Goal: Task Accomplishment & Management: Manage account settings

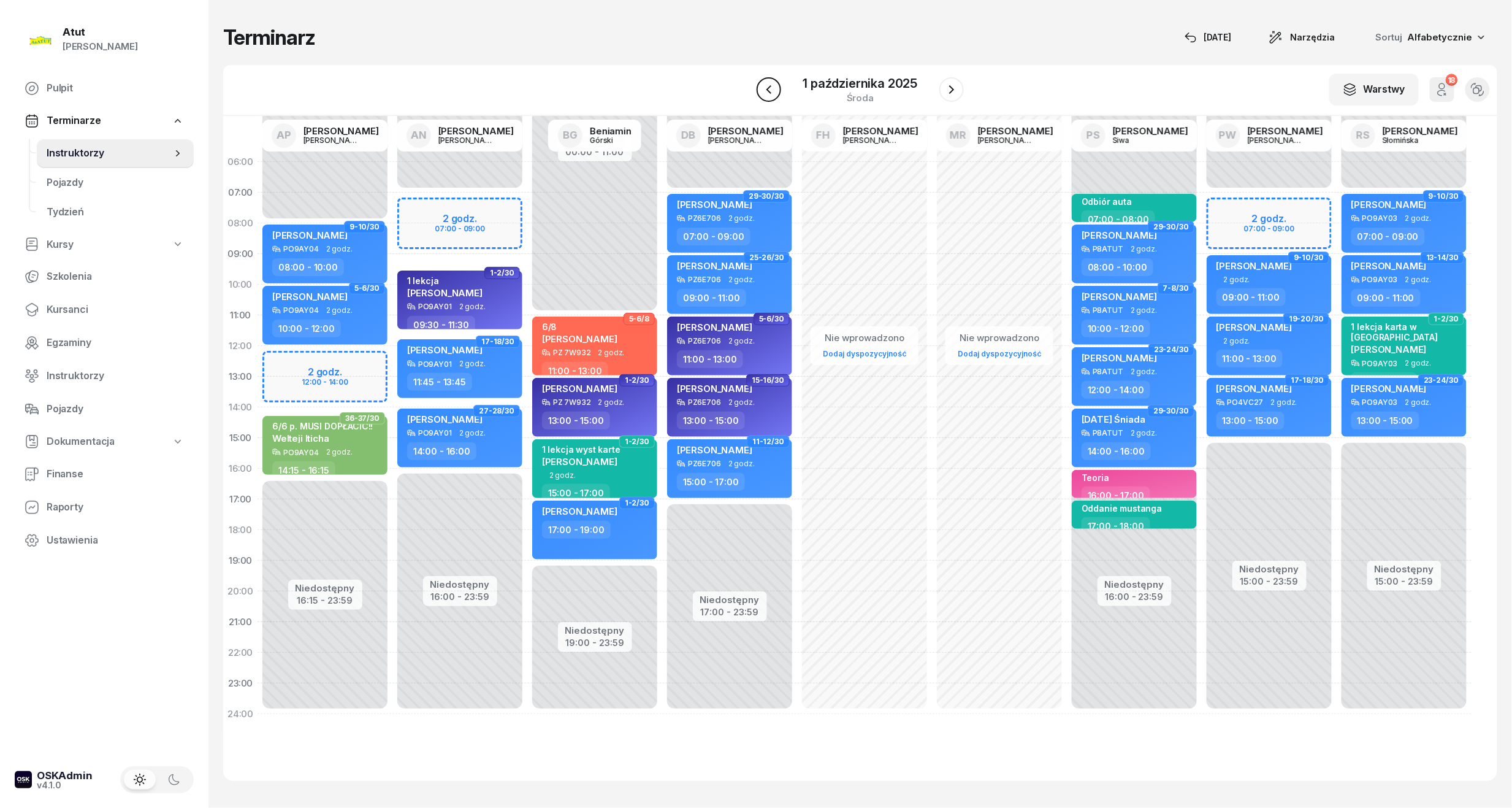
drag, startPoint x: 760, startPoint y: 91, endPoint x: 769, endPoint y: 92, distance: 9.1
click at [760, 92] on button "button" at bounding box center [768, 89] width 24 height 24
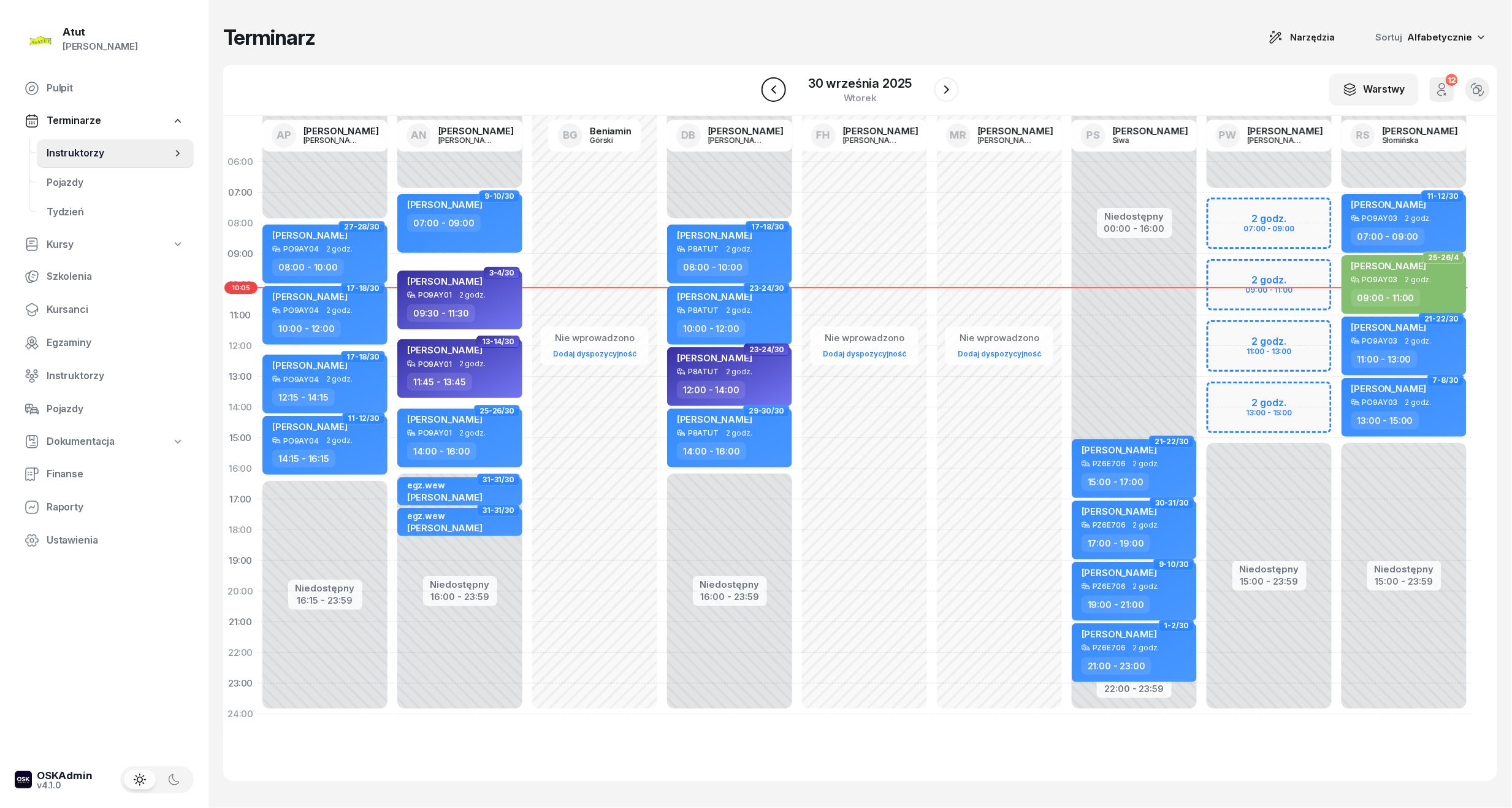
click at [773, 92] on icon "button" at bounding box center [773, 89] width 14 height 14
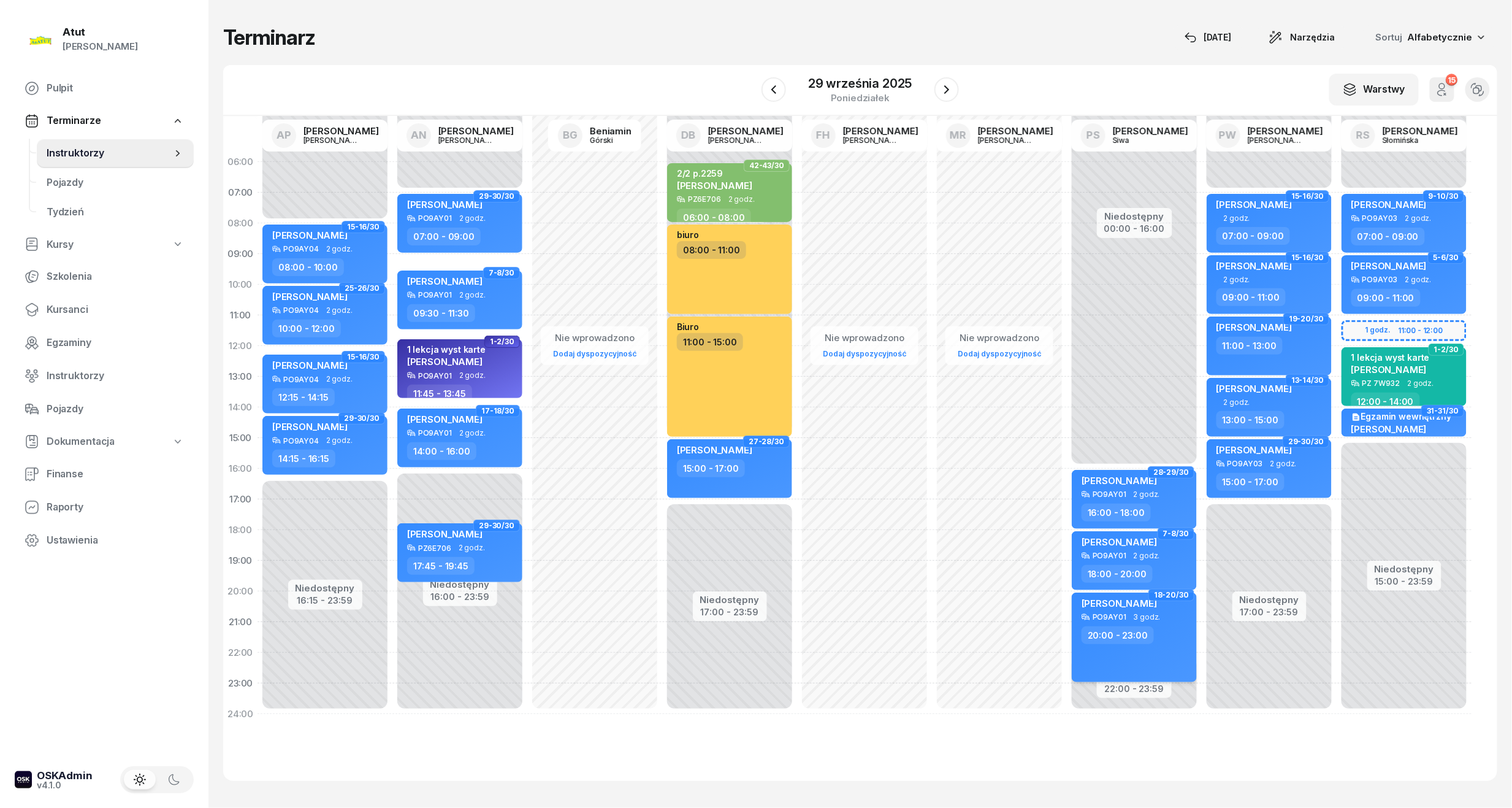
click at [1148, 626] on div "20:00 - 23:00" at bounding box center [1118, 635] width 73 height 17
select select "20"
select select "23"
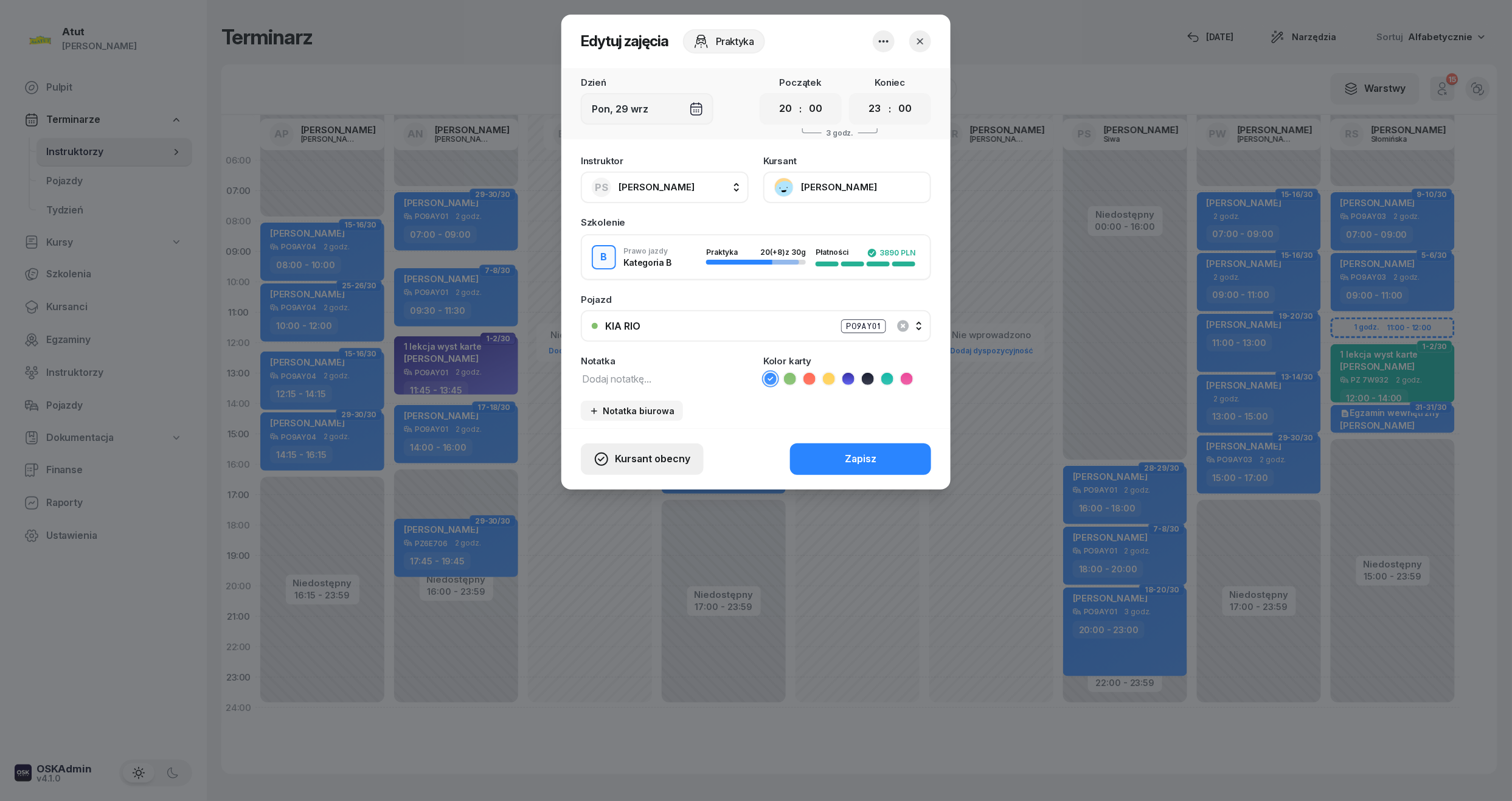
click at [644, 457] on span "Kursant obecny" at bounding box center [653, 459] width 75 height 16
click at [626, 357] on div "My odwołaliśmy" at bounding box center [620, 354] width 74 height 16
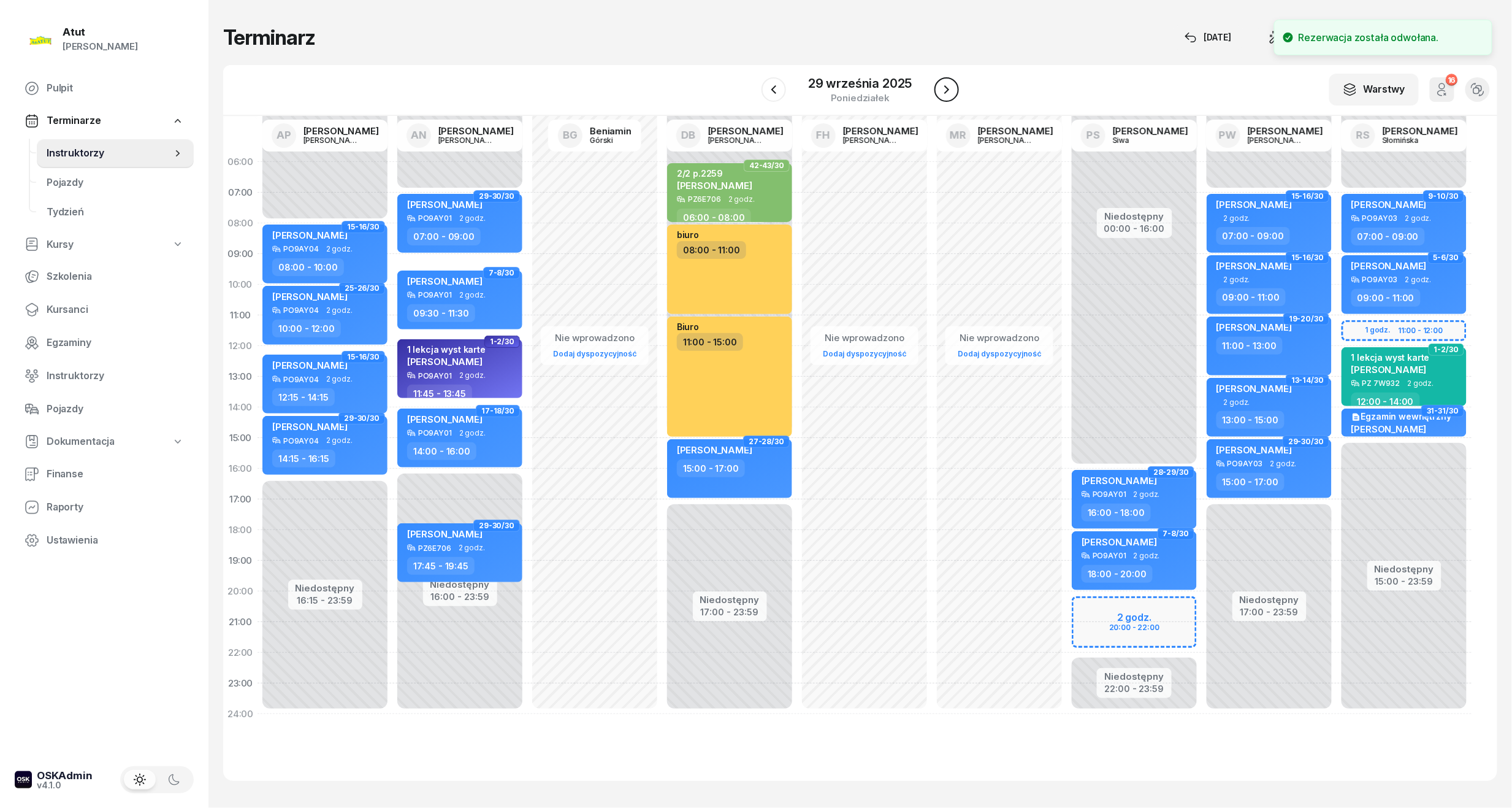
drag, startPoint x: 945, startPoint y: 86, endPoint x: 956, endPoint y: 87, distance: 11.0
click at [944, 86] on icon "button" at bounding box center [946, 89] width 5 height 8
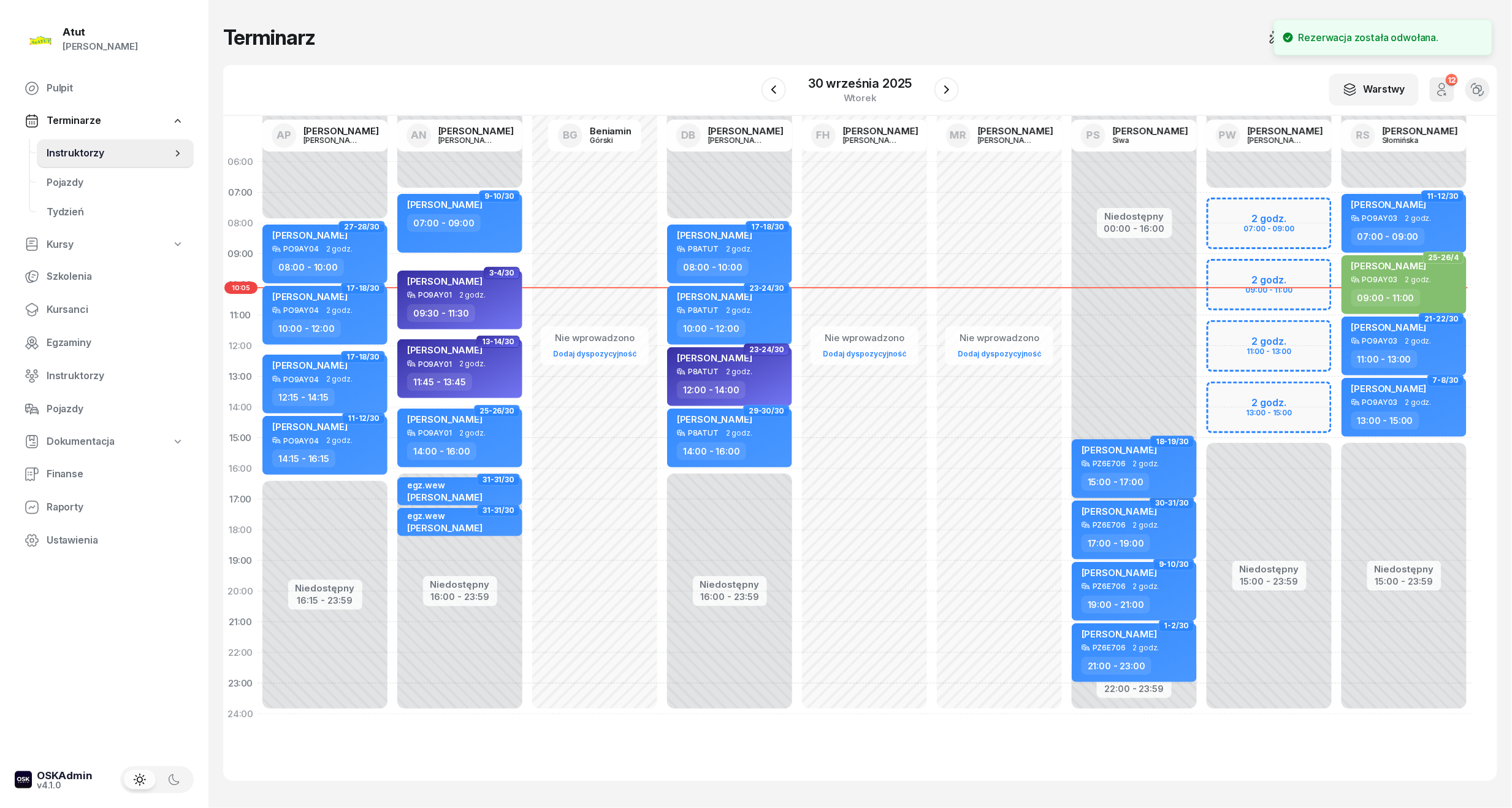
click at [1133, 452] on div "[PERSON_NAME]" at bounding box center [1136, 451] width 108 height 15
select select "15"
select select "17"
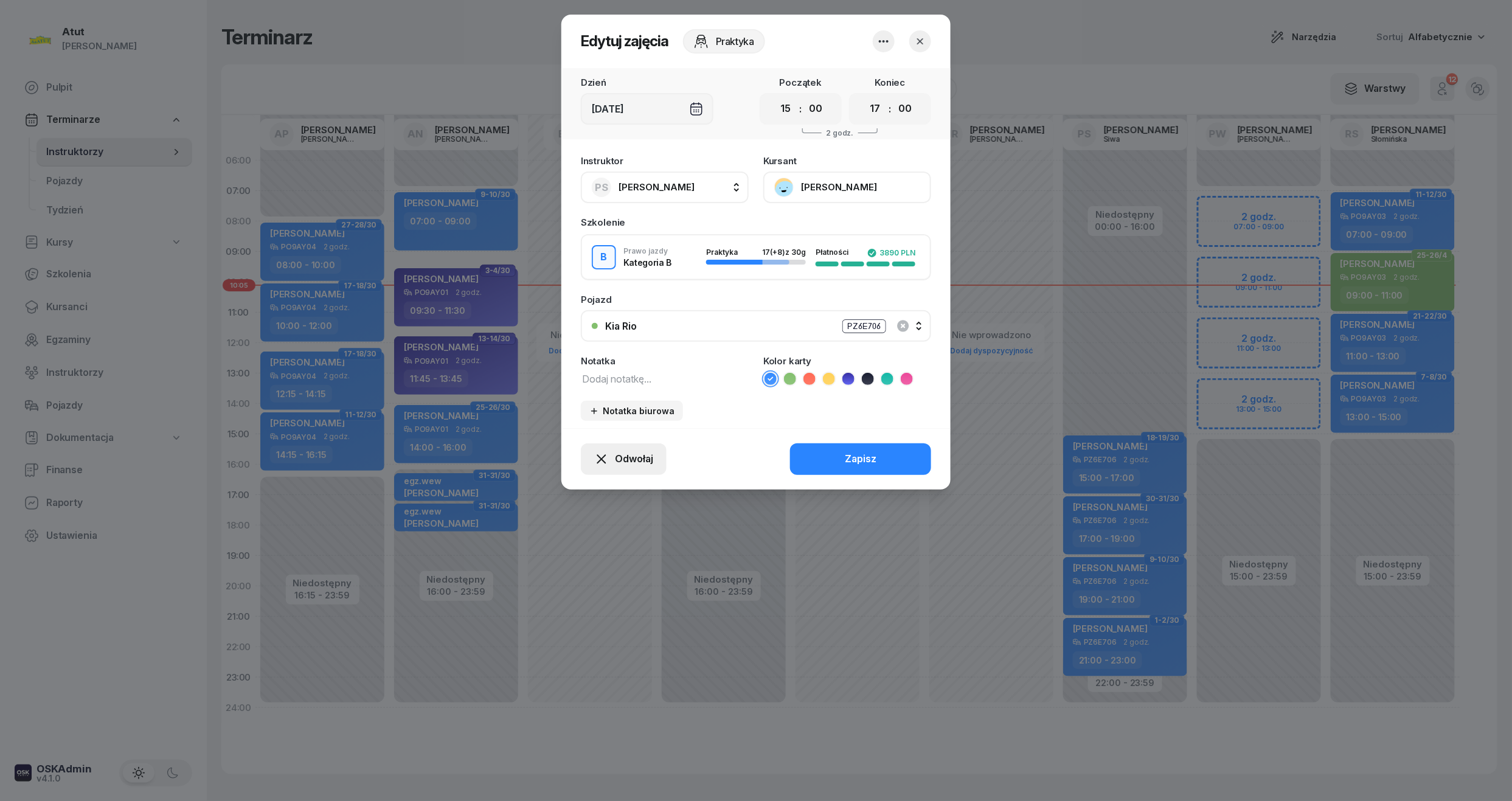
click at [650, 468] on button "Odwołaj" at bounding box center [623, 459] width 86 height 32
click at [629, 382] on div "Kursant odwołał" at bounding box center [602, 384] width 72 height 16
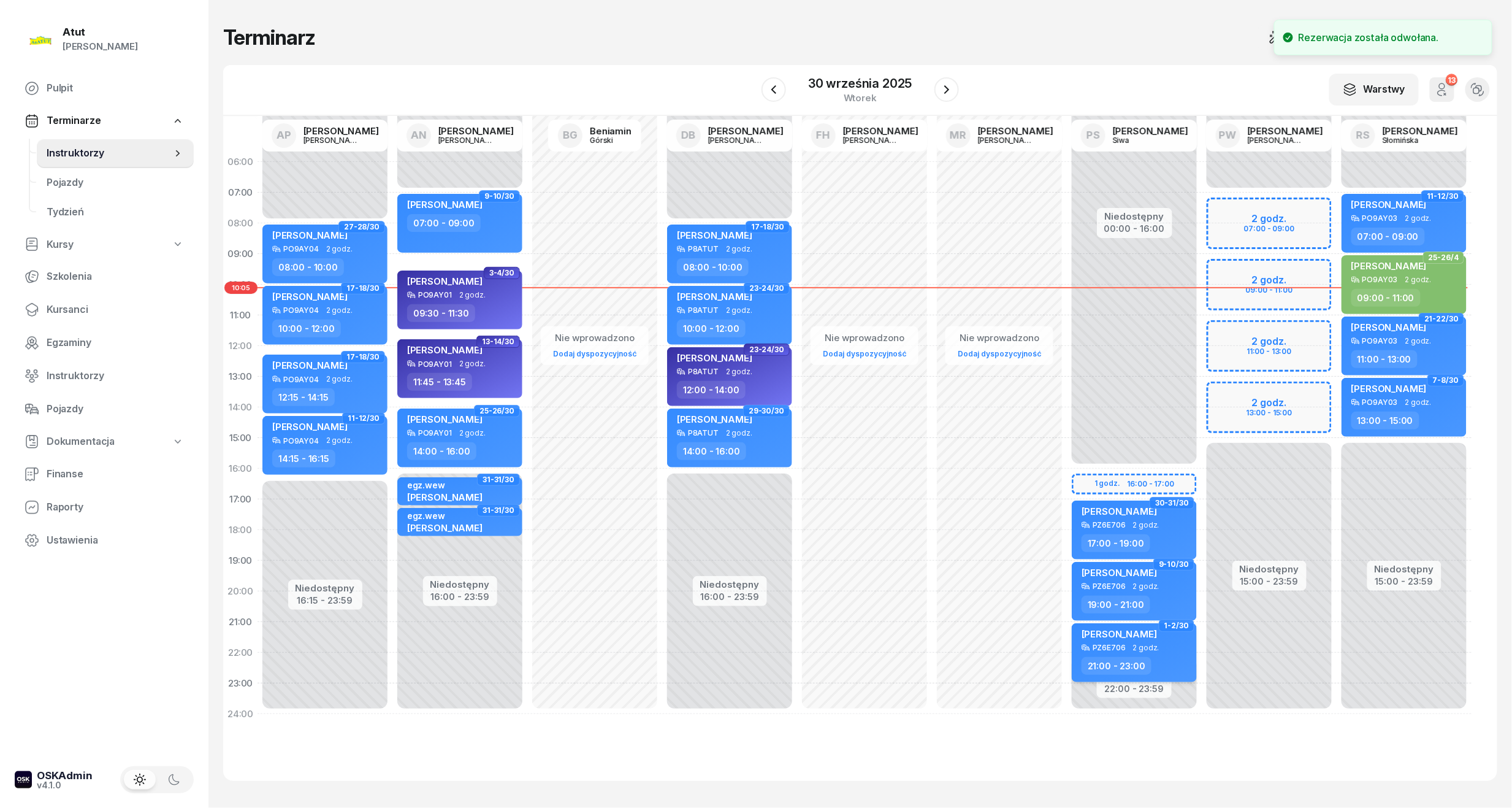
click at [1163, 649] on div "PZ6E706 2 godz." at bounding box center [1136, 647] width 108 height 8
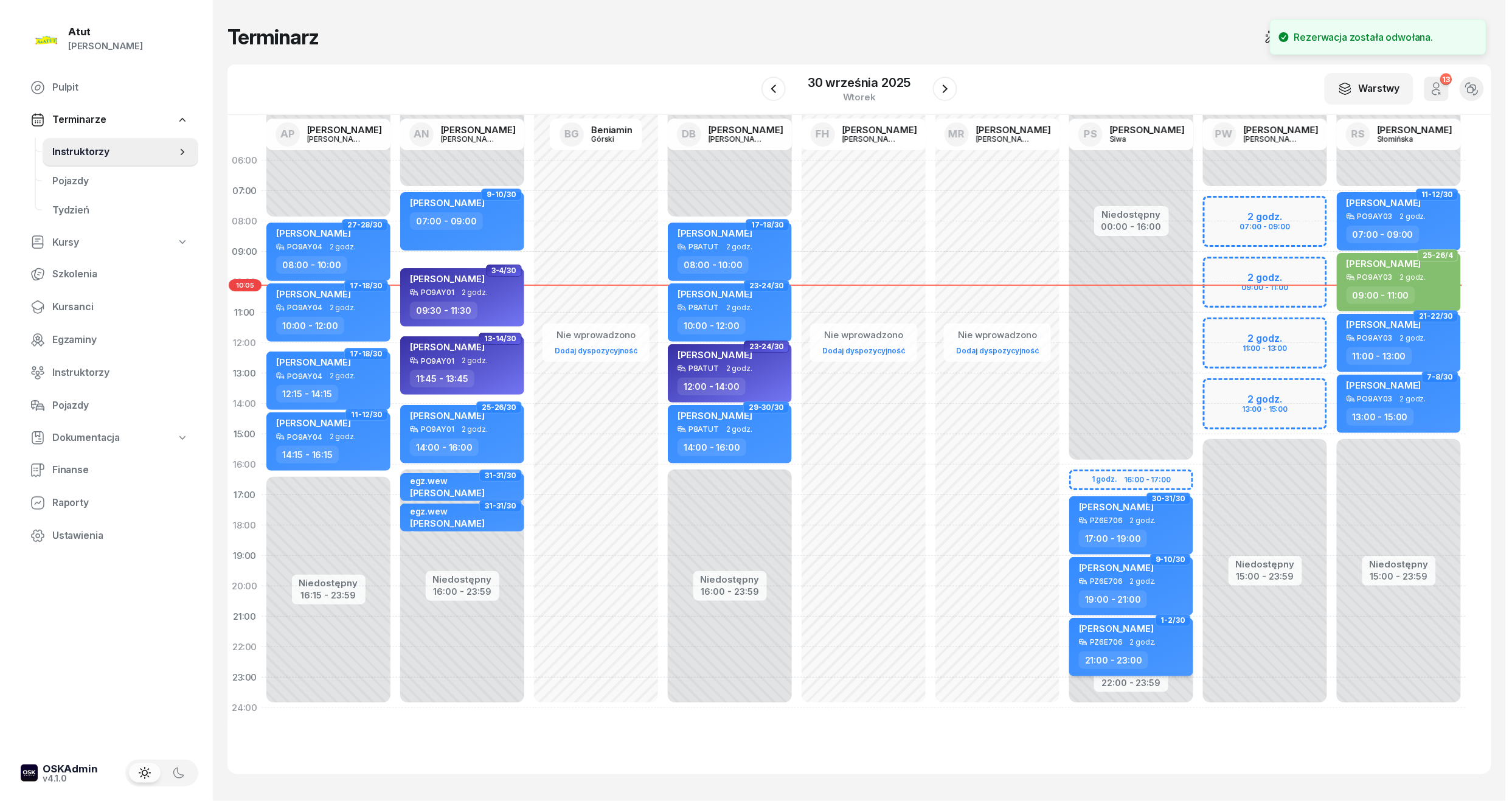
select select "21"
select select "23"
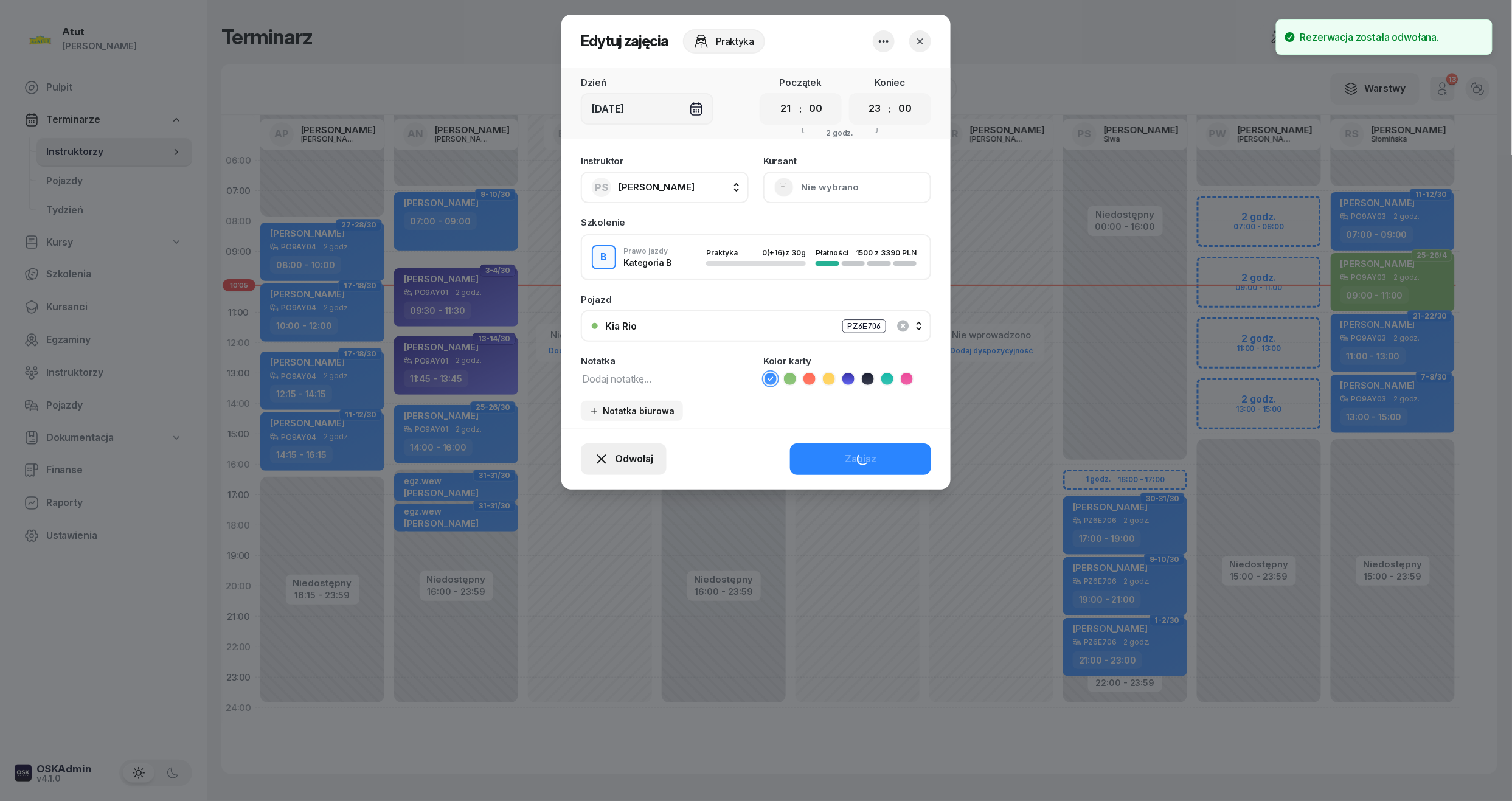
click at [638, 462] on span "Odwołaj" at bounding box center [634, 459] width 38 height 16
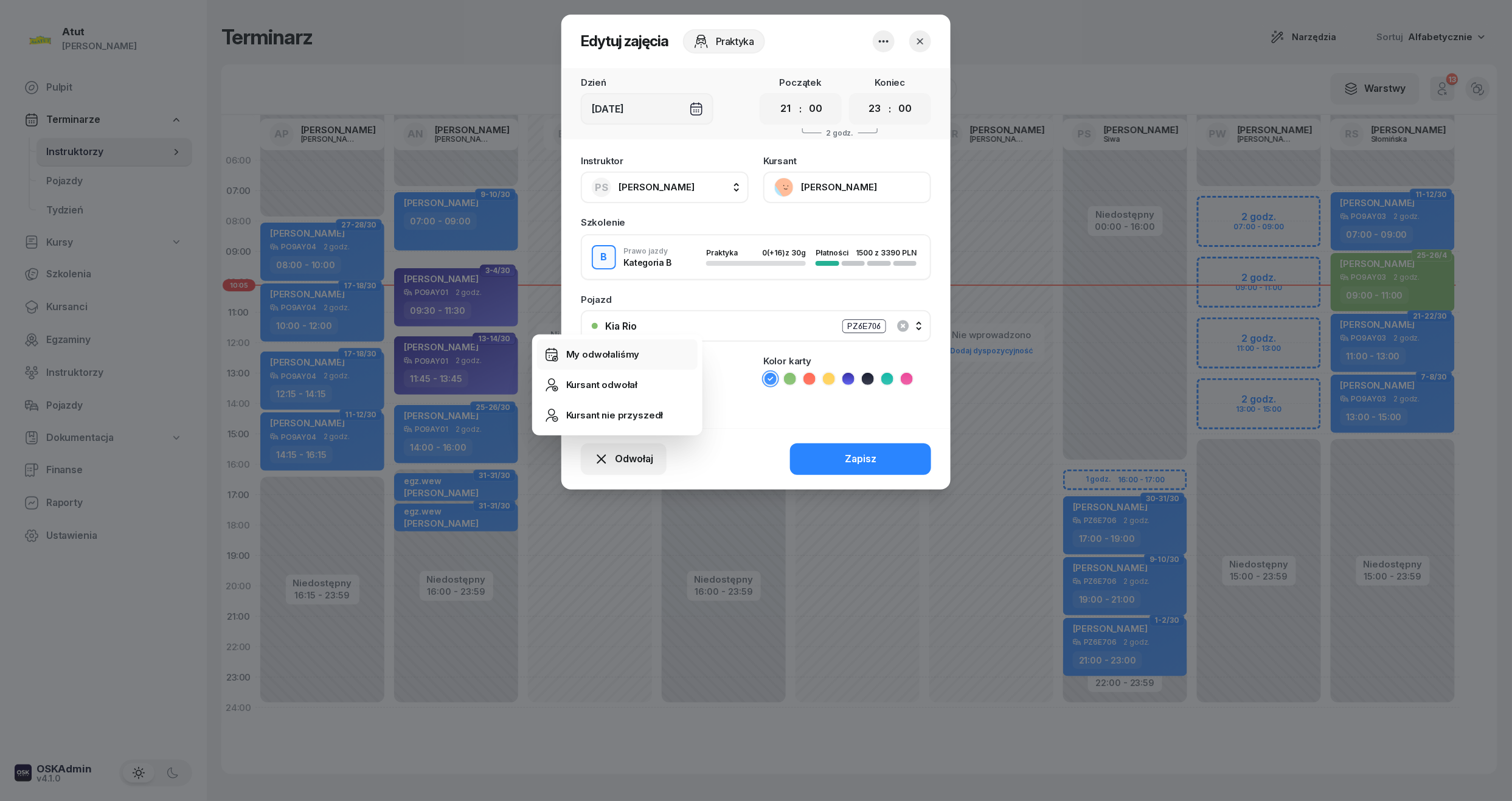
click at [602, 348] on div "My odwołaliśmy" at bounding box center [603, 354] width 74 height 16
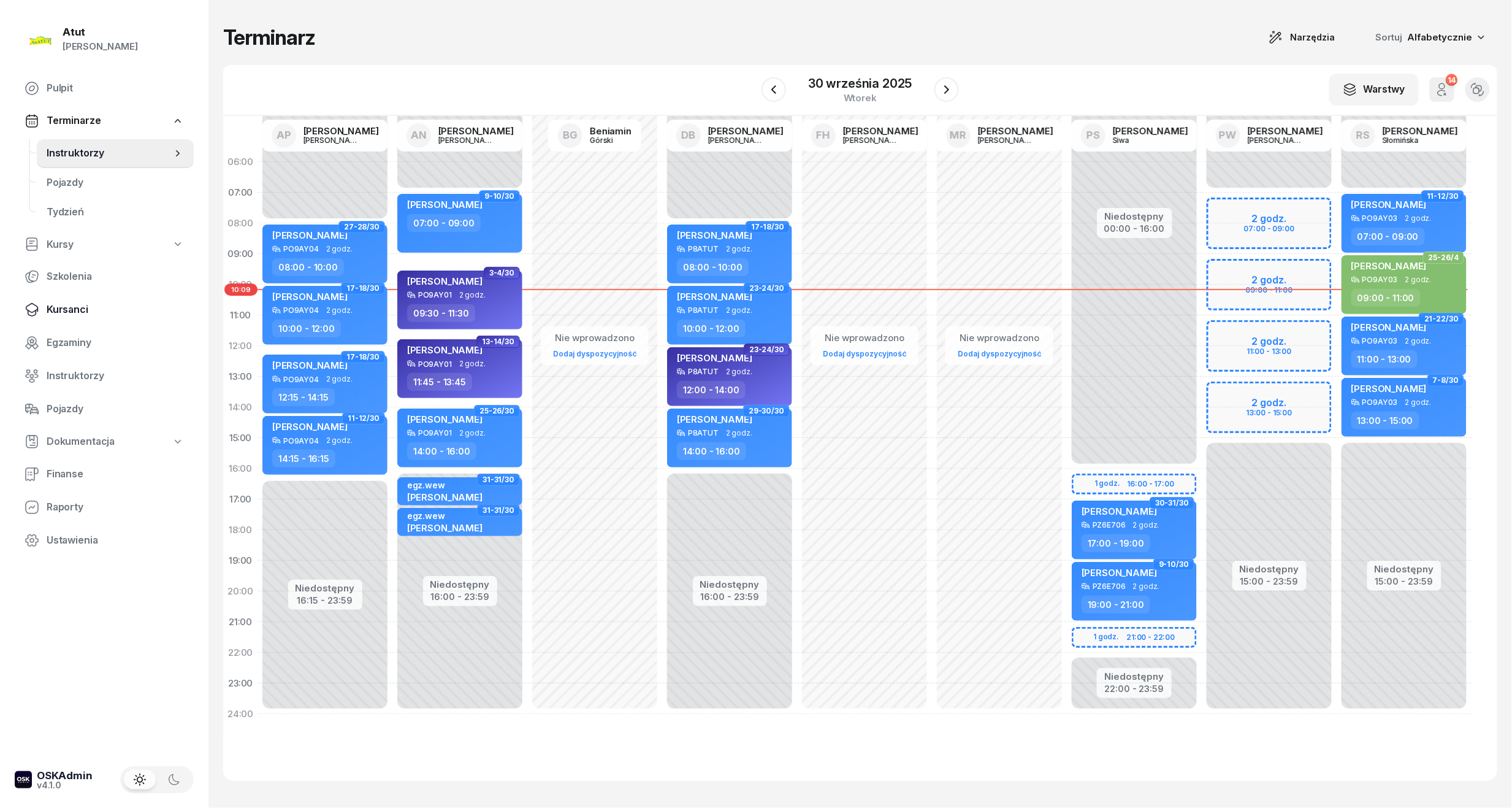
click at [61, 308] on span "Kursanci" at bounding box center [115, 309] width 137 height 16
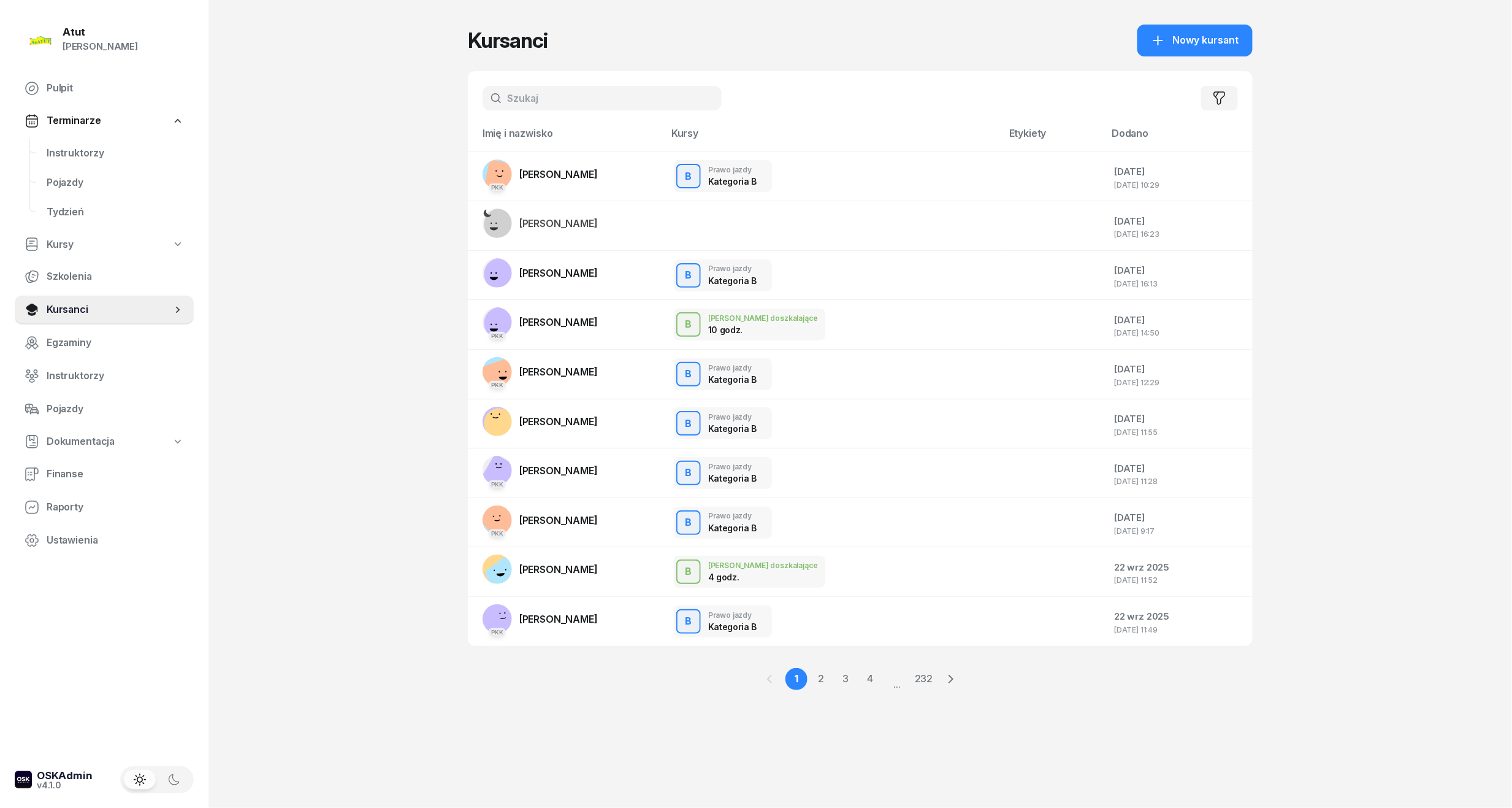
click at [579, 86] on input "text" at bounding box center [602, 98] width 239 height 24
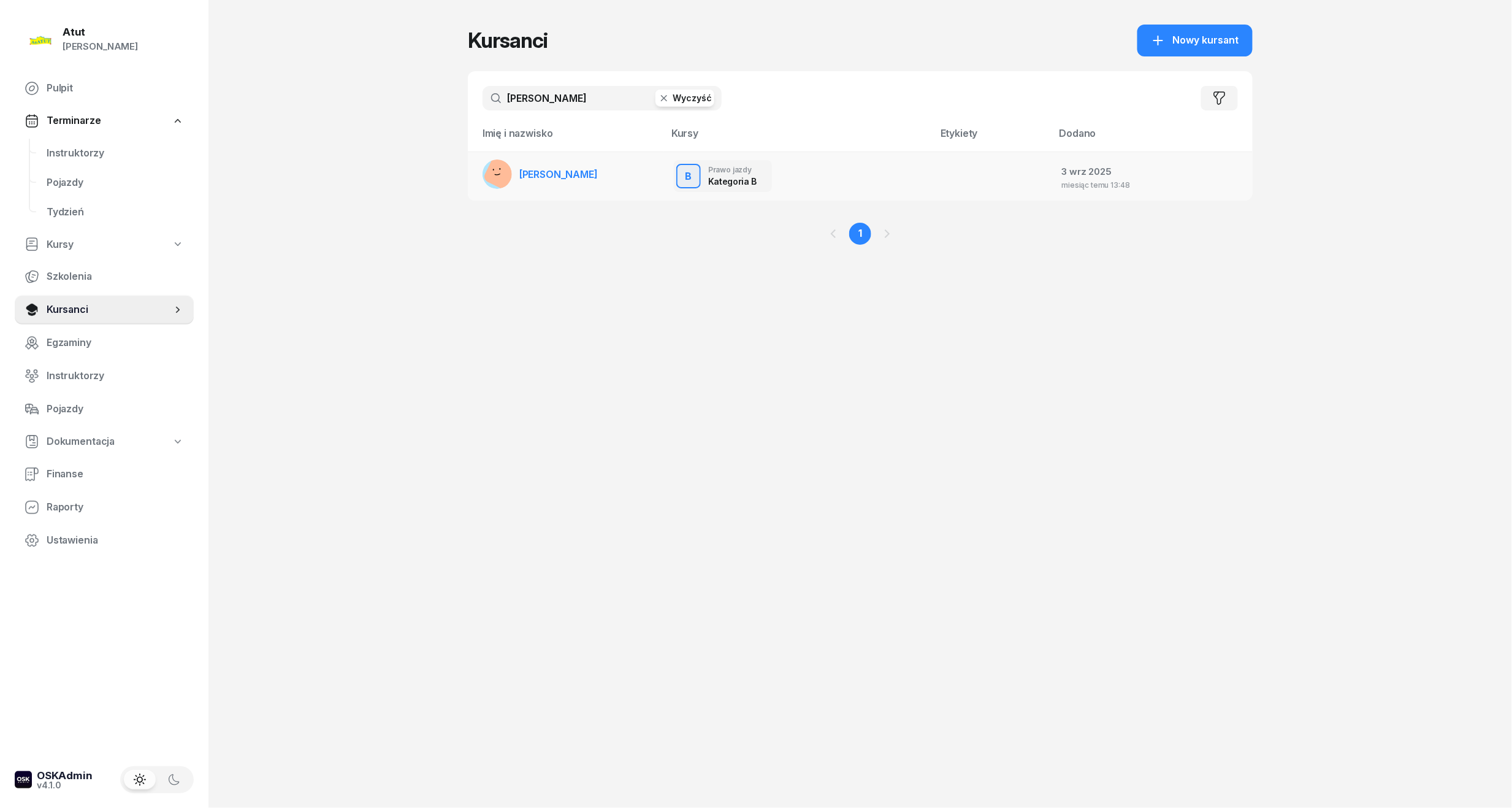
type input "[PERSON_NAME]"
click at [569, 161] on link "[PERSON_NAME]" at bounding box center [540, 174] width 115 height 30
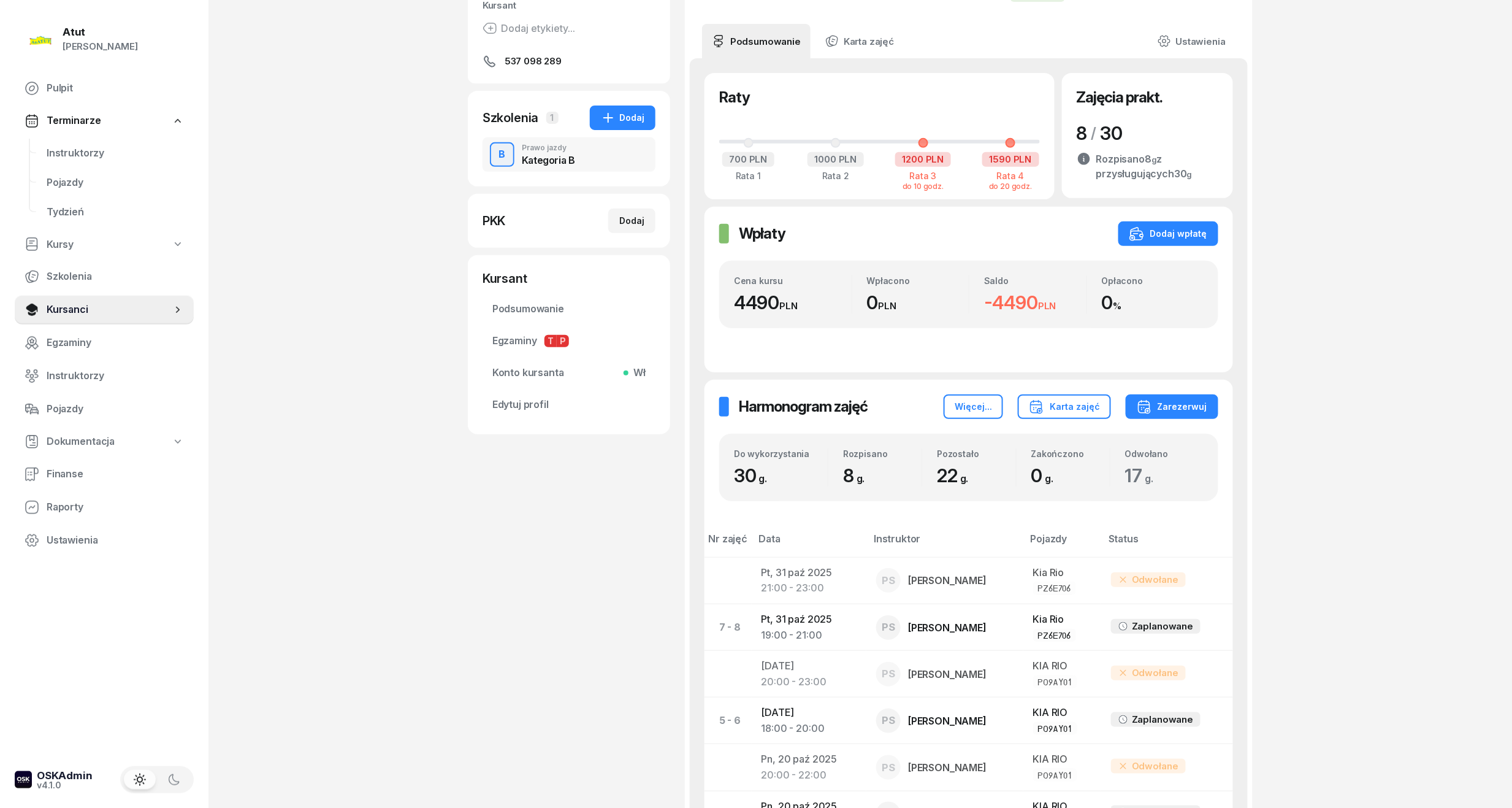
scroll to position [245, 0]
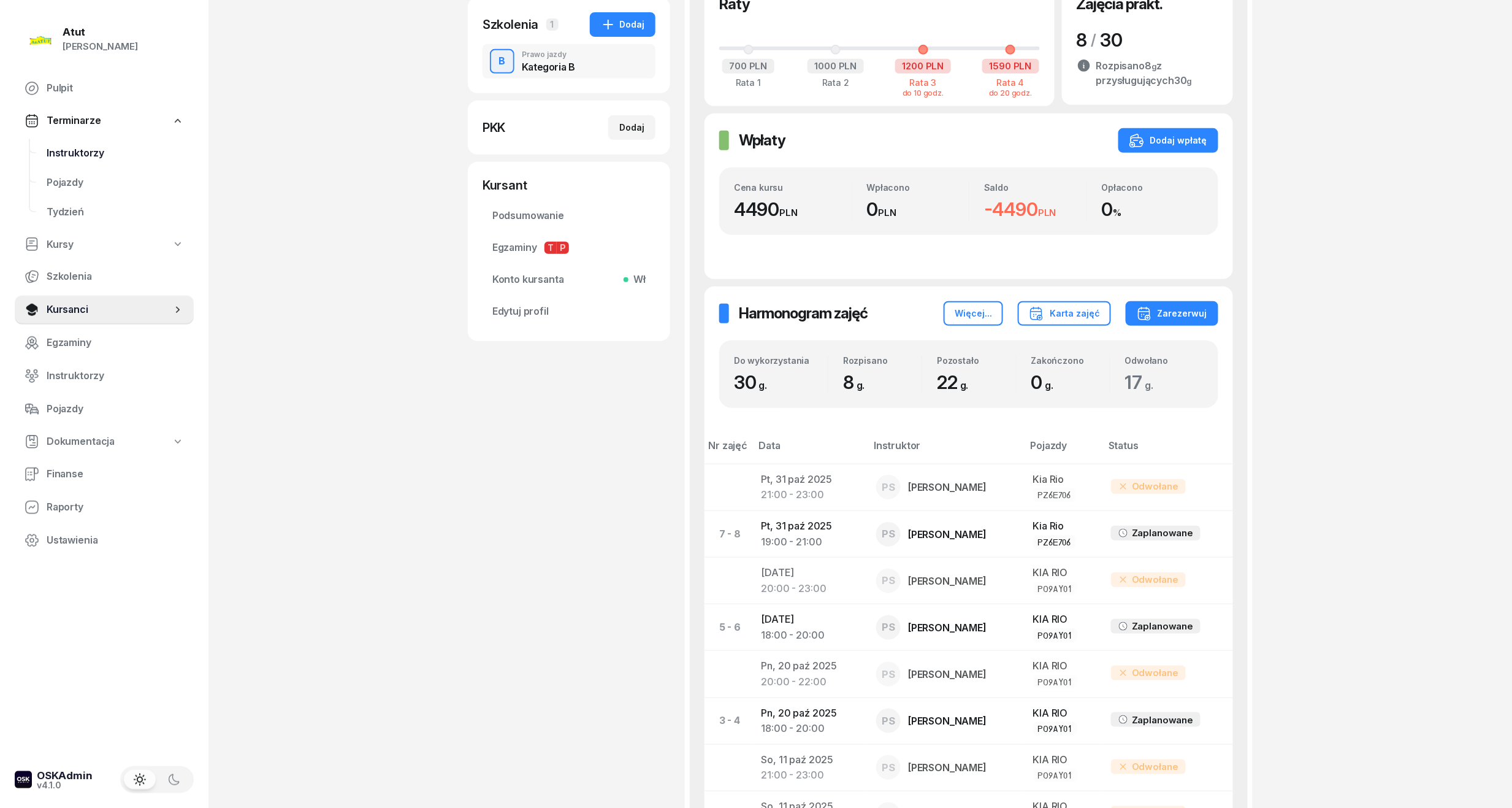
drag, startPoint x: 79, startPoint y: 148, endPoint x: 89, endPoint y: 154, distance: 11.7
click at [79, 148] on span "Instruktorzy" at bounding box center [115, 153] width 137 height 16
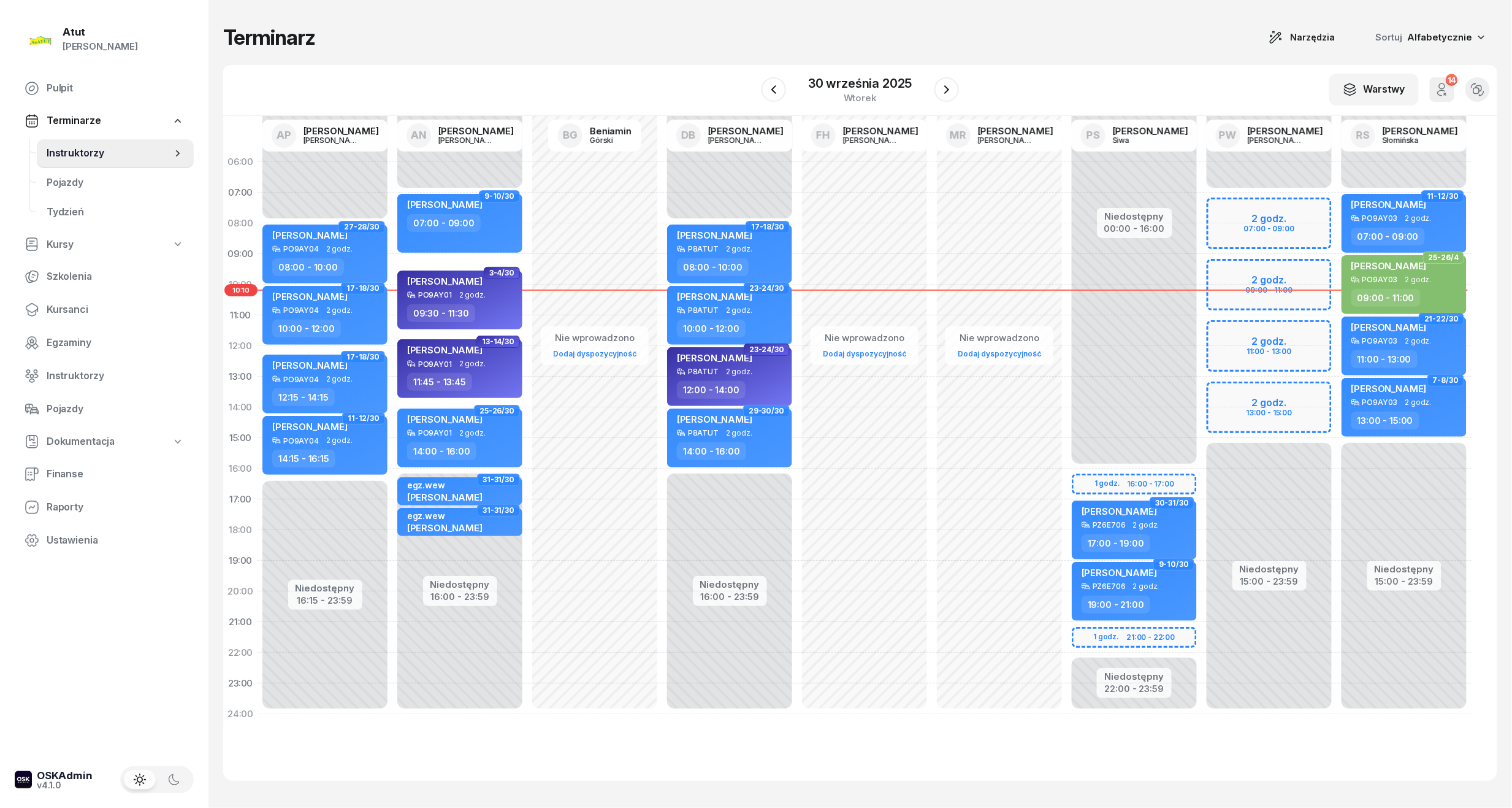
drag, startPoint x: 71, startPoint y: 314, endPoint x: 254, endPoint y: 144, distance: 249.8
click at [71, 314] on span "Kursanci" at bounding box center [115, 309] width 137 height 16
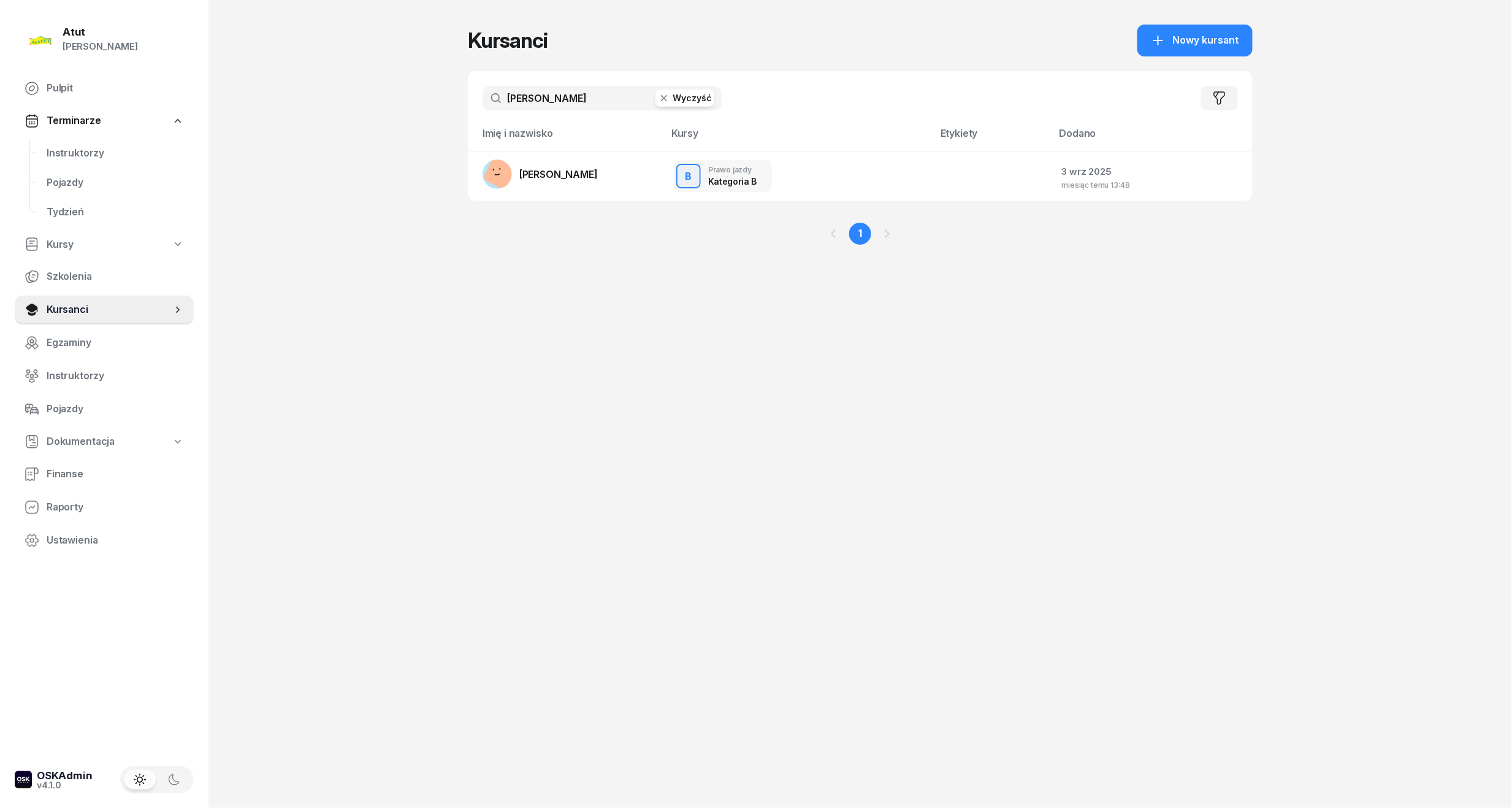
drag, startPoint x: 544, startPoint y: 97, endPoint x: 330, endPoint y: 103, distance: 214.1
click at [327, 101] on div "Atut [PERSON_NAME] Pulpit Terminarze Instruktorzy Pojazdy Tydzień Kursy Szkolen…" at bounding box center [756, 404] width 1512 height 808
type input "gędek"
click at [550, 179] on span "[PERSON_NAME]" at bounding box center [559, 174] width 79 height 12
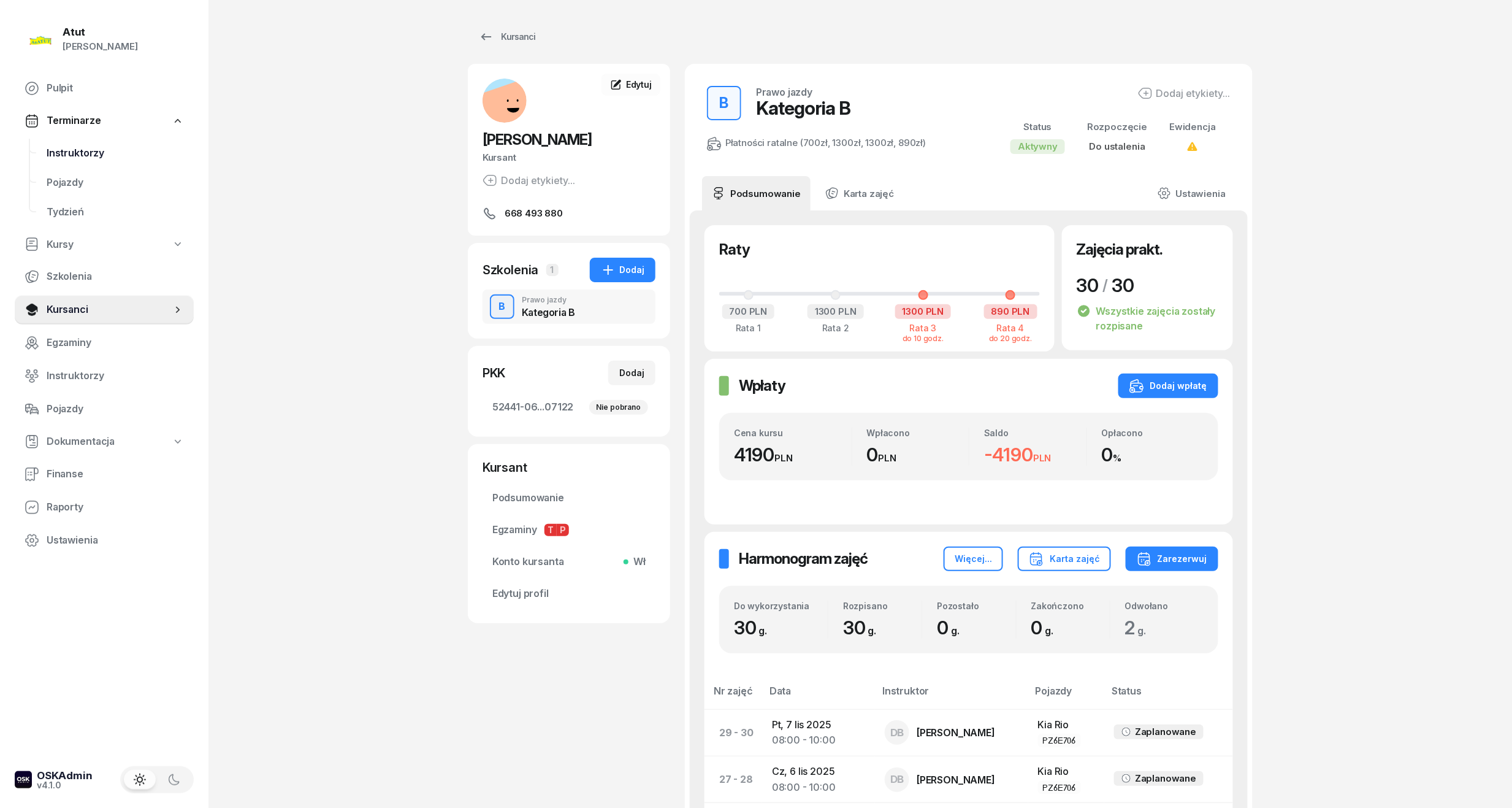
click at [60, 145] on span "Instruktorzy" at bounding box center [115, 153] width 137 height 16
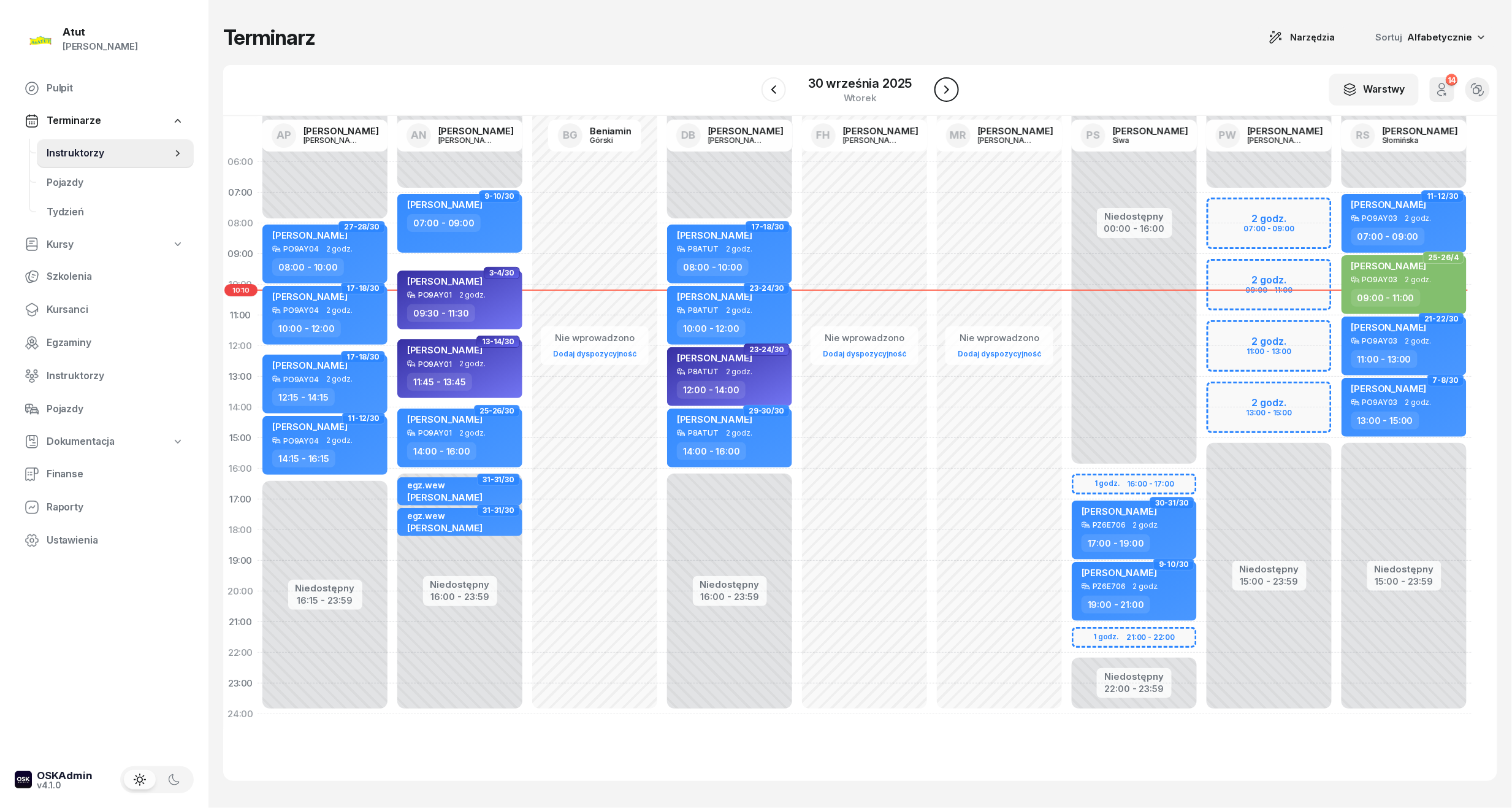
click at [940, 85] on icon "button" at bounding box center [946, 89] width 14 height 14
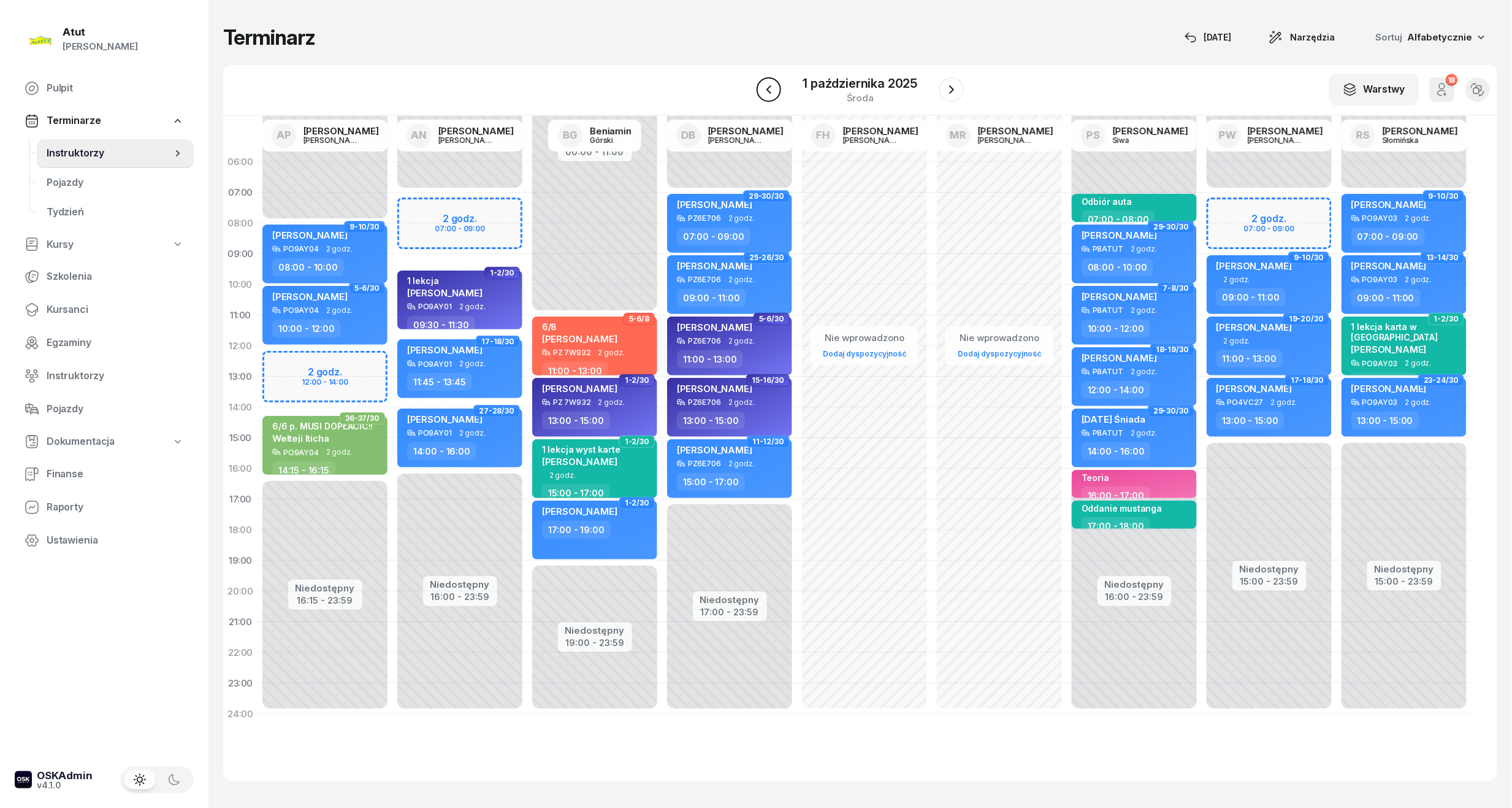
click at [770, 89] on icon "button" at bounding box center [768, 89] width 14 height 14
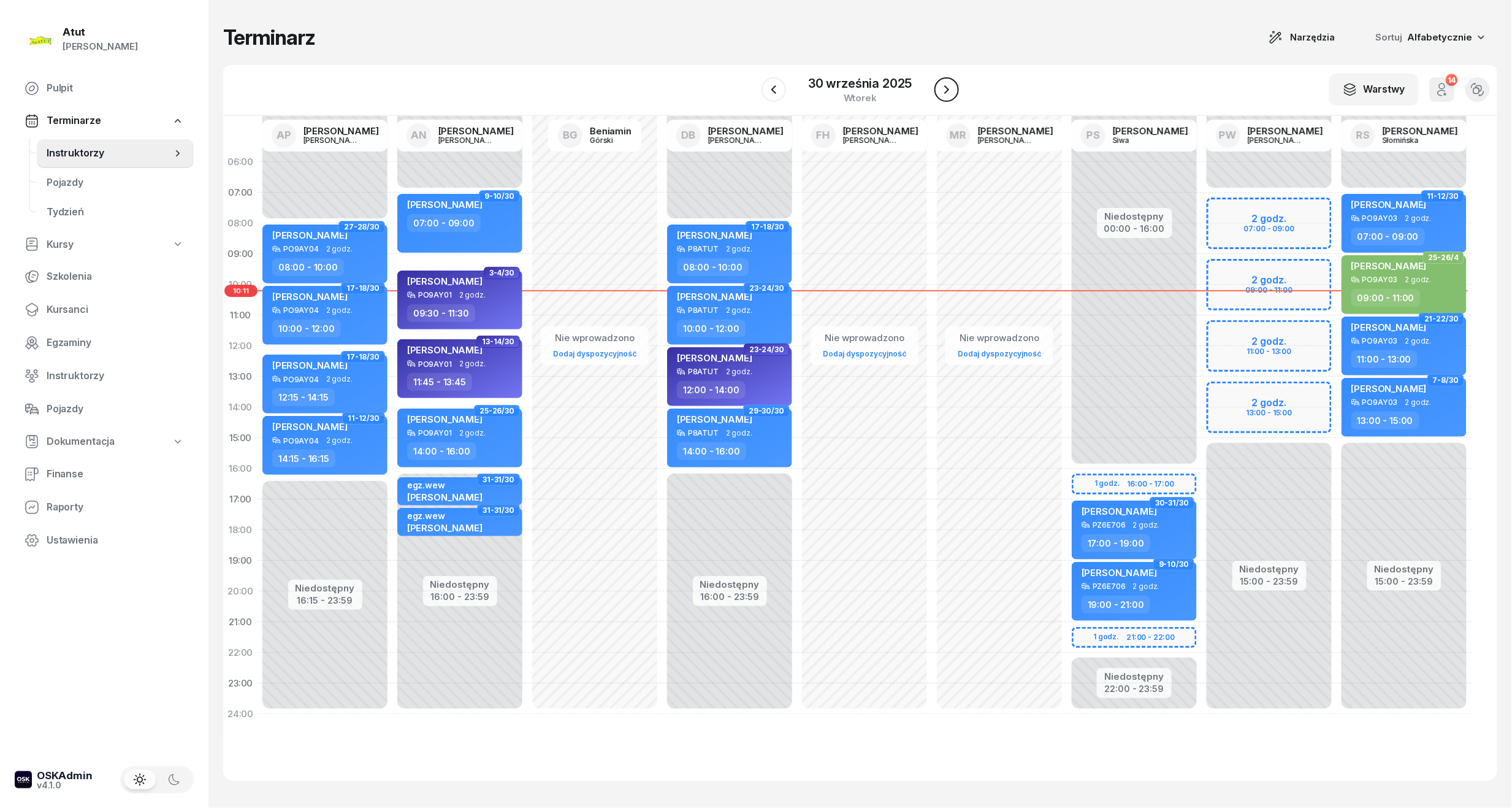
click at [957, 86] on button "button" at bounding box center [946, 89] width 24 height 24
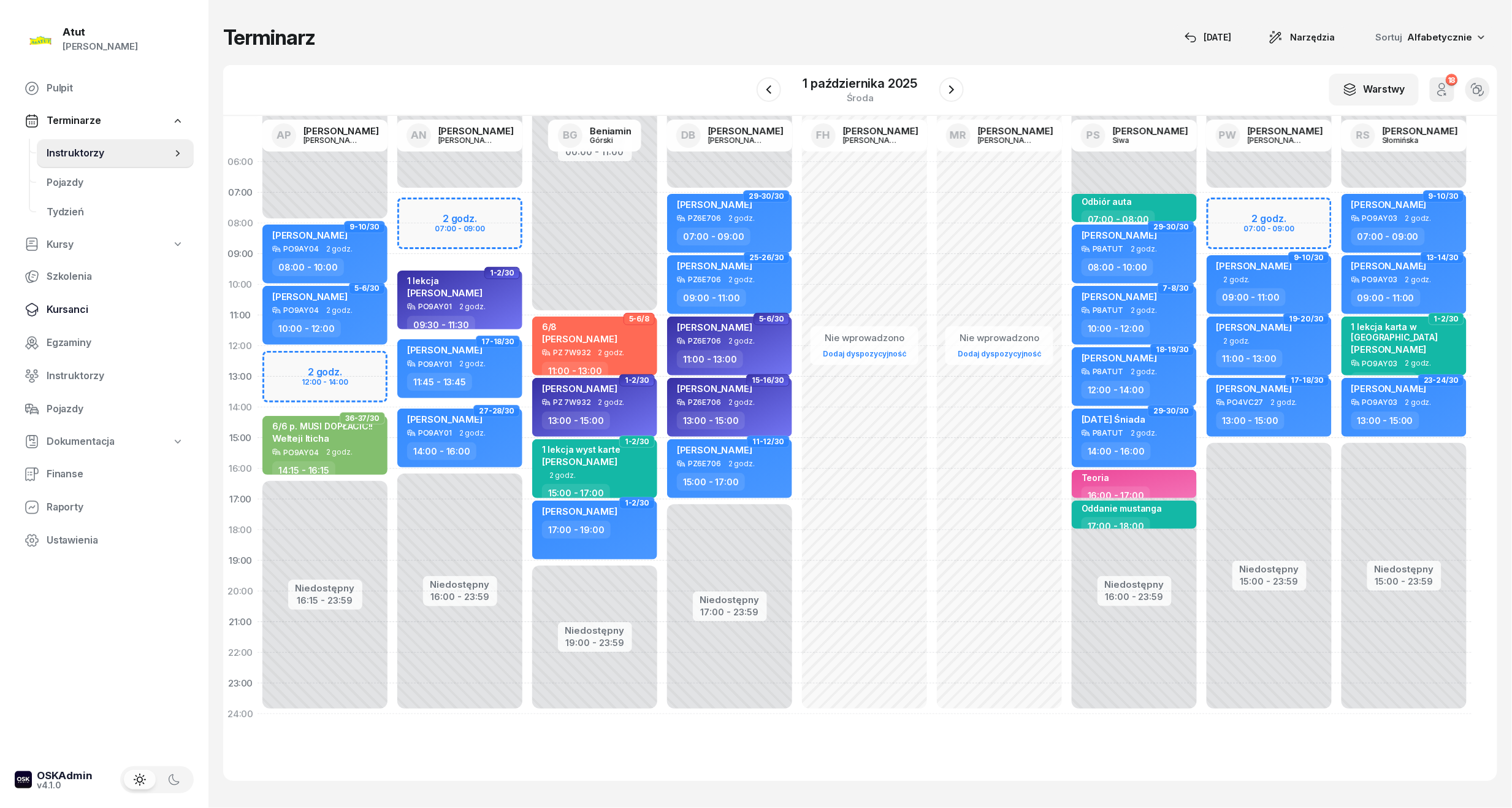
click at [58, 303] on span "Kursanci" at bounding box center [115, 309] width 137 height 16
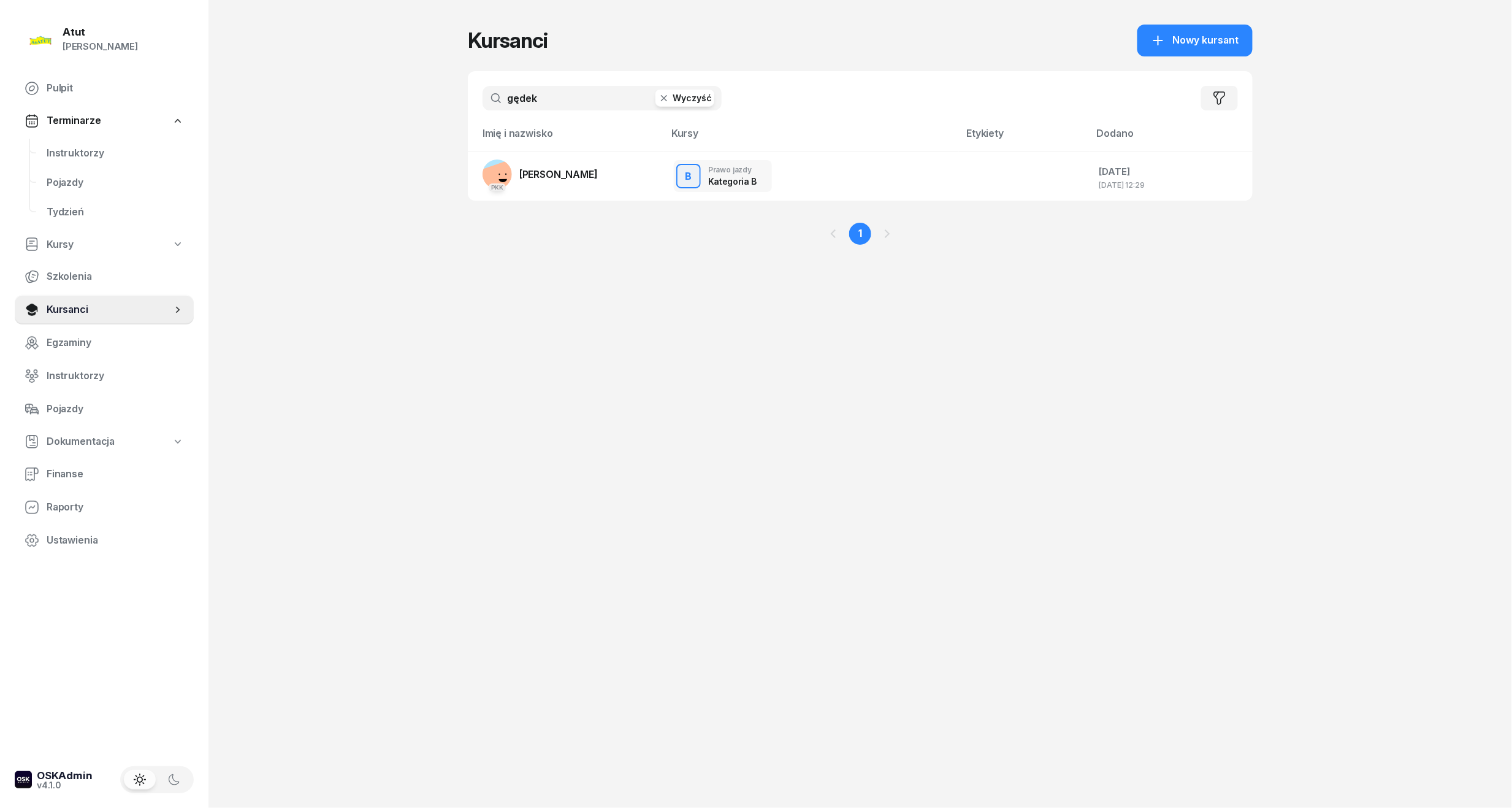
drag, startPoint x: 444, startPoint y: 93, endPoint x: 164, endPoint y: 108, distance: 280.4
click at [182, 107] on div "Atut [PERSON_NAME] Pulpit Terminarze Instruktorzy Pojazdy Tydzień Kursy Szkolen…" at bounding box center [756, 404] width 1512 height 808
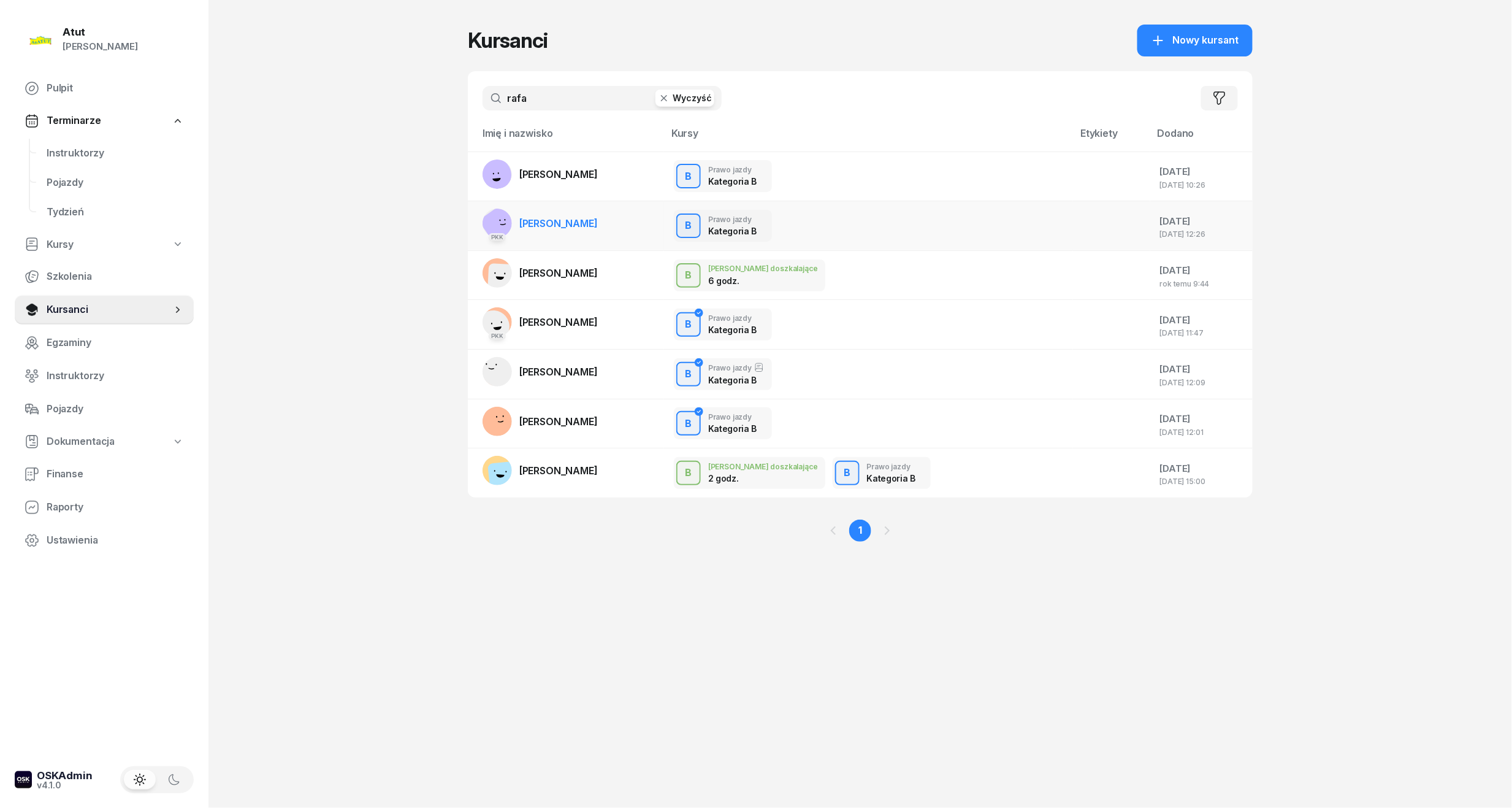
type input "rafa"
click at [570, 226] on span "[PERSON_NAME]" at bounding box center [559, 223] width 79 height 12
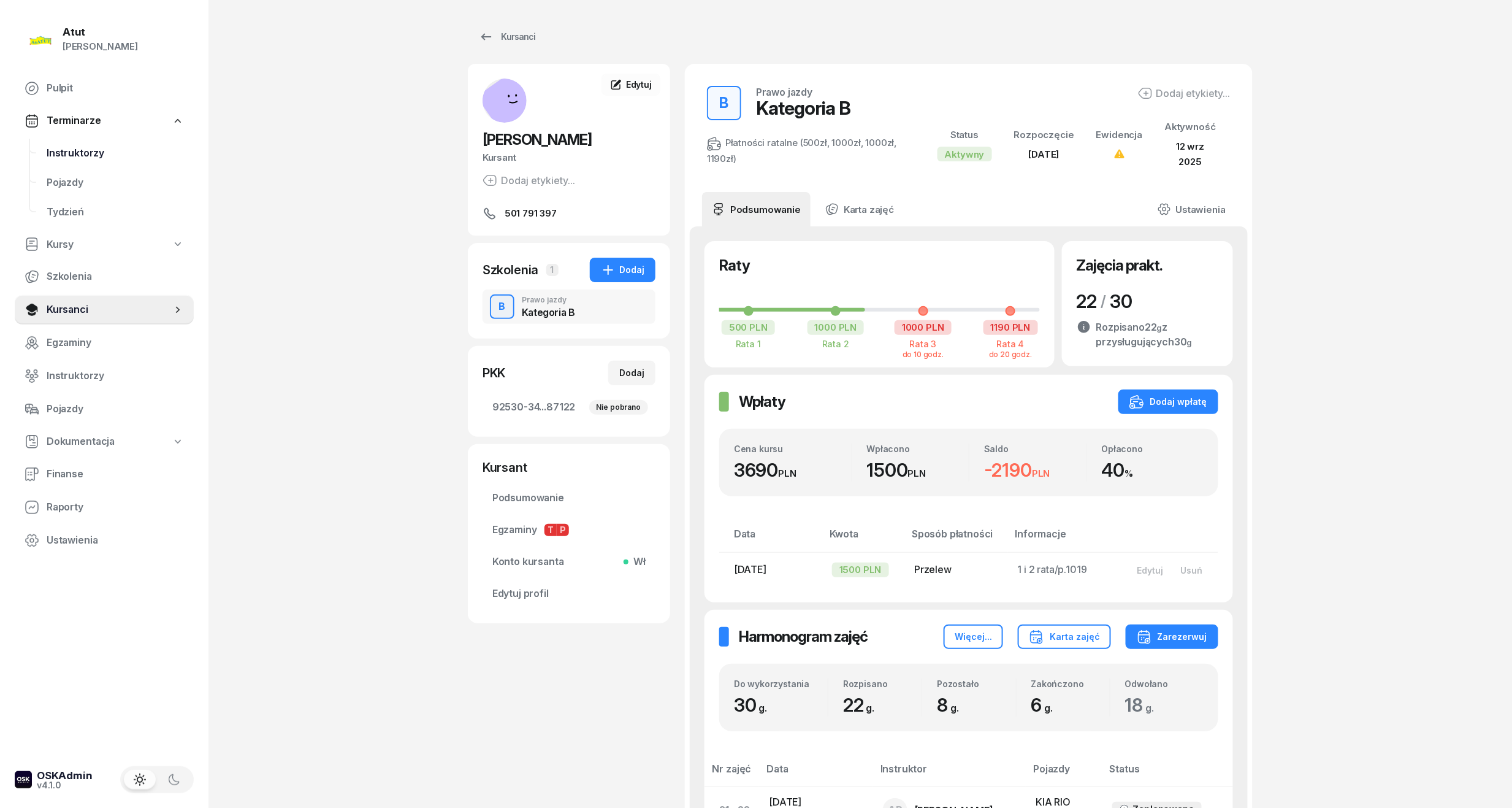
click at [79, 147] on span "Instruktorzy" at bounding box center [115, 153] width 137 height 16
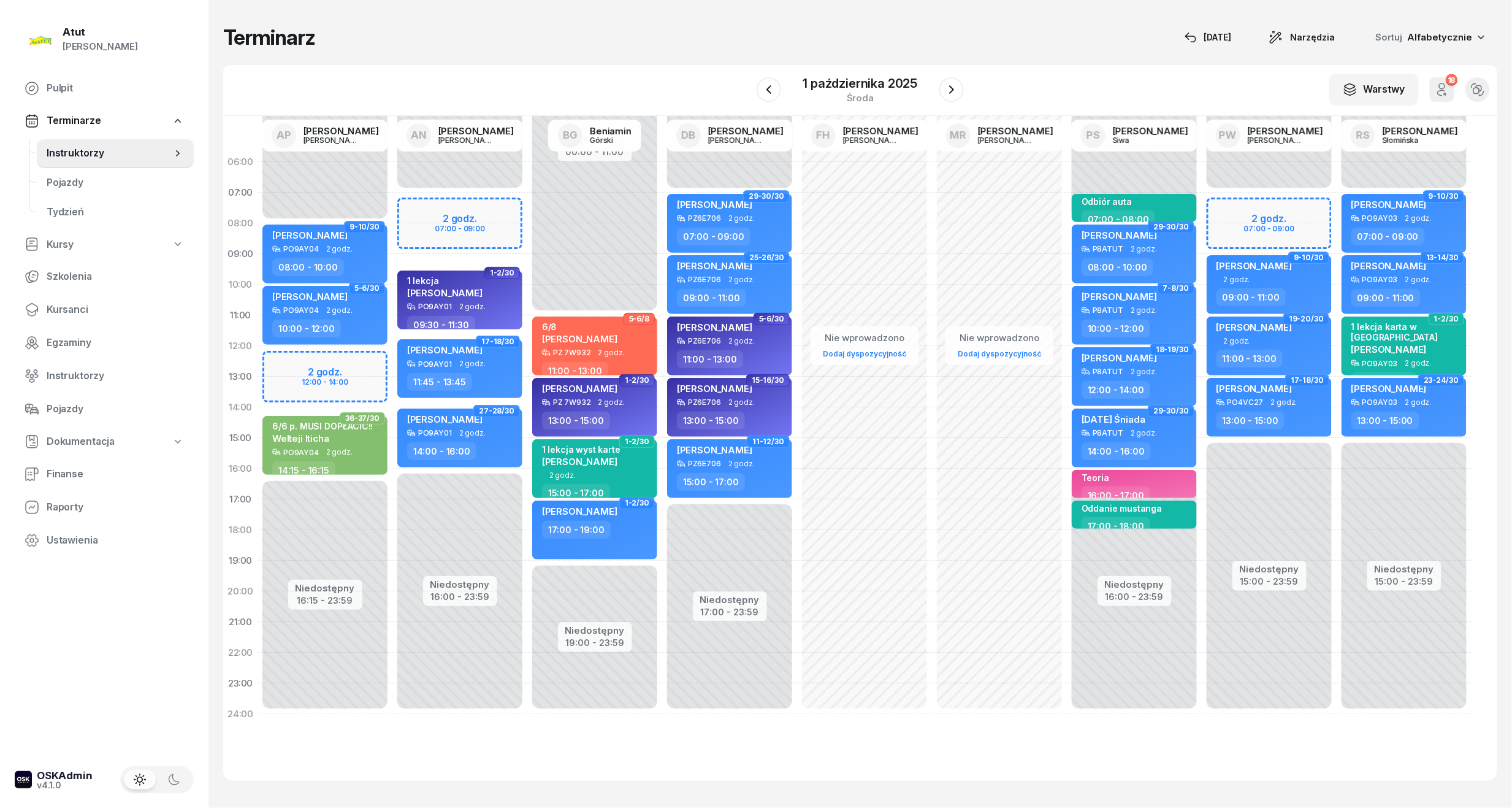
click at [337, 379] on div "Niedostępny 00:00 - 08:00 Niedostępny 16:15 - 23:59 2 godz. 12:00 - 14:00 9-10/…" at bounding box center [325, 438] width 135 height 582
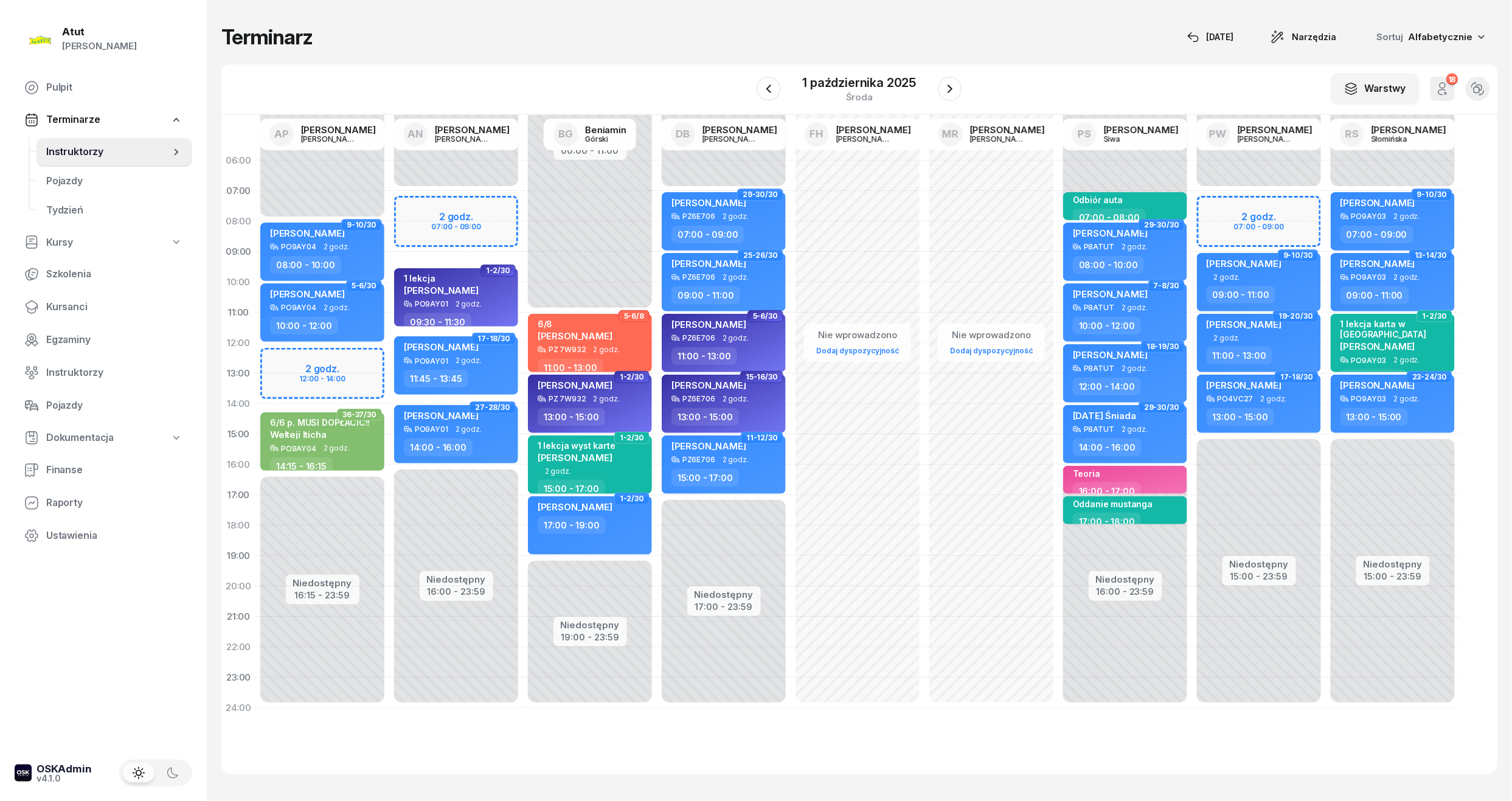
select select "13"
select select "14"
select select "15"
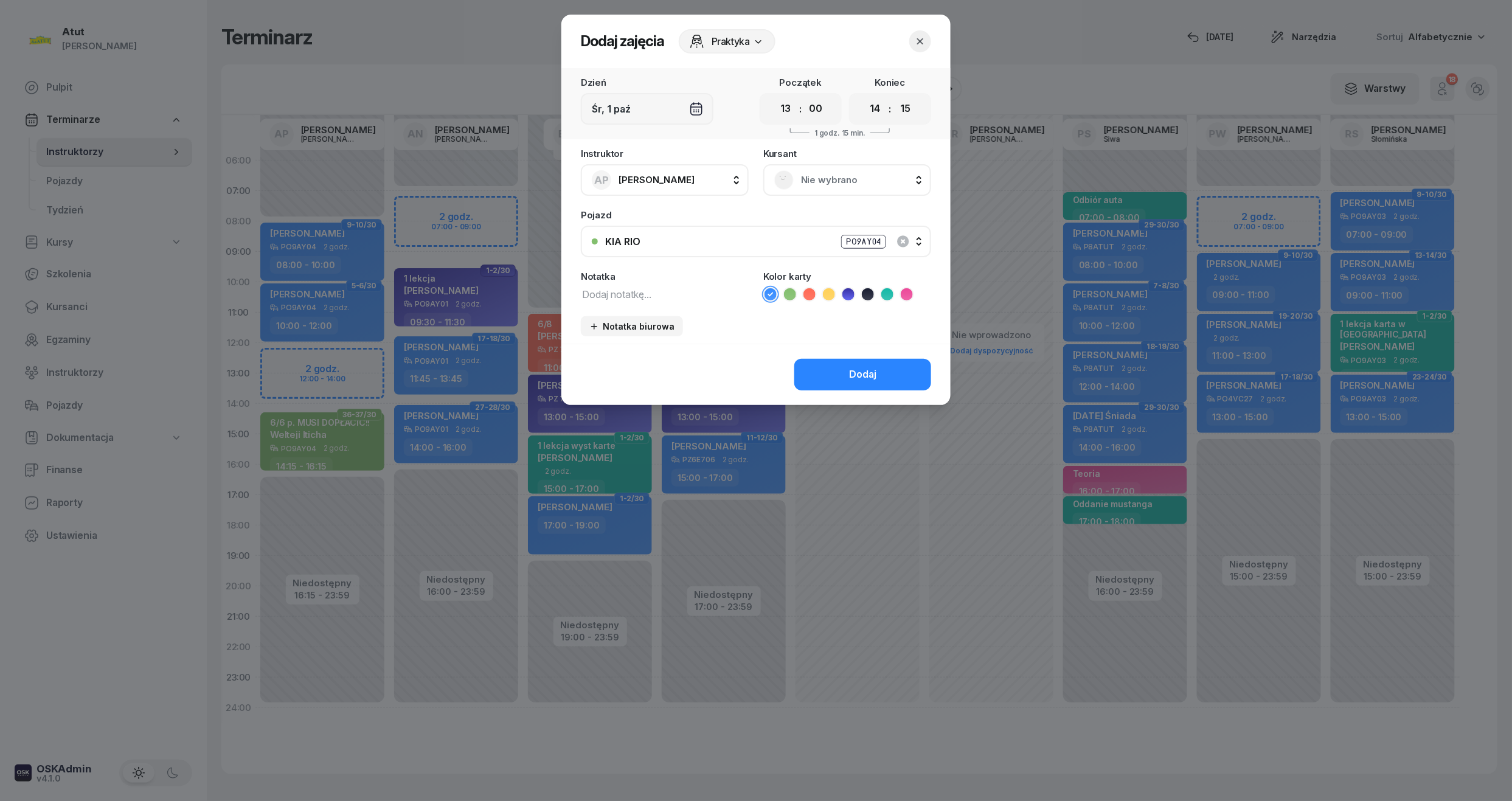
drag, startPoint x: 786, startPoint y: 110, endPoint x: 784, endPoint y: 123, distance: 13.2
click at [786, 110] on select "00 01 02 03 04 05 06 07 08 09 10 11 12 13 14 15 16 17 18 19 20 21 22 23" at bounding box center [786, 109] width 23 height 26
select select "12"
click at [774, 96] on select "00 01 02 03 04 05 06 07 08 09 10 11 12 13 14 15 16 17 18 19 20 21 22 23" at bounding box center [786, 109] width 23 height 26
click at [815, 114] on select "00 05 10 15 20 25 30 35 40 45 50 55" at bounding box center [816, 109] width 23 height 26
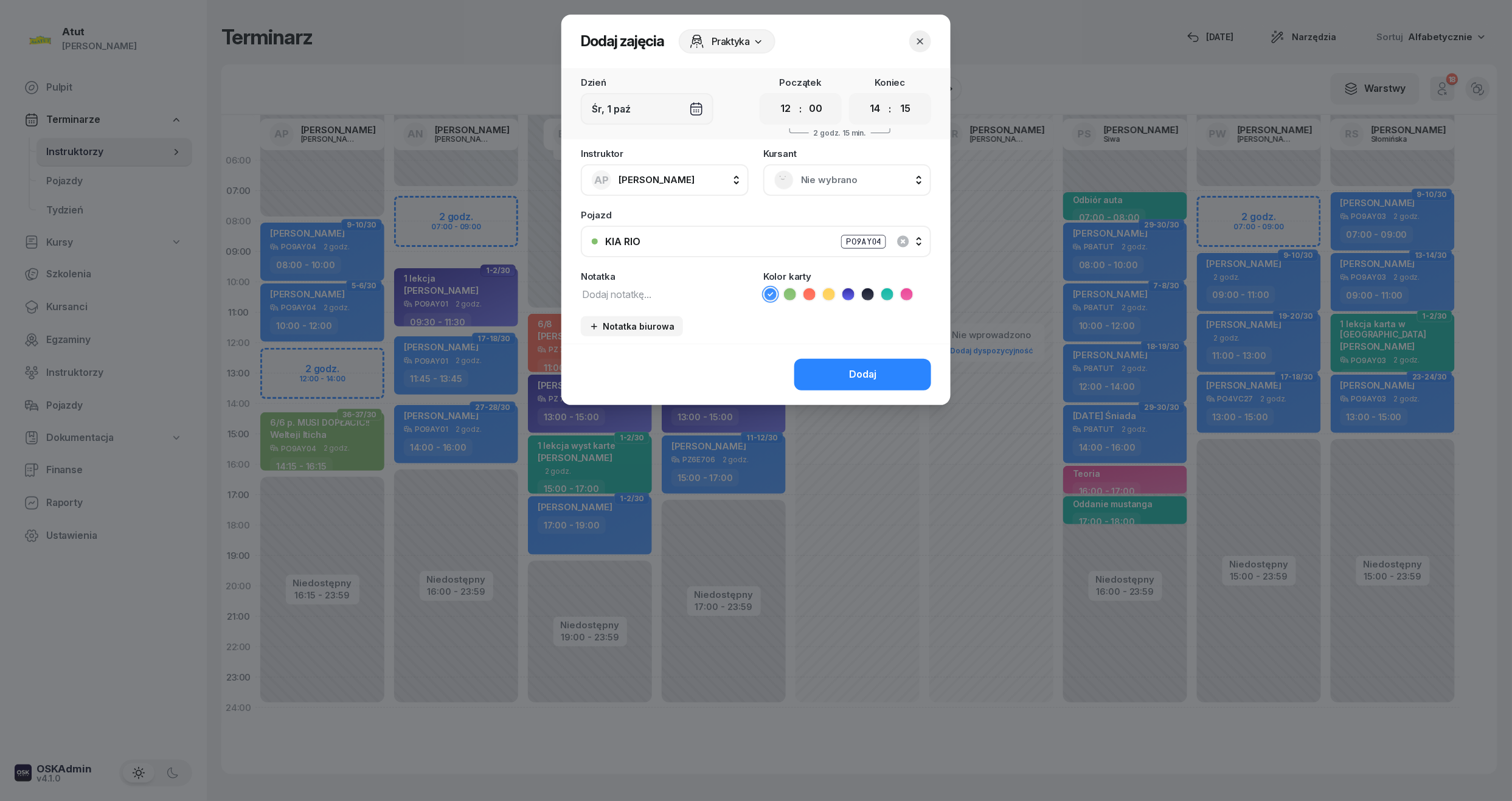
select select "15"
click at [804, 96] on select "00 05 10 15 20 25 30 35 40 45 50 55" at bounding box center [816, 109] width 23 height 26
click at [833, 173] on span "Nie wybrano" at bounding box center [861, 179] width 119 height 16
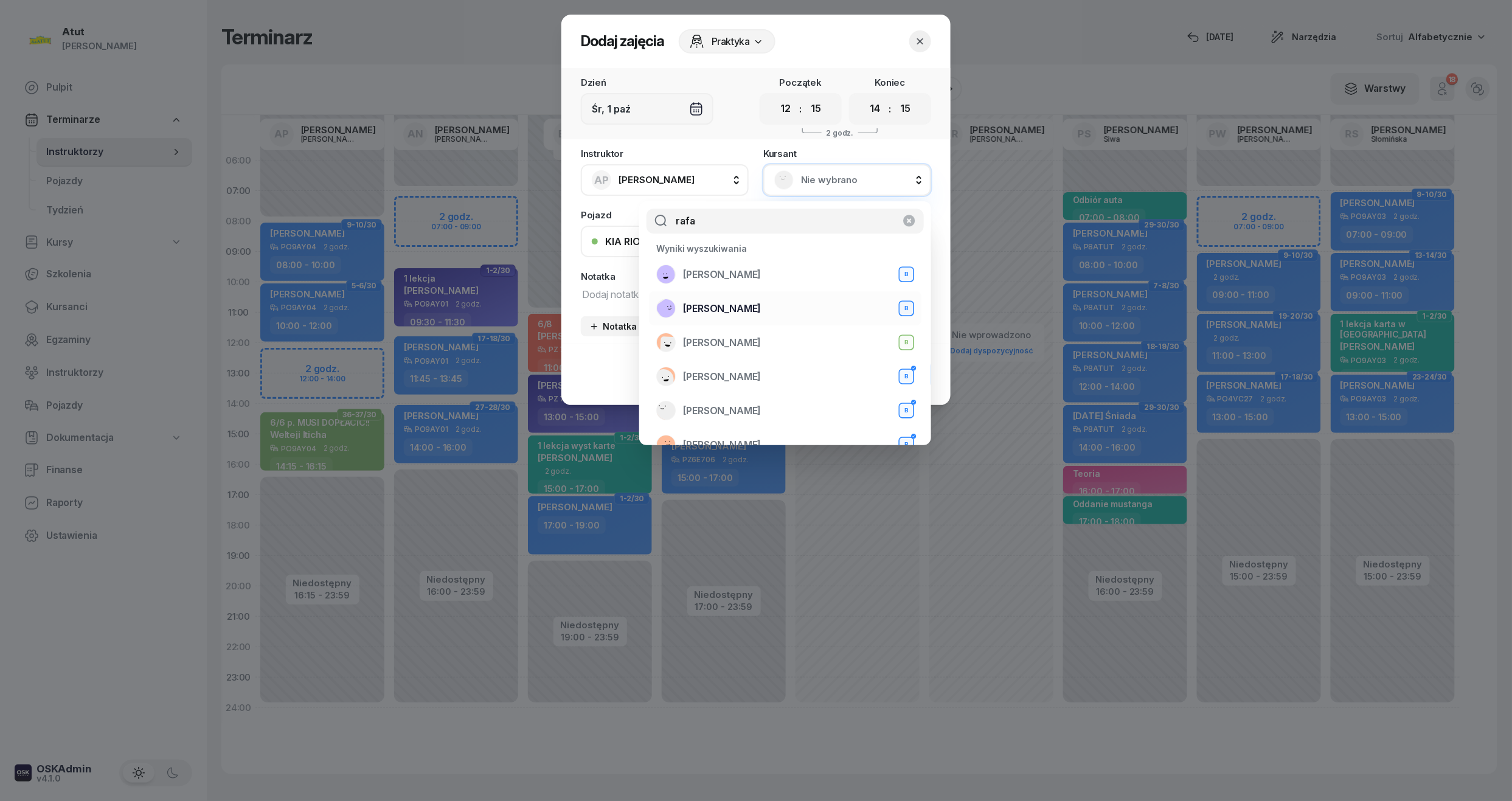
type input "rafa"
click at [728, 308] on span "[PERSON_NAME]" at bounding box center [722, 309] width 78 height 16
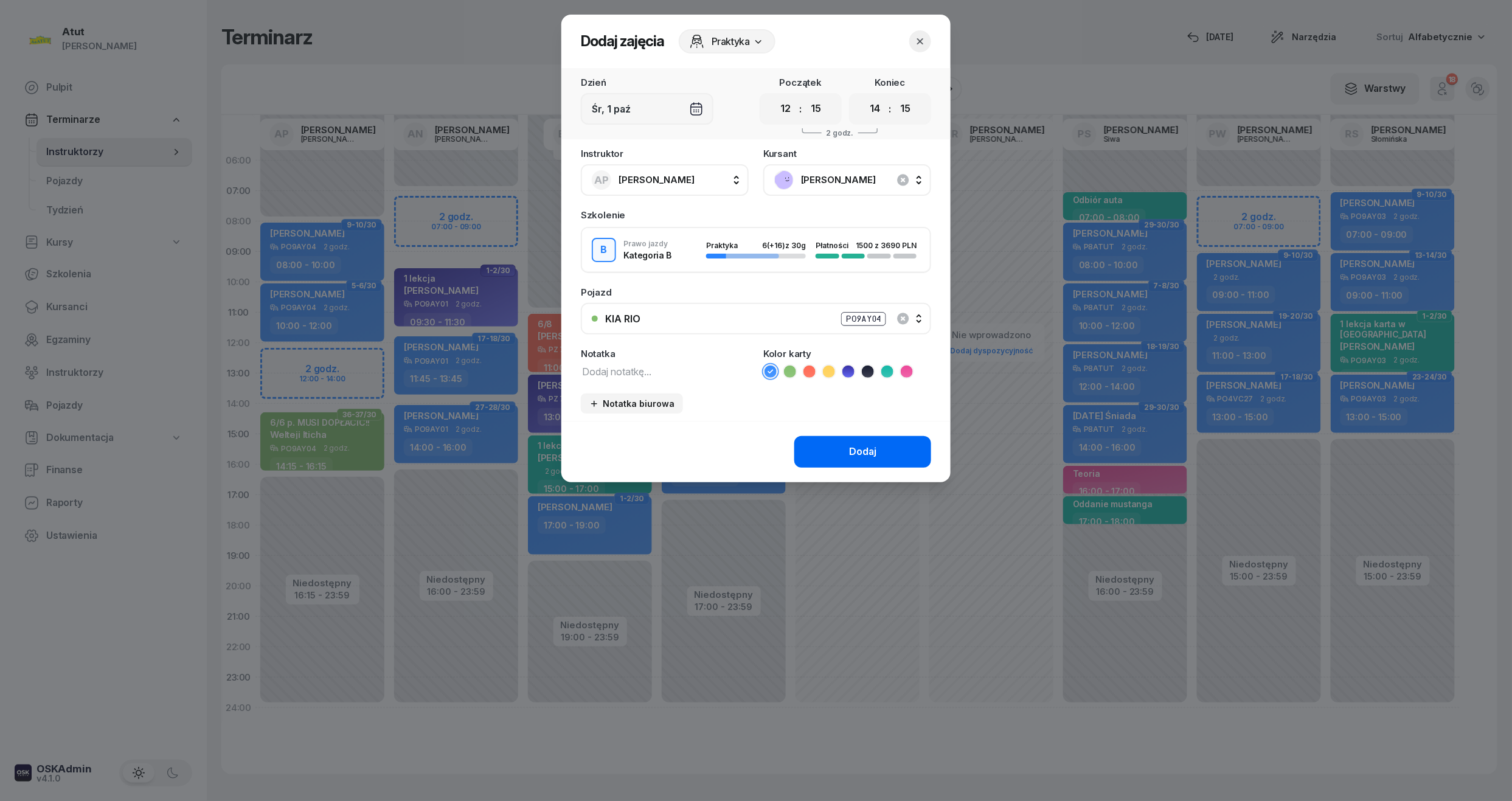
drag, startPoint x: 868, startPoint y: 369, endPoint x: 848, endPoint y: 456, distance: 89.3
click at [869, 369] on icon at bounding box center [868, 372] width 5 height 5
click at [858, 446] on div "Dodaj" at bounding box center [863, 451] width 27 height 16
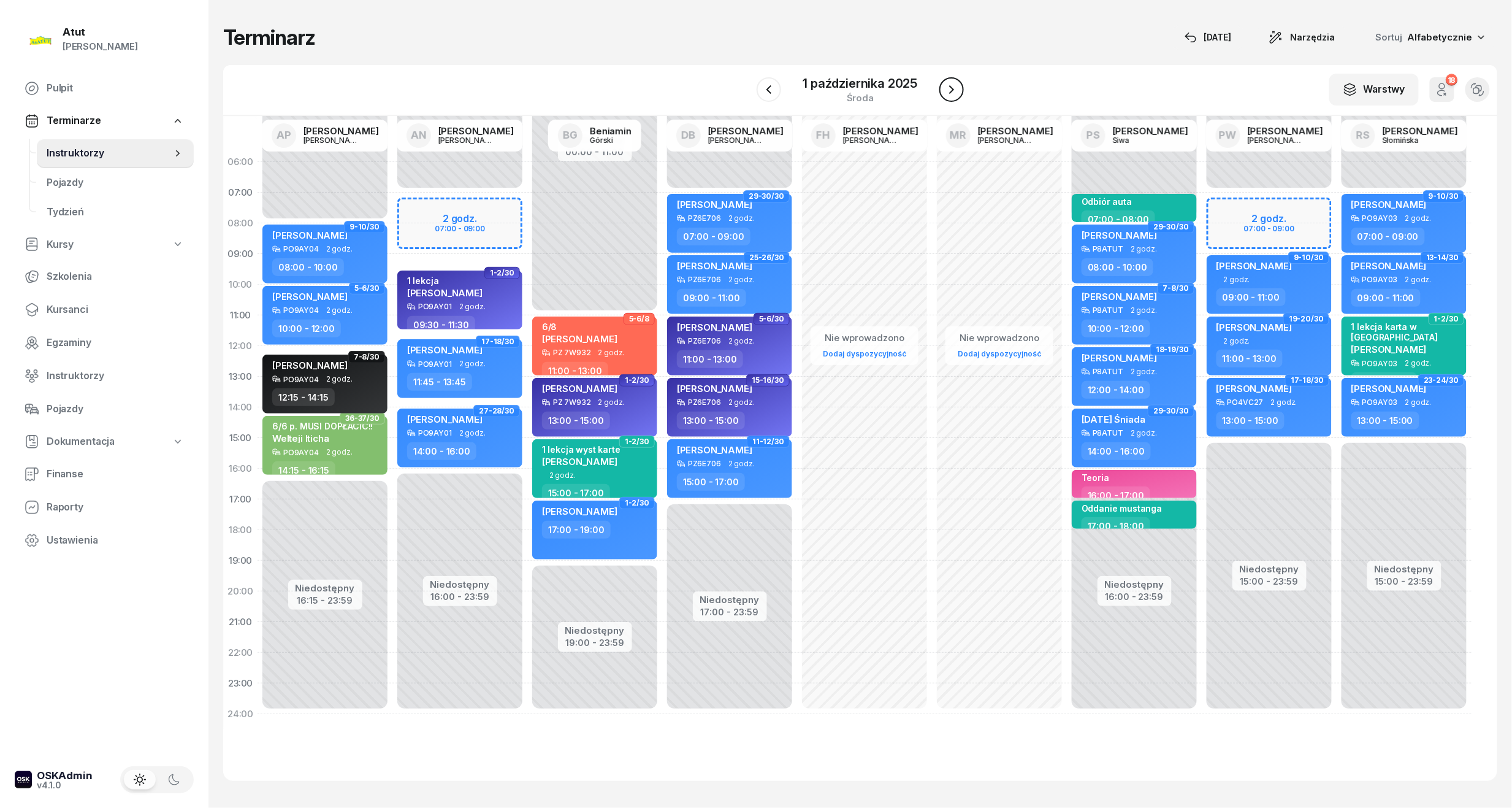
click at [949, 85] on icon "button" at bounding box center [951, 89] width 14 height 14
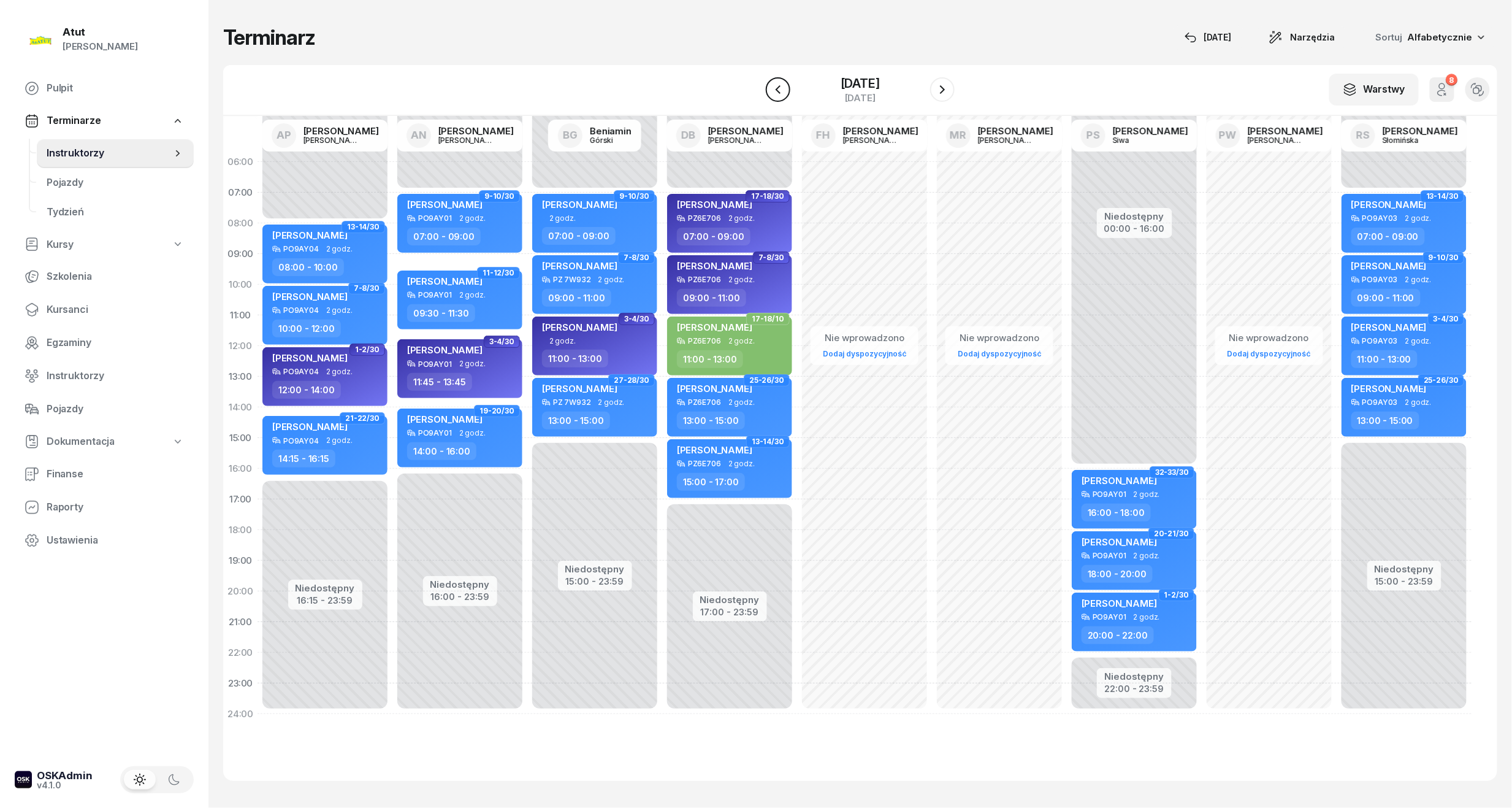
click at [779, 89] on button "button" at bounding box center [778, 89] width 24 height 24
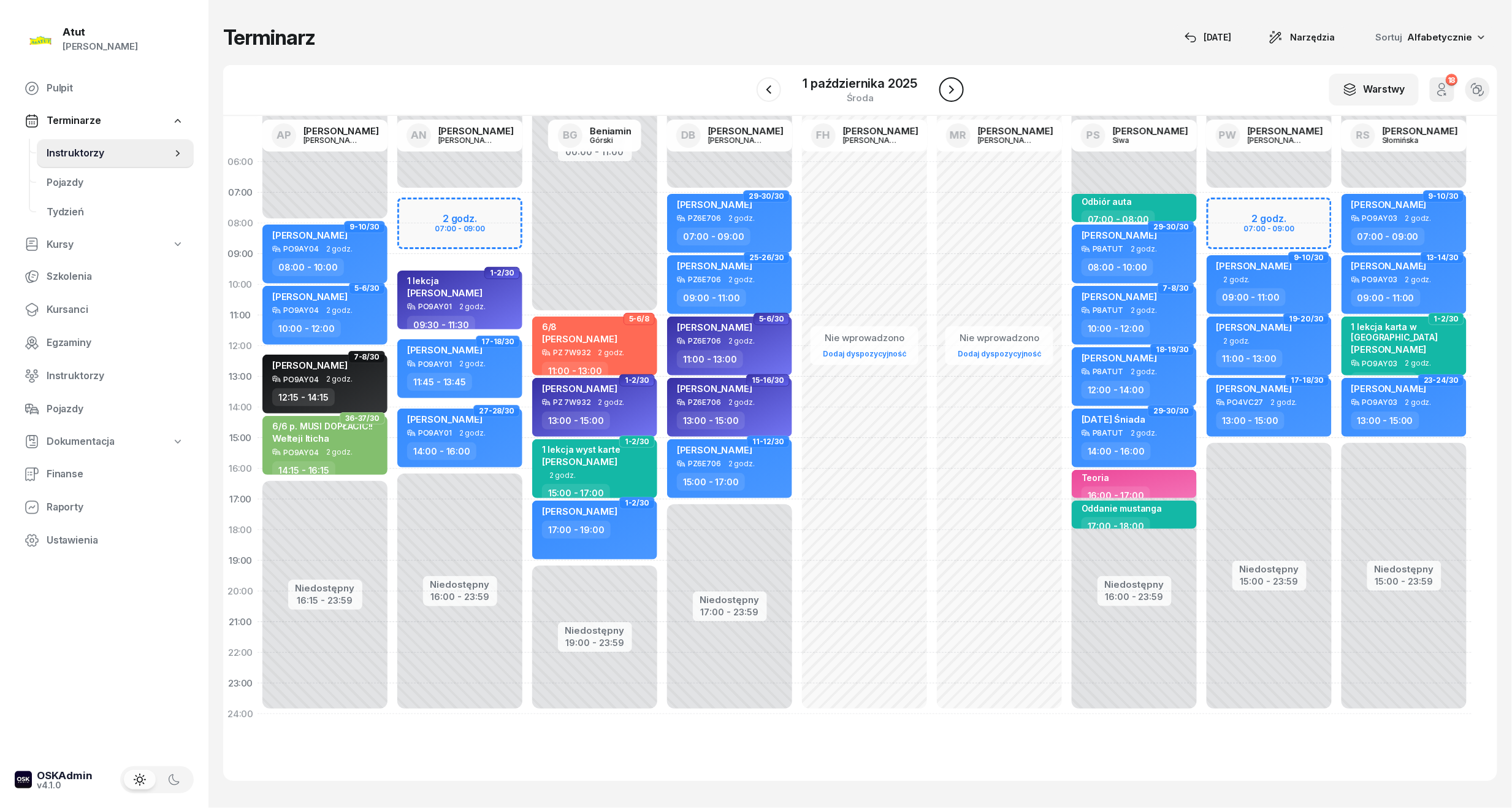
click at [943, 92] on button "button" at bounding box center [952, 89] width 24 height 24
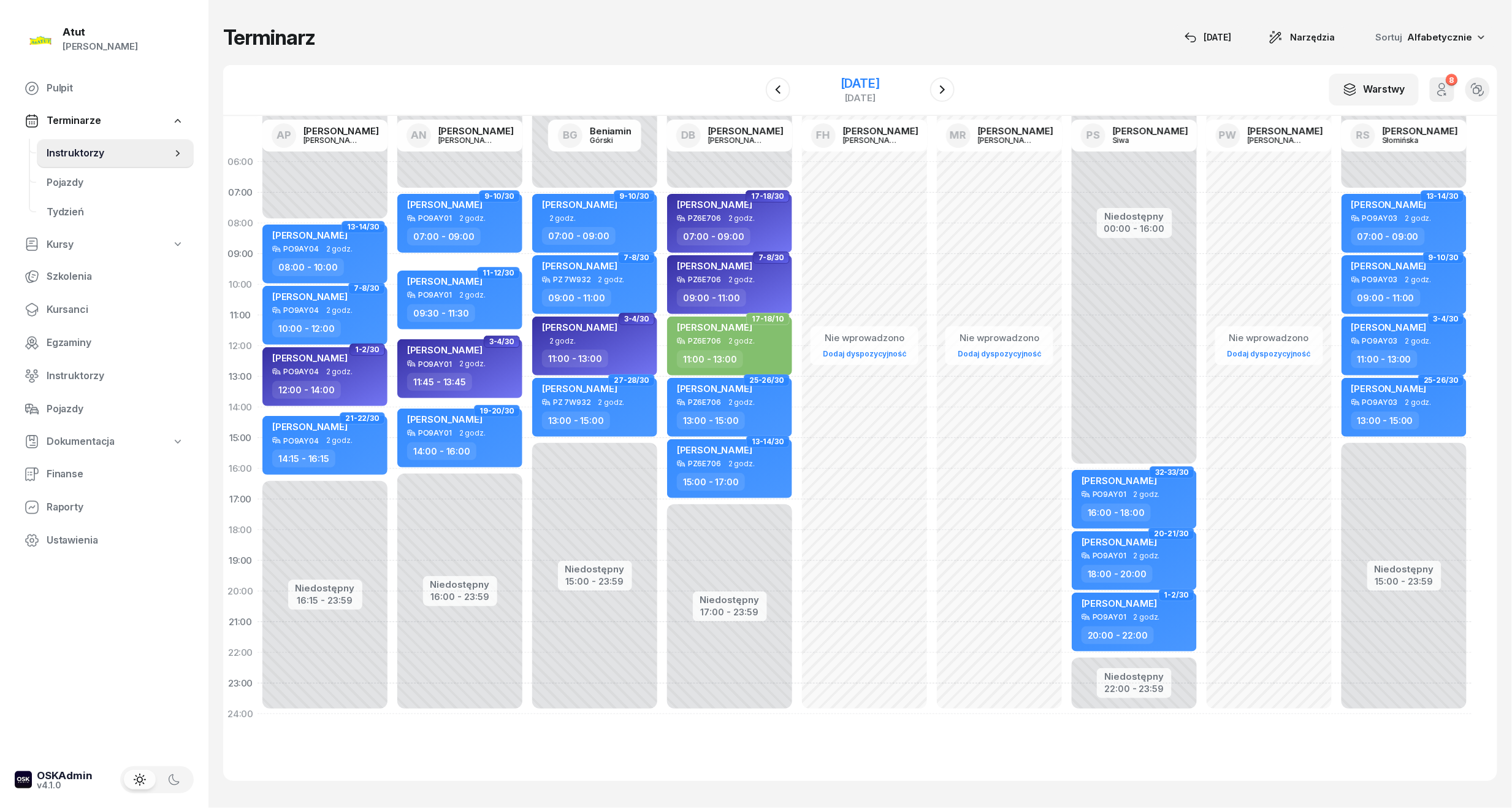
click at [840, 85] on div "[DATE]" at bounding box center [860, 83] width 39 height 12
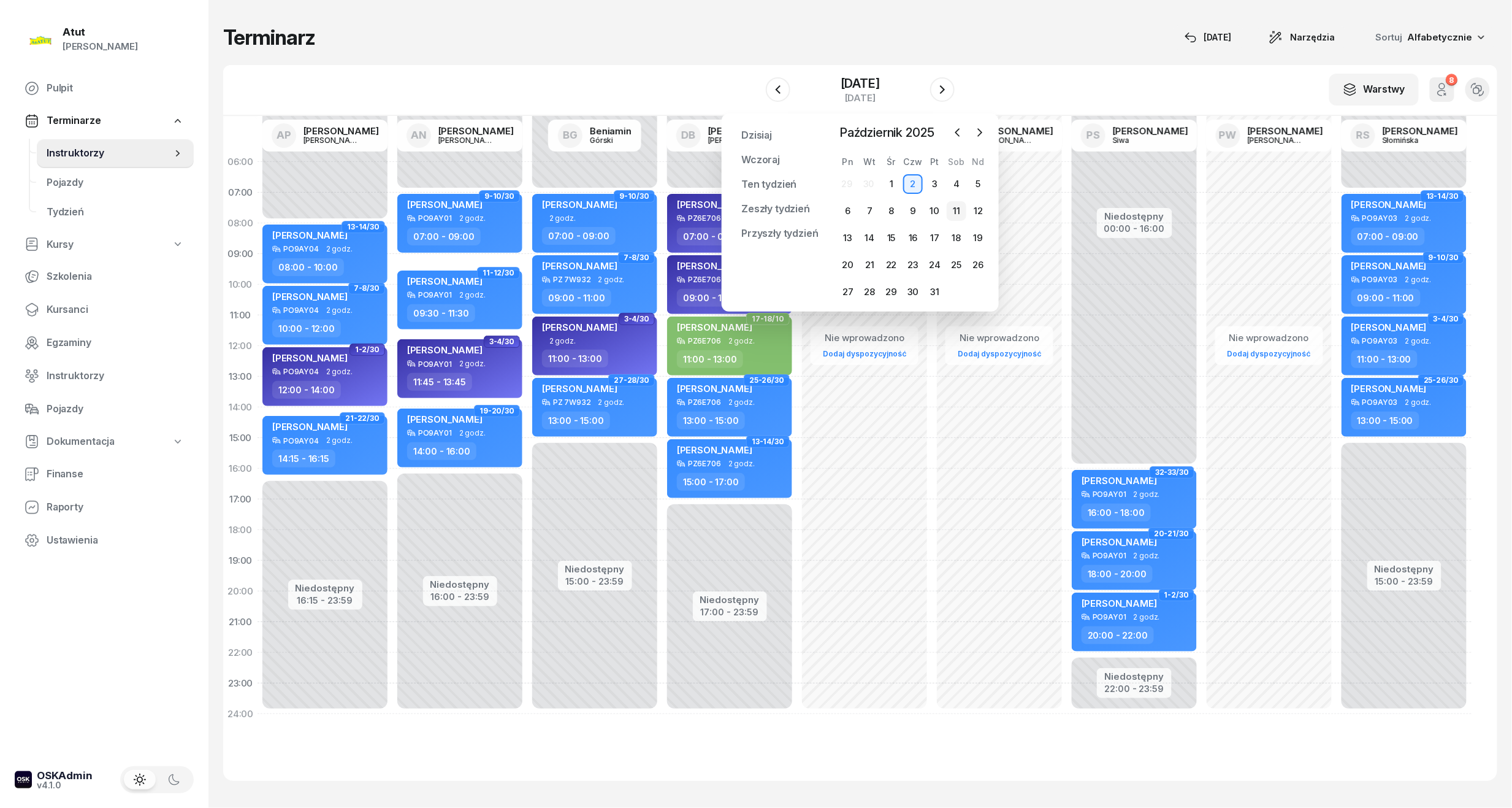
click at [959, 212] on div "11" at bounding box center [956, 211] width 20 height 20
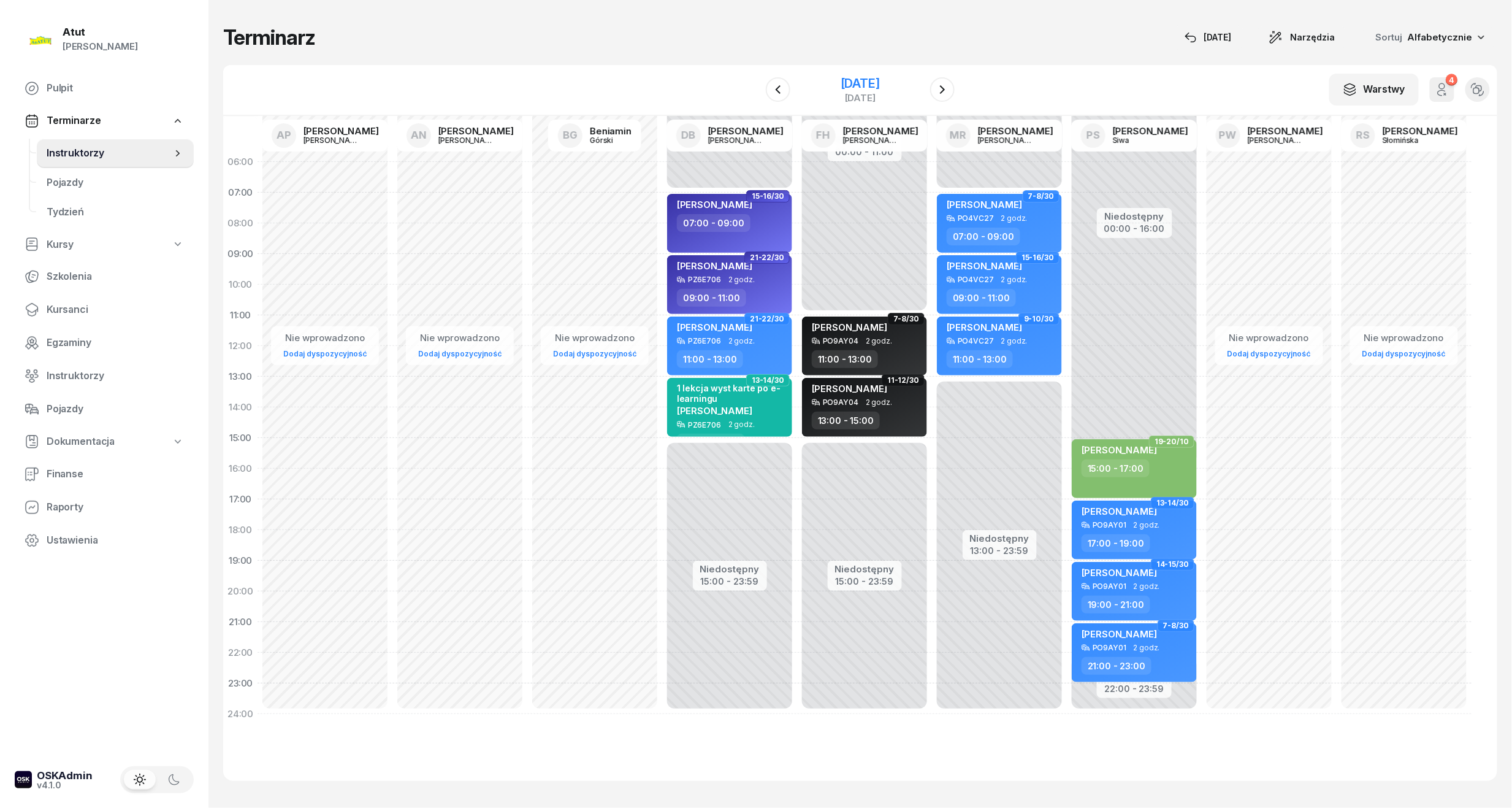
click at [840, 94] on div "[DATE]" at bounding box center [860, 98] width 39 height 9
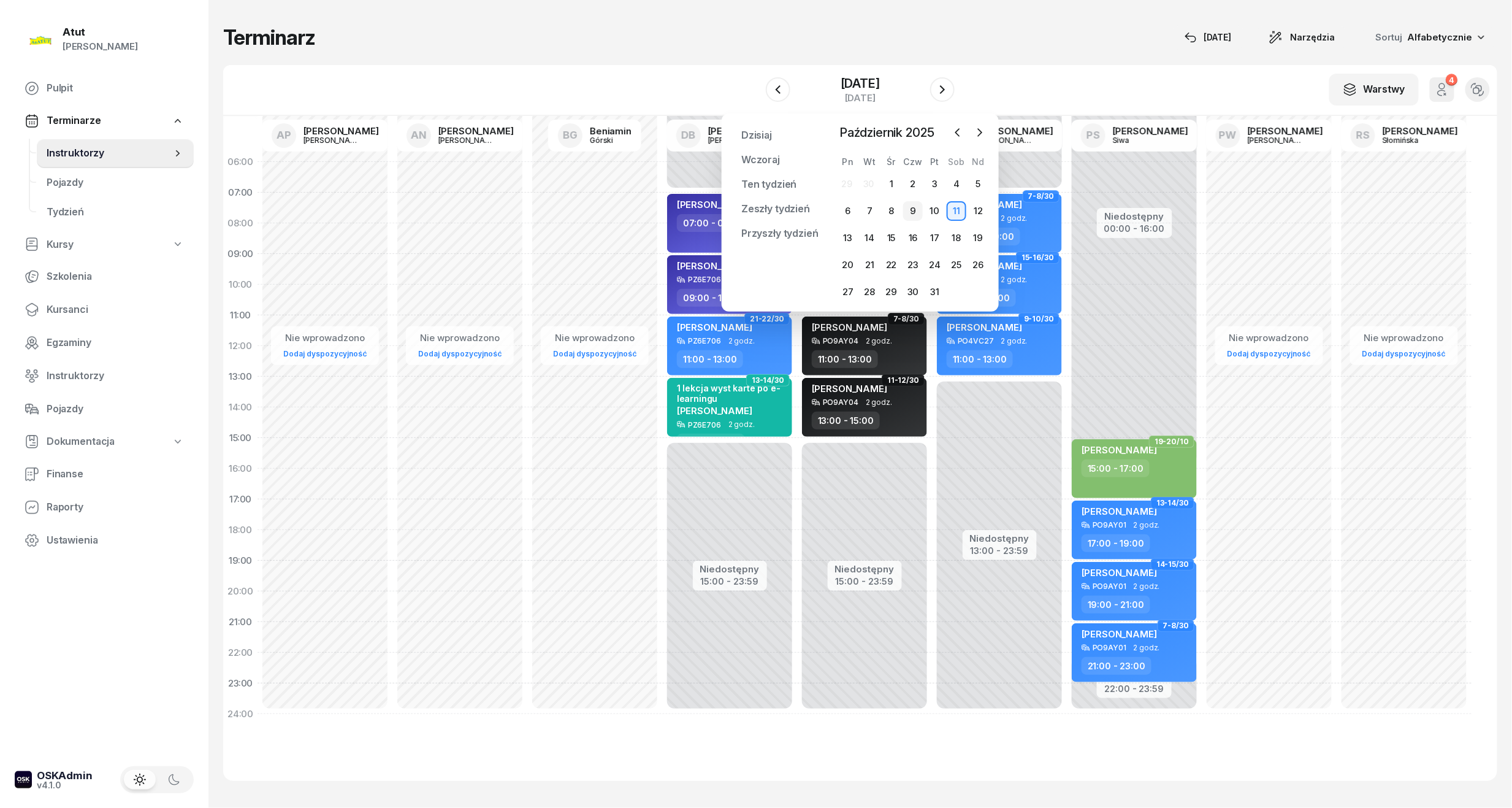
click at [922, 208] on div "9" at bounding box center [913, 211] width 20 height 20
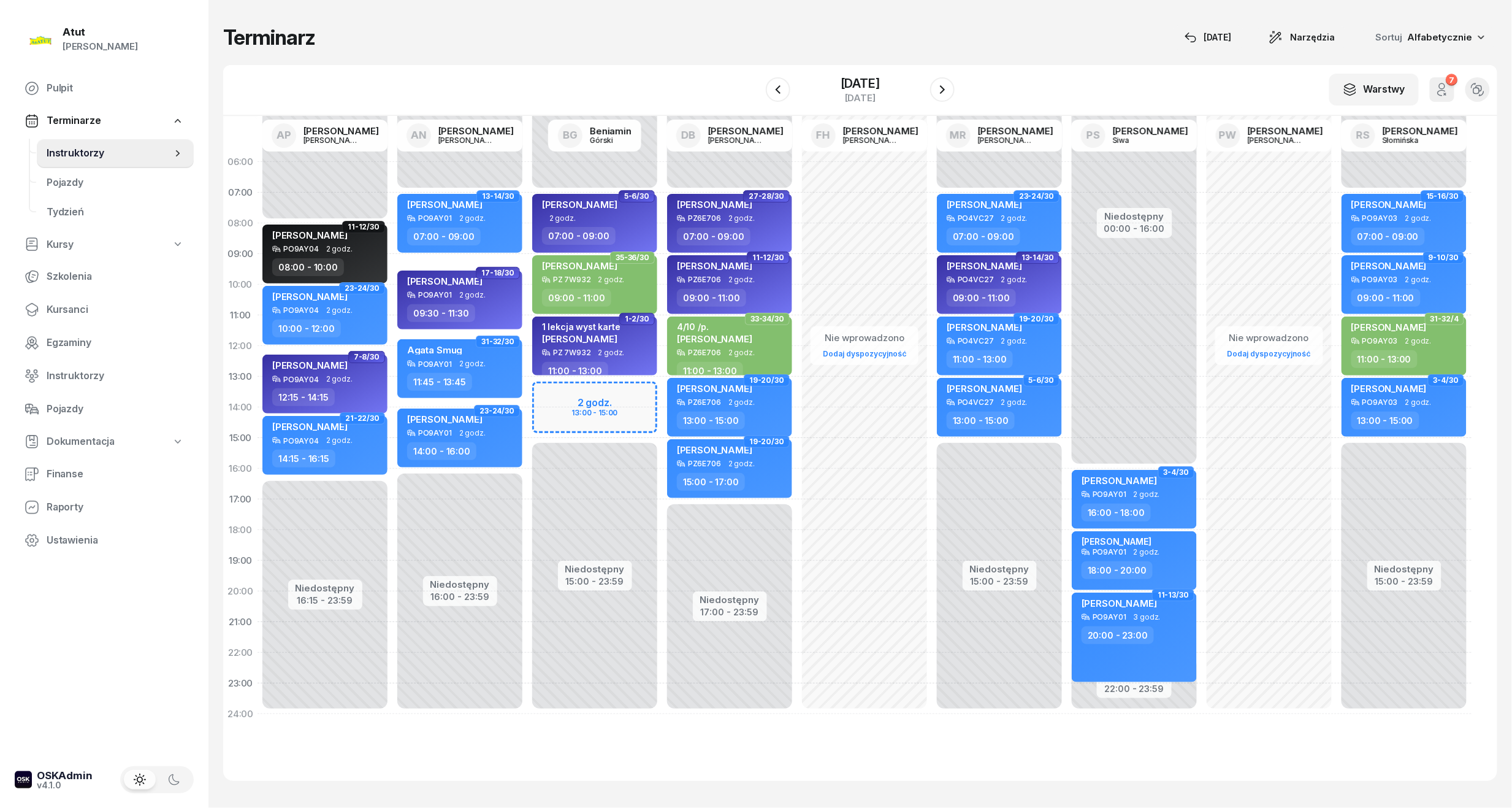
click at [596, 411] on div "Niedostępny 00:00 - 07:00 Niedostępny 15:00 - 23:59 2 godz. 13:00 - 15:00 5-6/3…" at bounding box center [594, 438] width 135 height 582
select select "14"
select select "16"
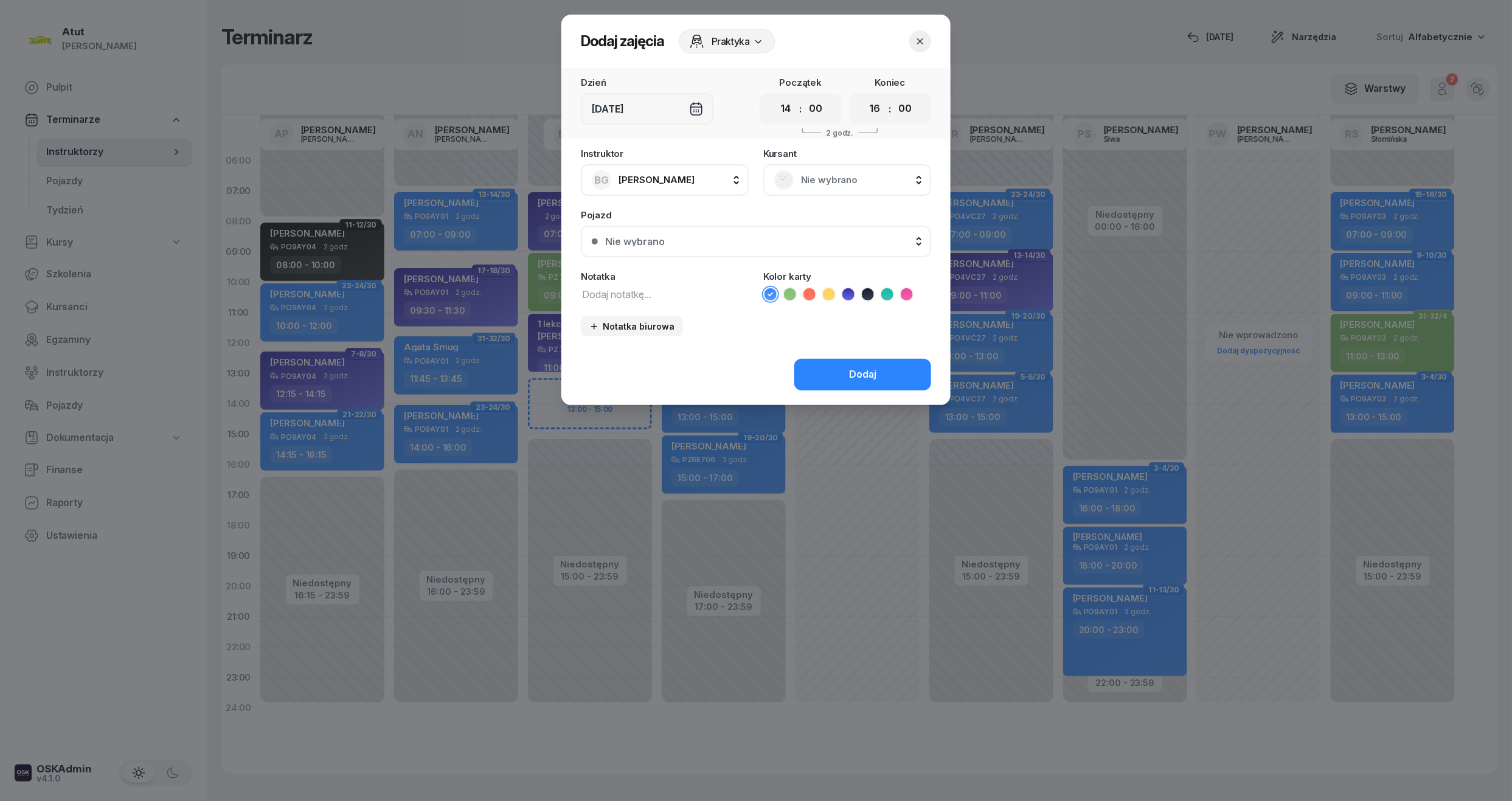
click at [823, 181] on span "Nie wybrano" at bounding box center [861, 179] width 119 height 16
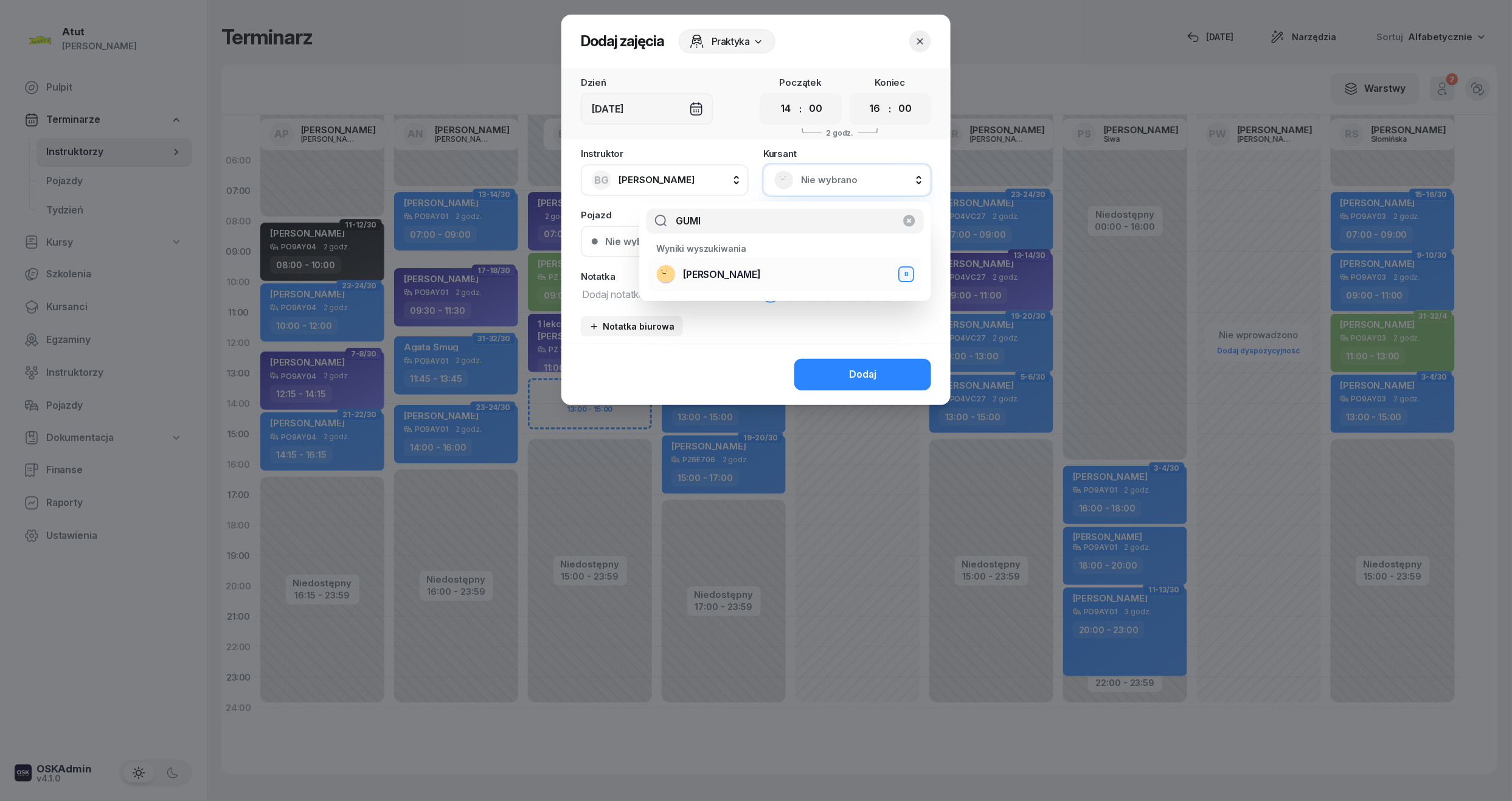
type input "GUMI"
click at [774, 270] on div "[PERSON_NAME] B" at bounding box center [785, 274] width 258 height 20
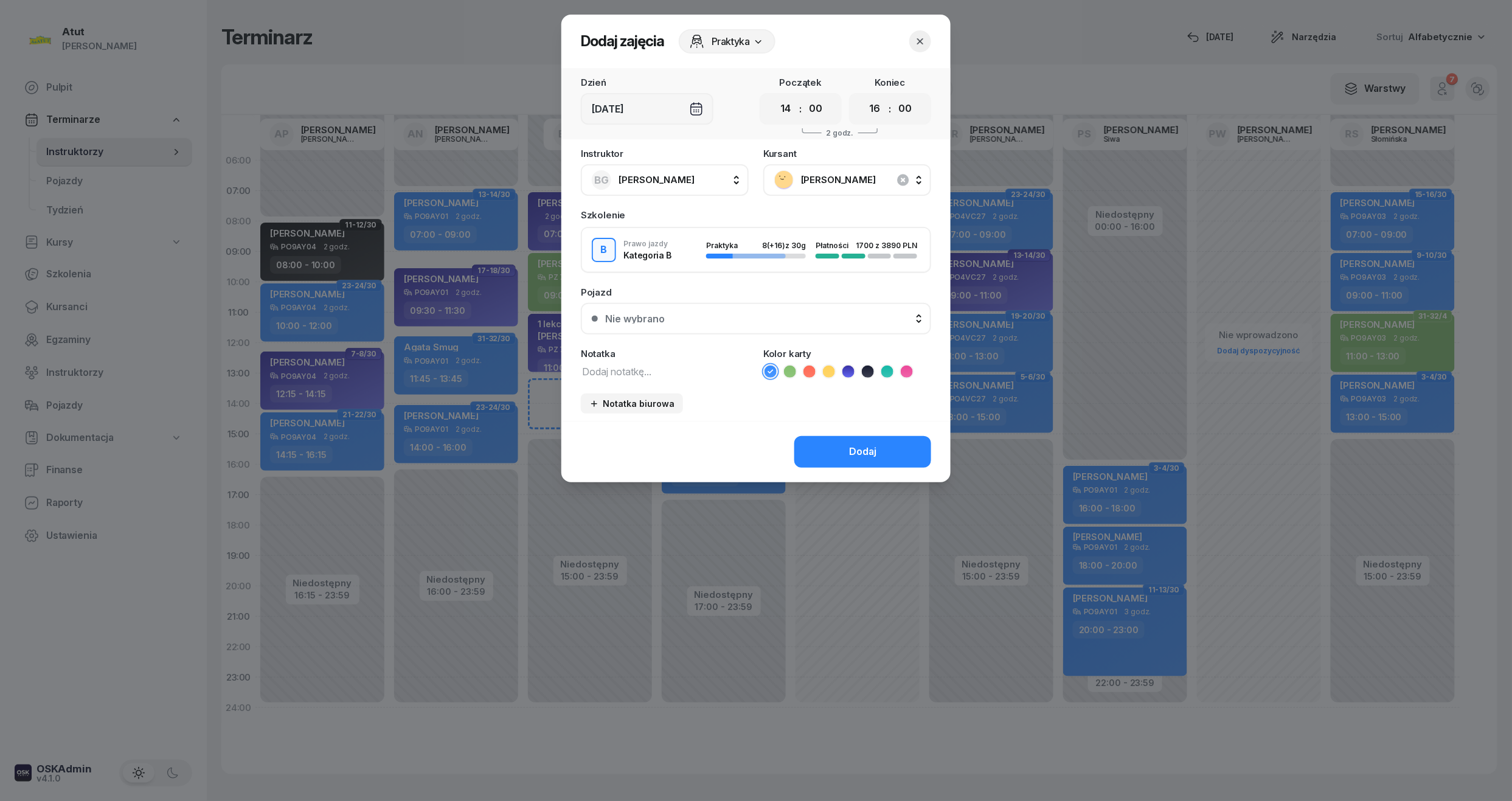
drag, startPoint x: 786, startPoint y: 108, endPoint x: 776, endPoint y: 122, distance: 17.2
click at [786, 108] on select "00 01 02 03 04 05 06 07 08 09 10 11 12 13 14 15 16 17 18 19 20 21 22 23" at bounding box center [786, 109] width 23 height 26
select select "13"
click at [774, 96] on select "00 01 02 03 04 05 06 07 08 09 10 11 12 13 14 15 16 17 18 19 20 21 22 23" at bounding box center [786, 109] width 23 height 26
click at [874, 110] on select "00 01 02 03 04 05 06 07 08 09 10 11 12 13 14 15 16 17 18 19 20 21 22 23" at bounding box center [875, 109] width 23 height 26
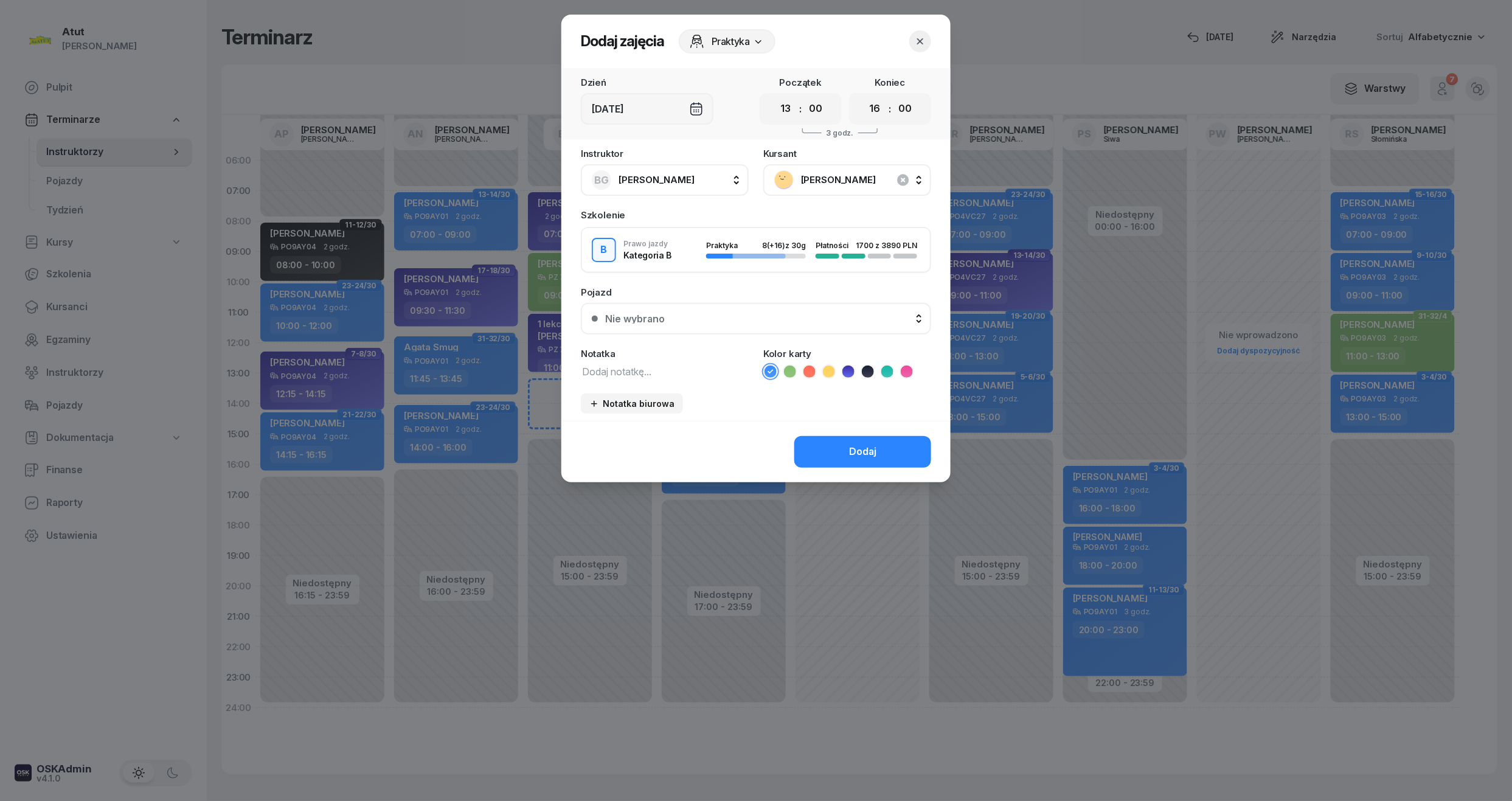
select select "15"
click at [864, 96] on select "00 01 02 03 04 05 06 07 08 09 10 11 12 13 14 15 16 17 18 19 20 21 22 23" at bounding box center [875, 109] width 23 height 26
click at [874, 446] on div "Dodaj" at bounding box center [863, 451] width 27 height 16
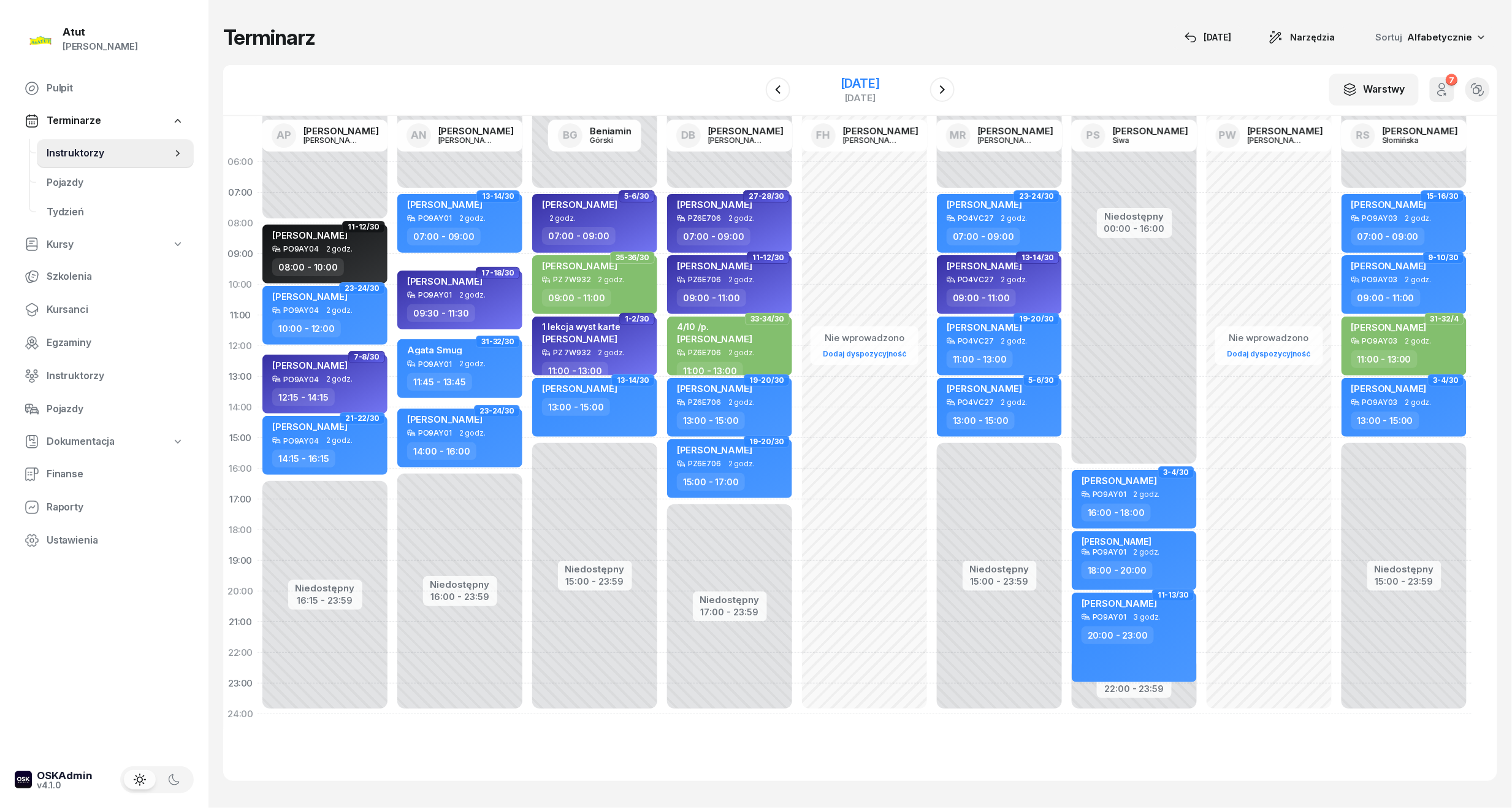
click at [840, 85] on div "[DATE]" at bounding box center [860, 83] width 39 height 12
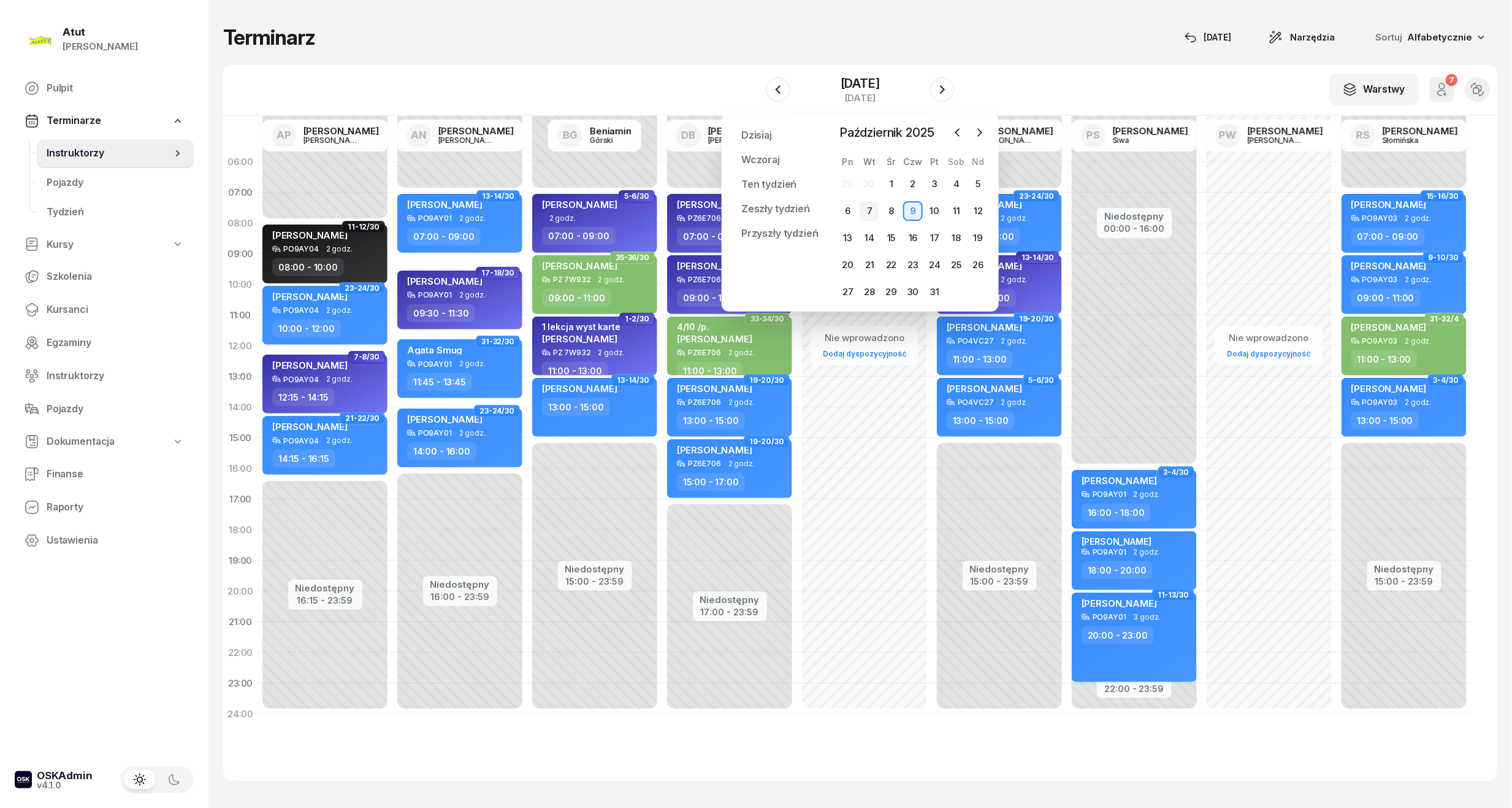
click at [862, 214] on div "7" at bounding box center [869, 211] width 20 height 20
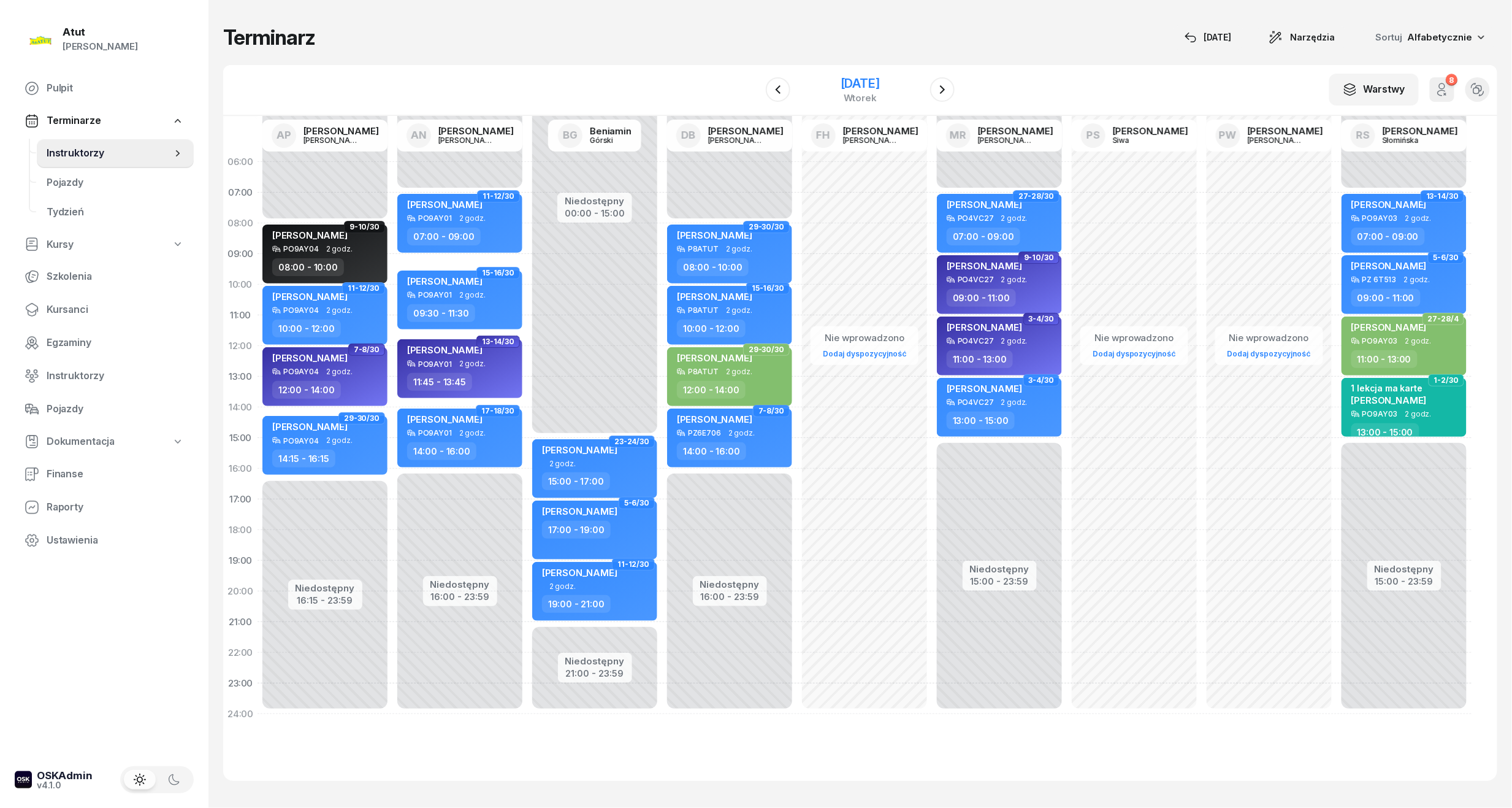
click at [871, 86] on div "[DATE]" at bounding box center [860, 83] width 39 height 12
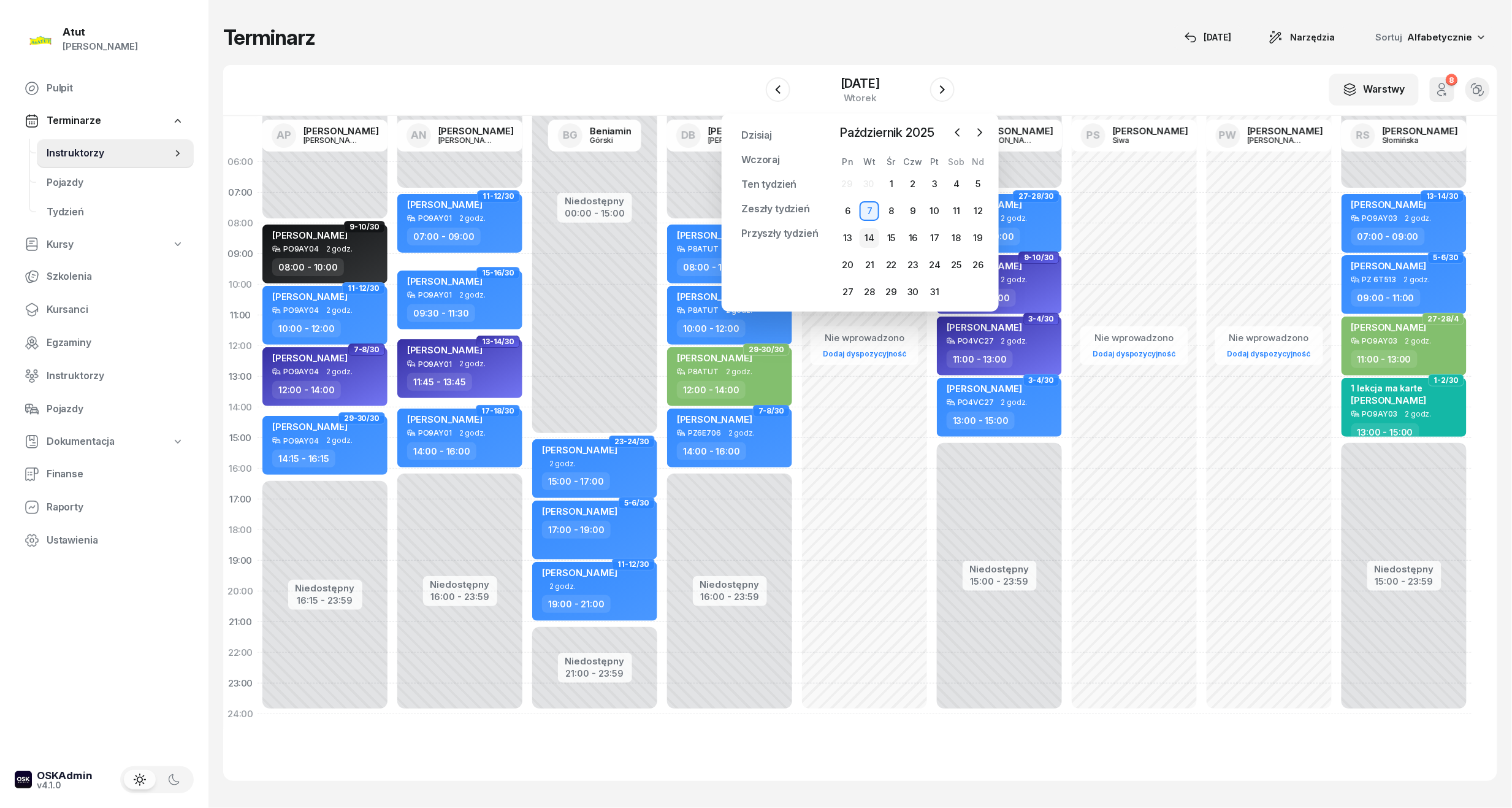
click at [871, 236] on div "14" at bounding box center [869, 238] width 20 height 20
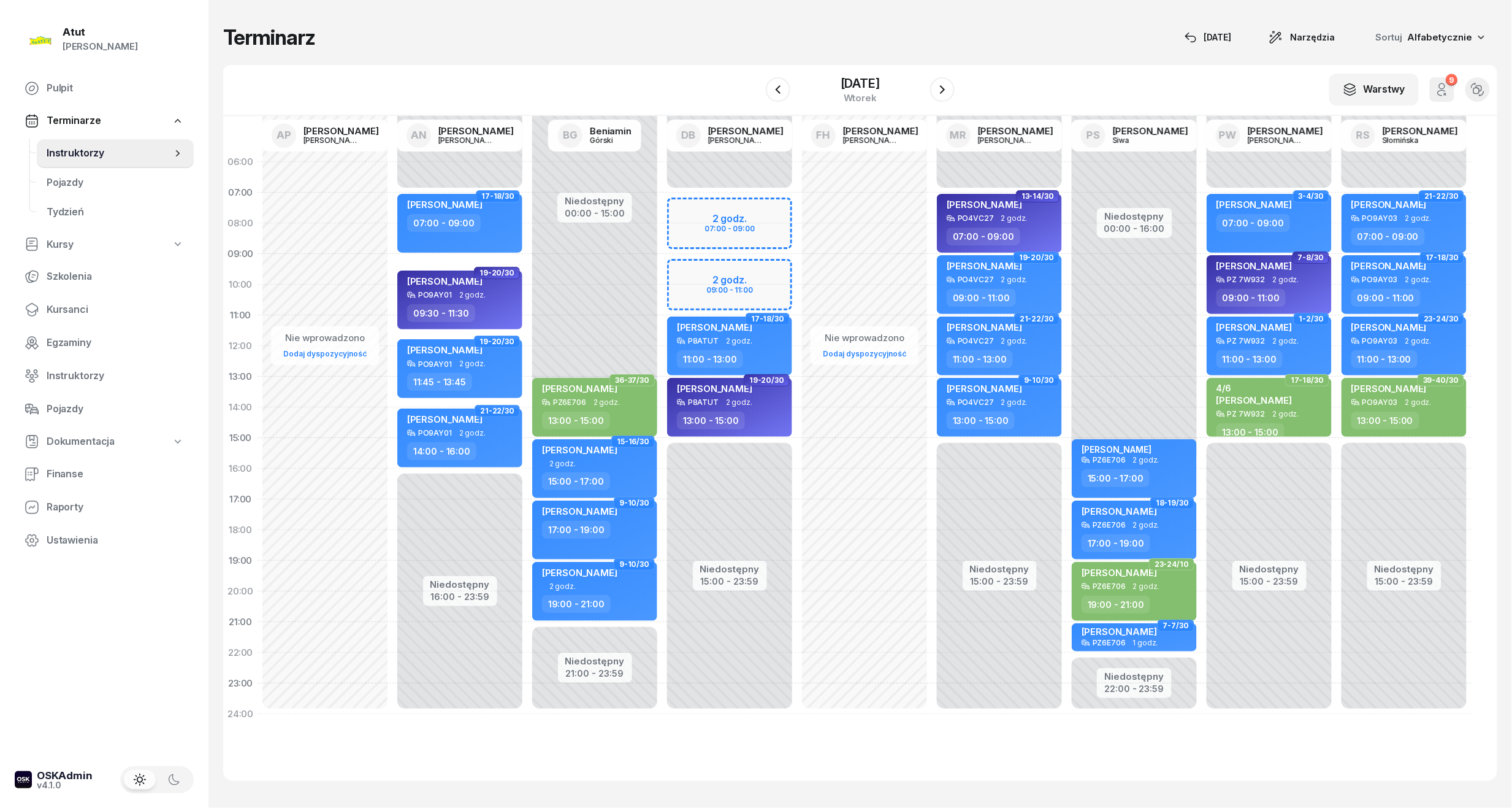
click at [731, 285] on div "Niedostępny 00:00 - 07:00 Niedostępny 15:00 - 23:59 2 godz. 07:00 - 09:00 2 god…" at bounding box center [730, 438] width 135 height 582
select select "10"
select select "11"
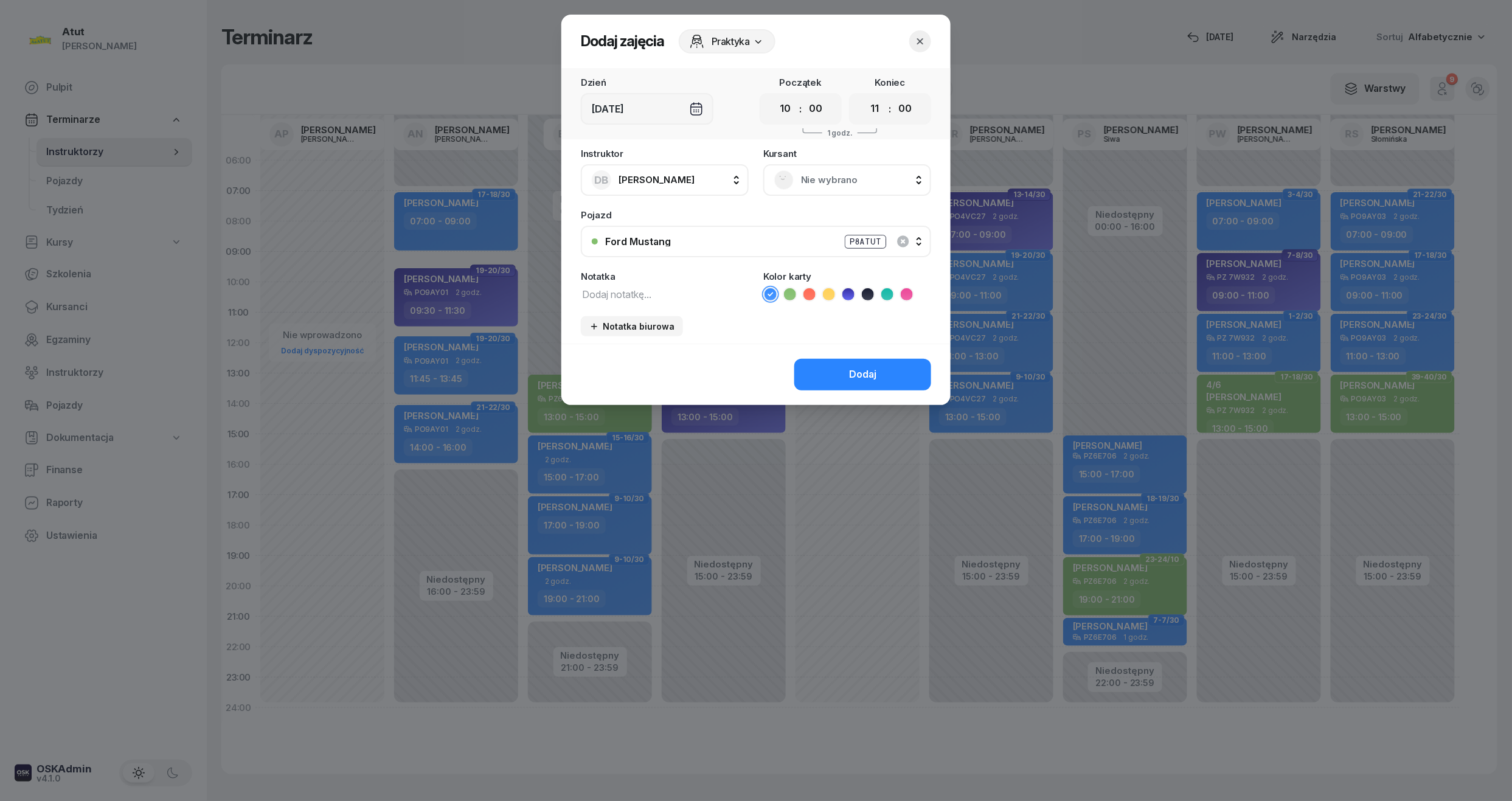
click at [809, 178] on span "Nie wybrano" at bounding box center [861, 179] width 119 height 16
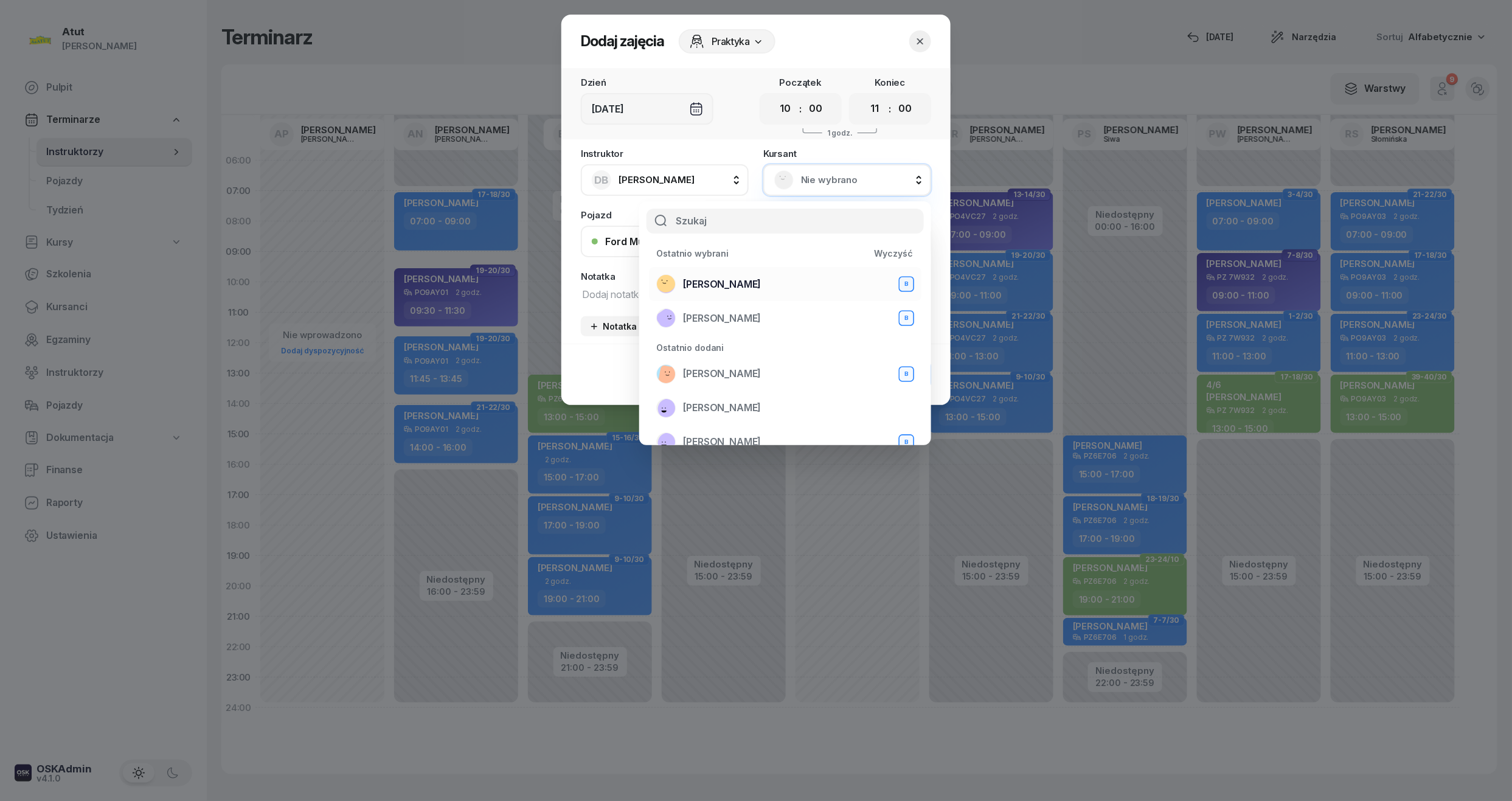
click at [723, 278] on span "[PERSON_NAME]" at bounding box center [722, 284] width 78 height 16
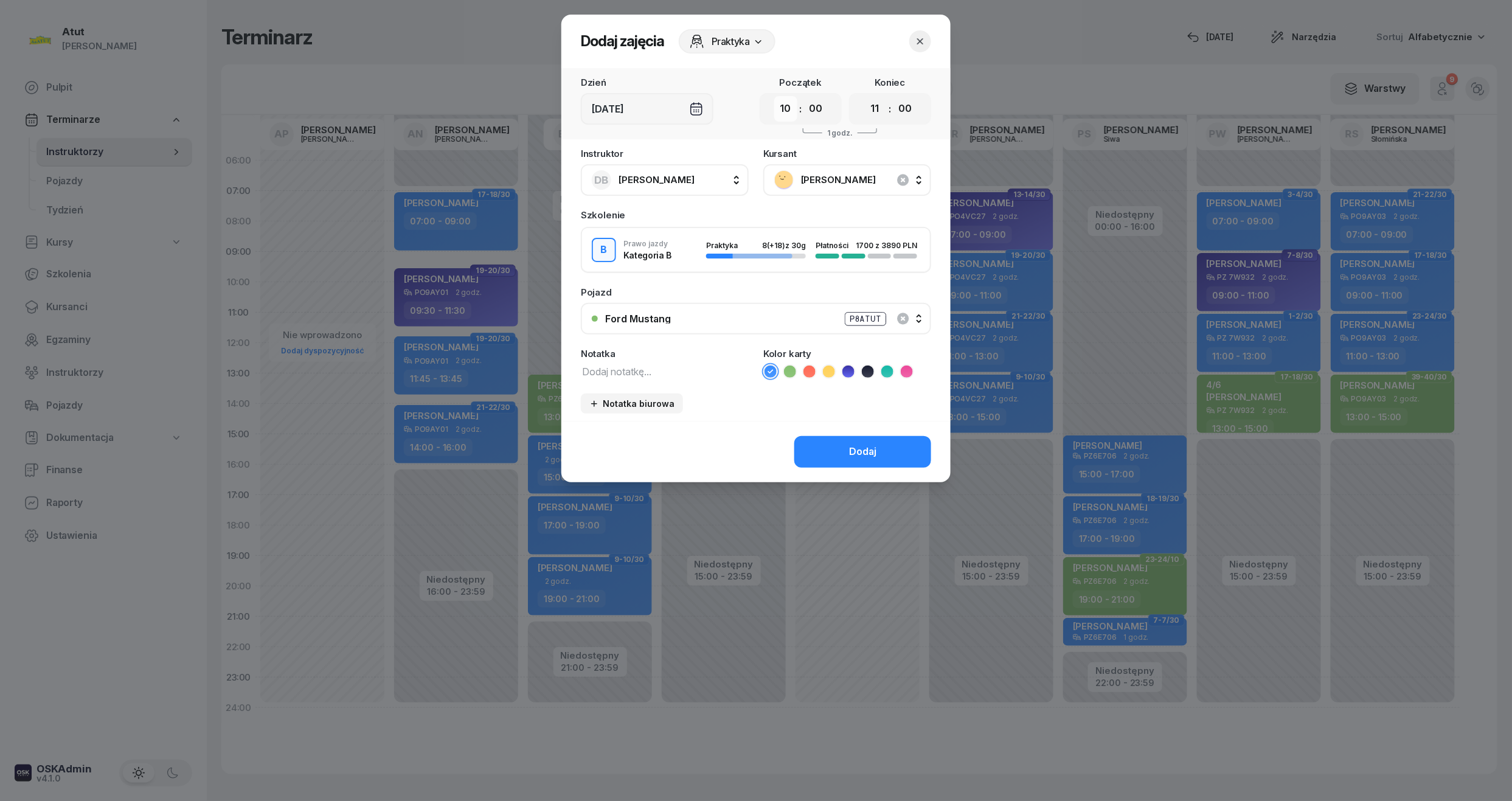
click at [789, 115] on select "00 01 02 03 04 05 06 07 08 09 10 11 12 13 14 15 16 17 18 19 20 21 22 23" at bounding box center [786, 109] width 23 height 26
select select "09"
click at [774, 96] on select "00 01 02 03 04 05 06 07 08 09 10 11 12 13 14 15 16 17 18 19 20 21 22 23" at bounding box center [786, 109] width 23 height 26
click at [830, 449] on button "Dodaj" at bounding box center [863, 452] width 137 height 32
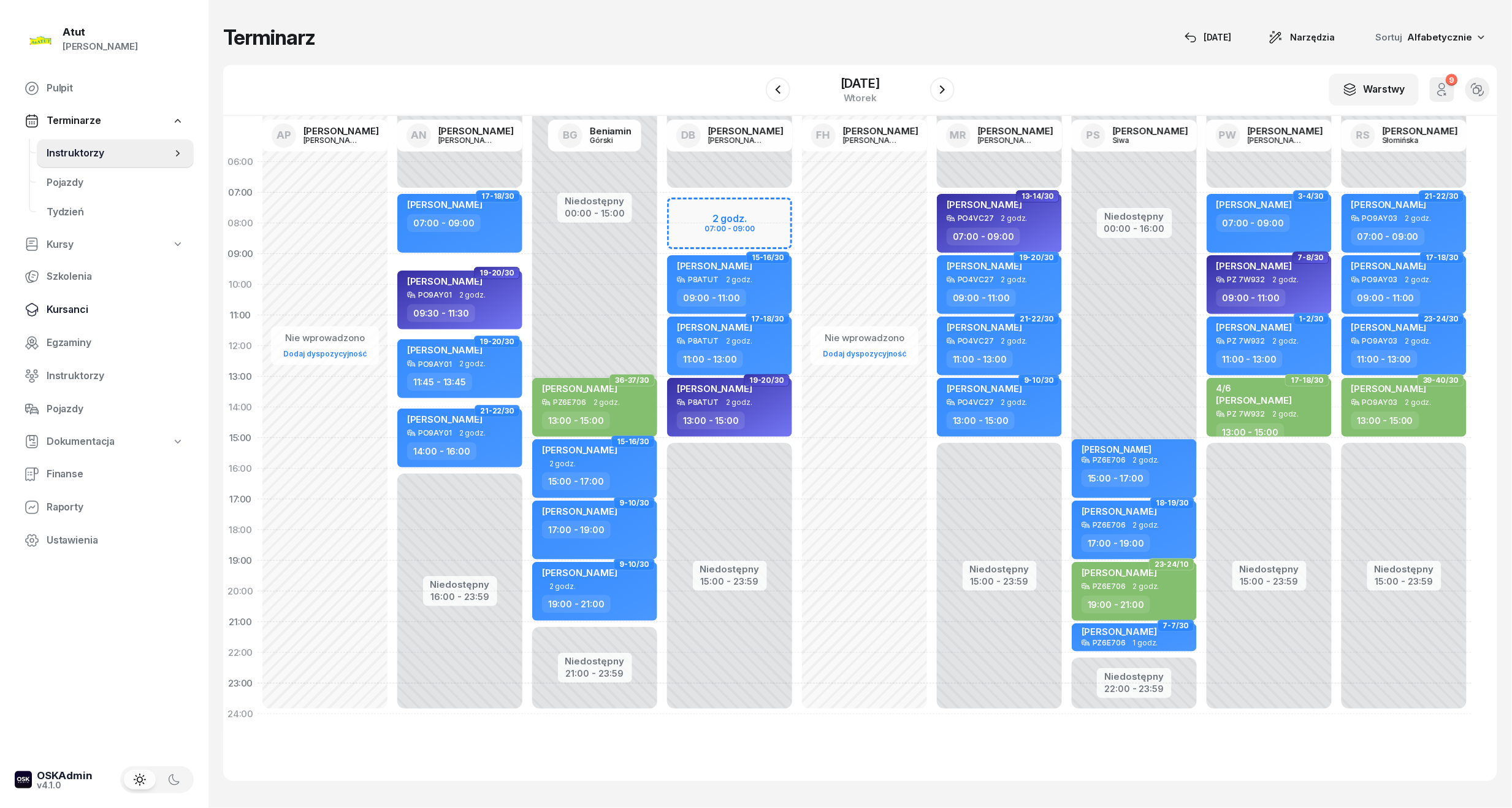
drag, startPoint x: 86, startPoint y: 300, endPoint x: 98, endPoint y: 295, distance: 13.0
click at [86, 300] on link "Kursanci" at bounding box center [104, 310] width 179 height 30
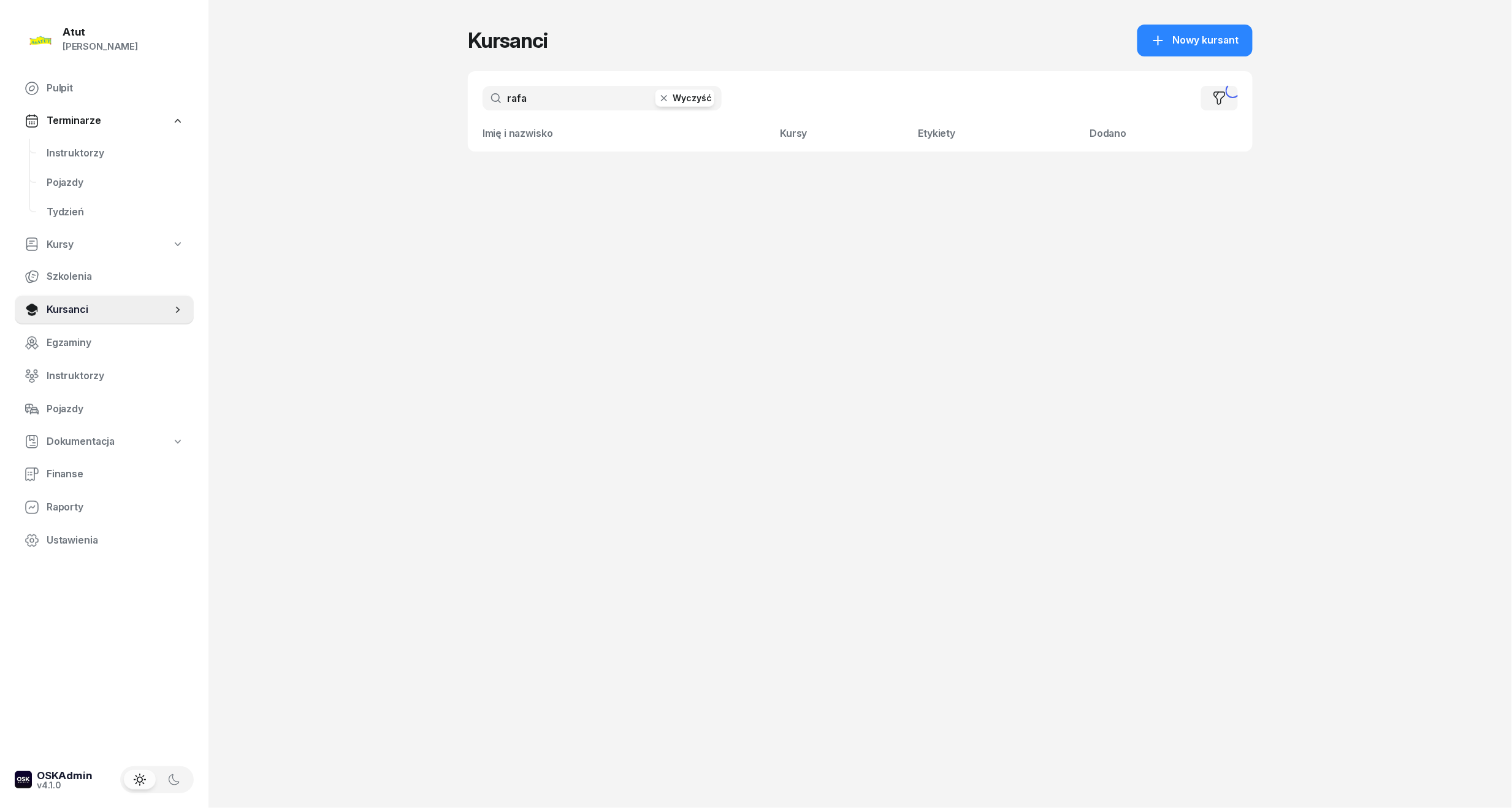
drag, startPoint x: 560, startPoint y: 101, endPoint x: 441, endPoint y: 101, distance: 119.0
click at [441, 101] on div "Atut [PERSON_NAME] Pulpit Terminarze Instruktorzy Pojazdy Tydzień Kursy Szkolen…" at bounding box center [756, 404] width 1512 height 808
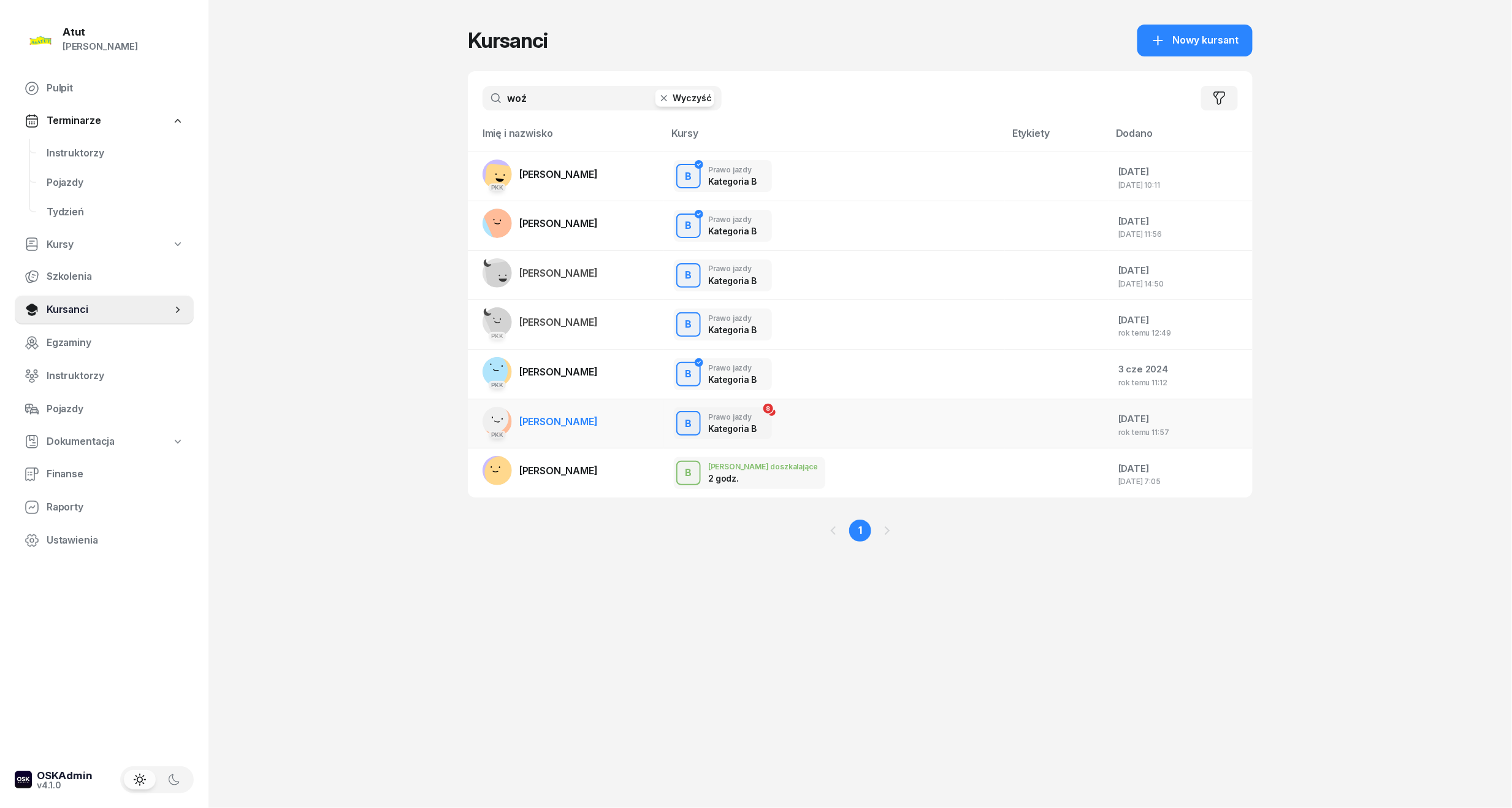
type input "woź"
click at [568, 422] on span "[PERSON_NAME]" at bounding box center [559, 421] width 79 height 12
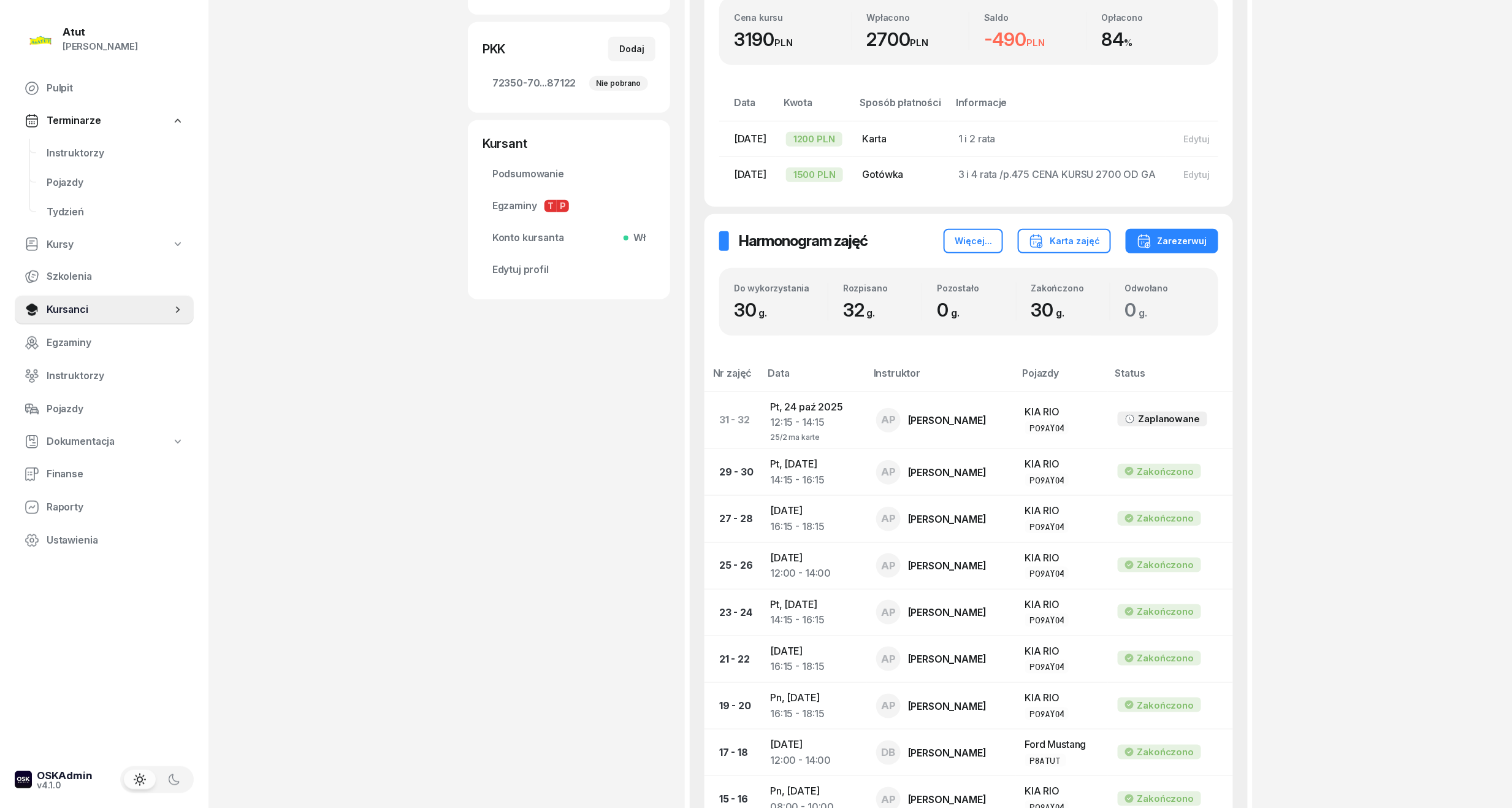
scroll to position [163, 0]
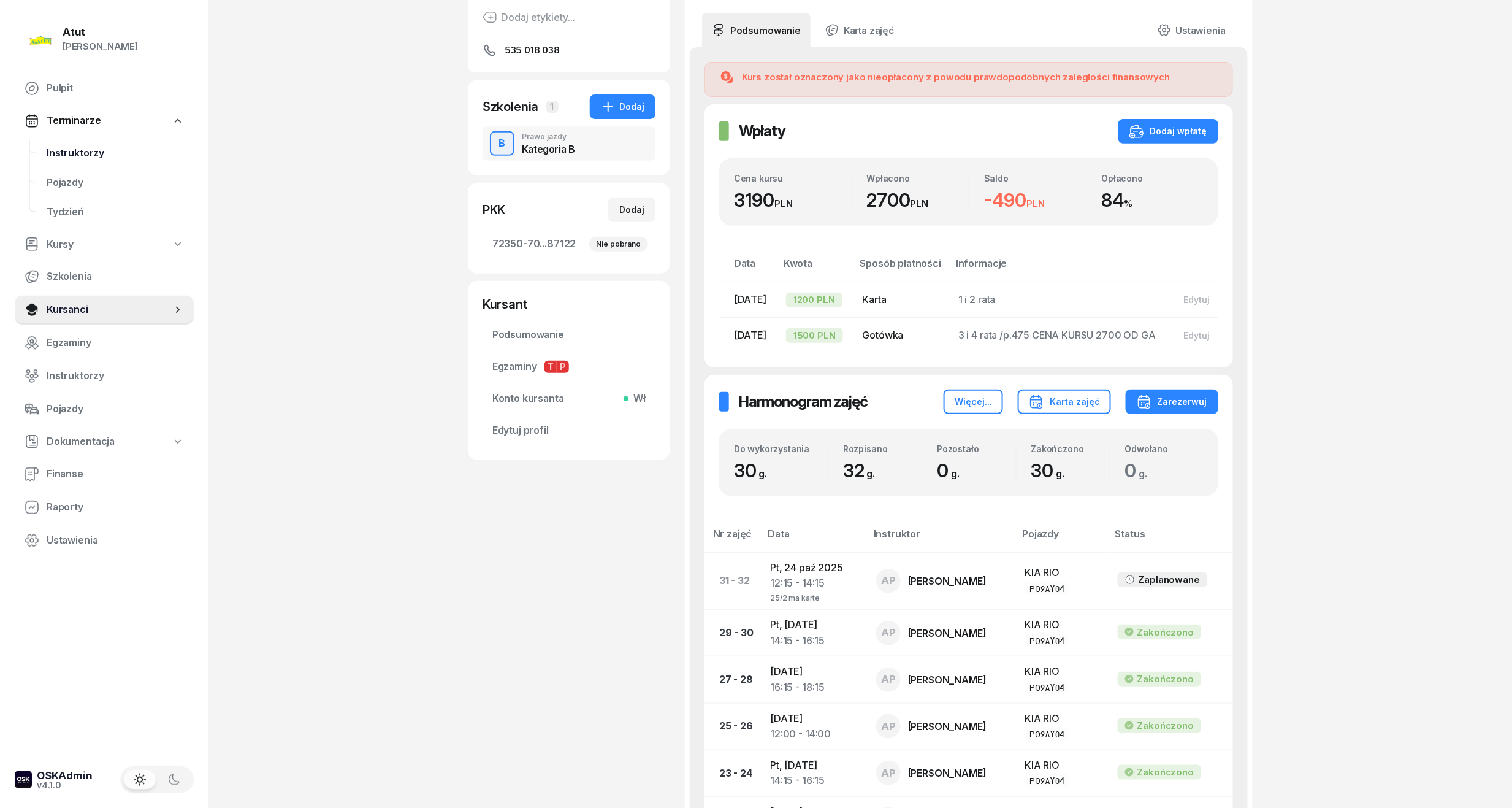
click at [92, 153] on span "Instruktorzy" at bounding box center [115, 153] width 137 height 16
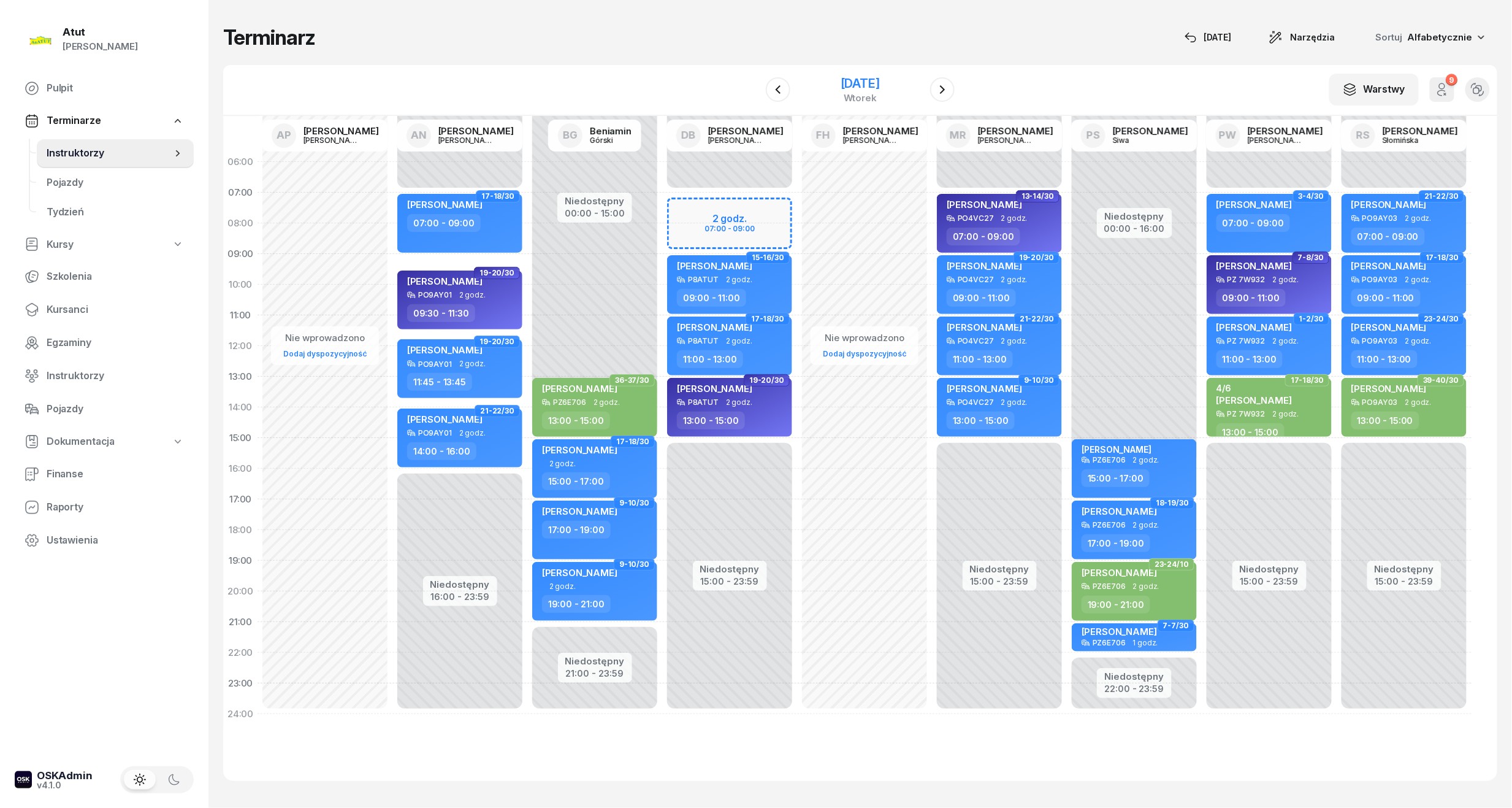
click at [880, 87] on div "[DATE]" at bounding box center [860, 83] width 39 height 12
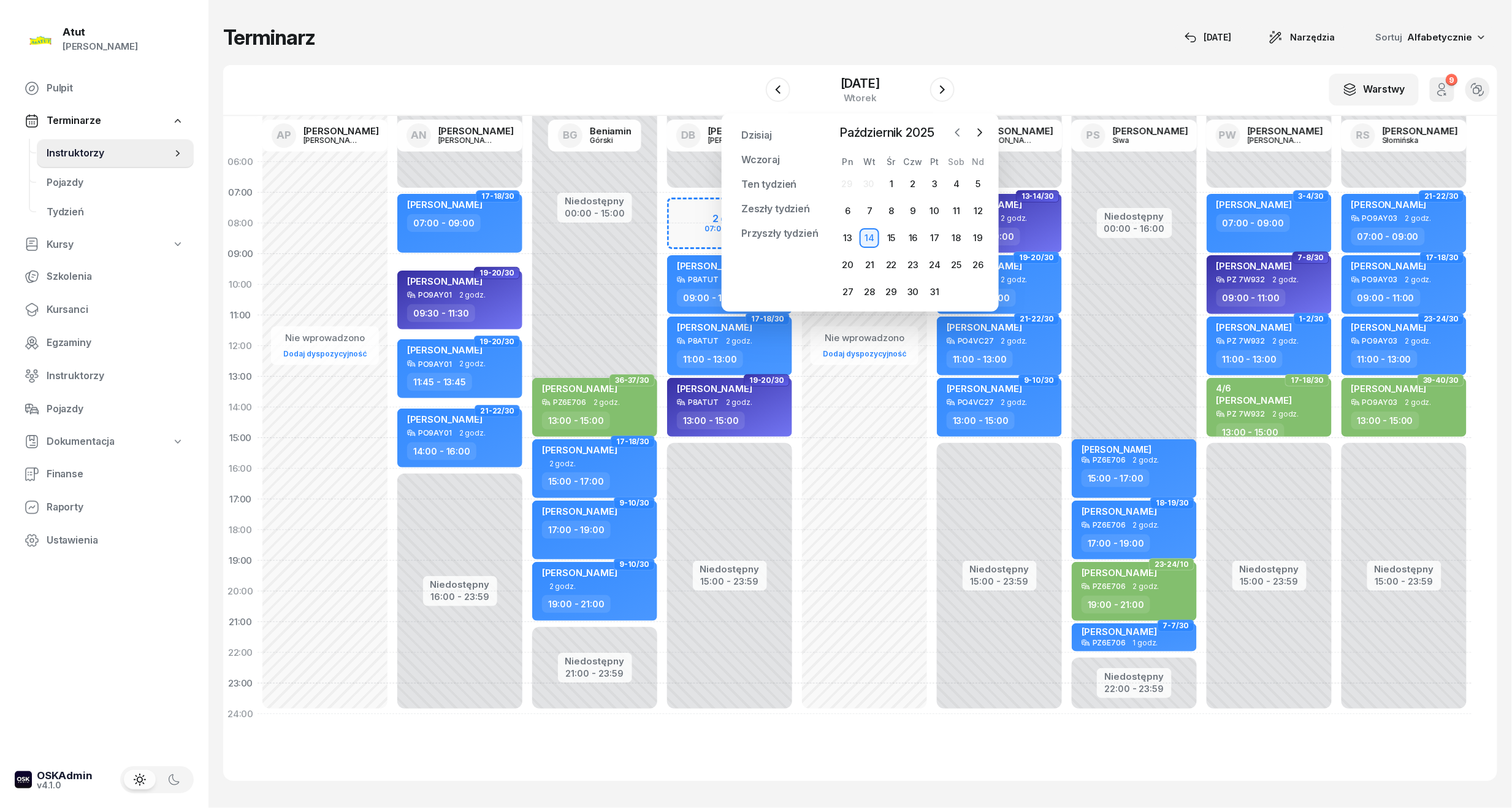
click at [964, 131] on icon "button" at bounding box center [958, 133] width 12 height 12
click at [862, 253] on div "1 2 3 4 5 6 7 8 9 10 11 12 13 14 15 16 17 18 19 20 21 22 23 24 25 26 27 28 29 30" at bounding box center [912, 238] width 152 height 127
click at [871, 259] on div "23" at bounding box center [869, 265] width 20 height 20
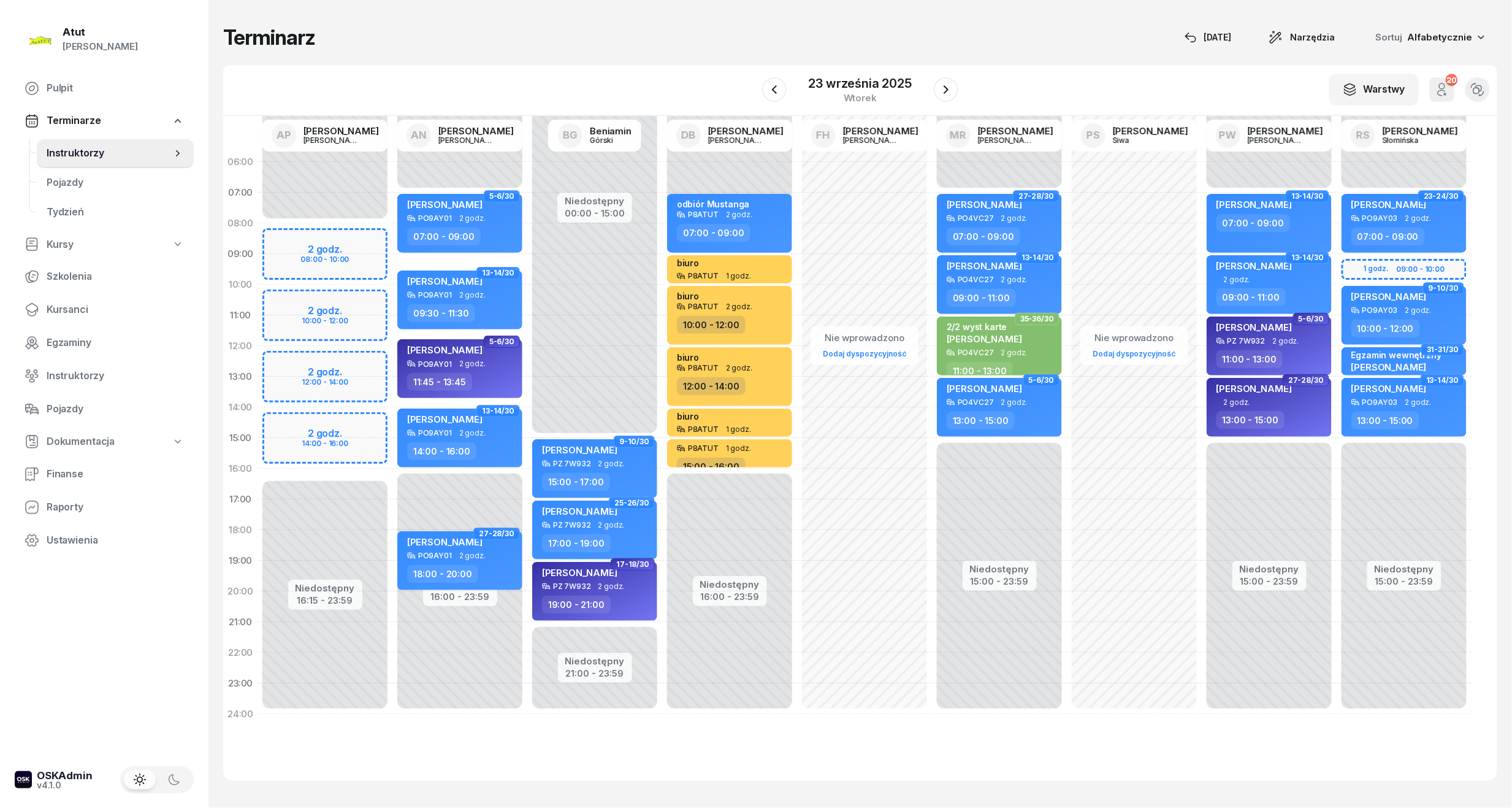
click at [338, 451] on div "Niedostępny 00:00 - 08:00 Niedostępny 16:15 - 23:59 2 godz. 08:00 - 10:00 2 god…" at bounding box center [325, 438] width 135 height 582
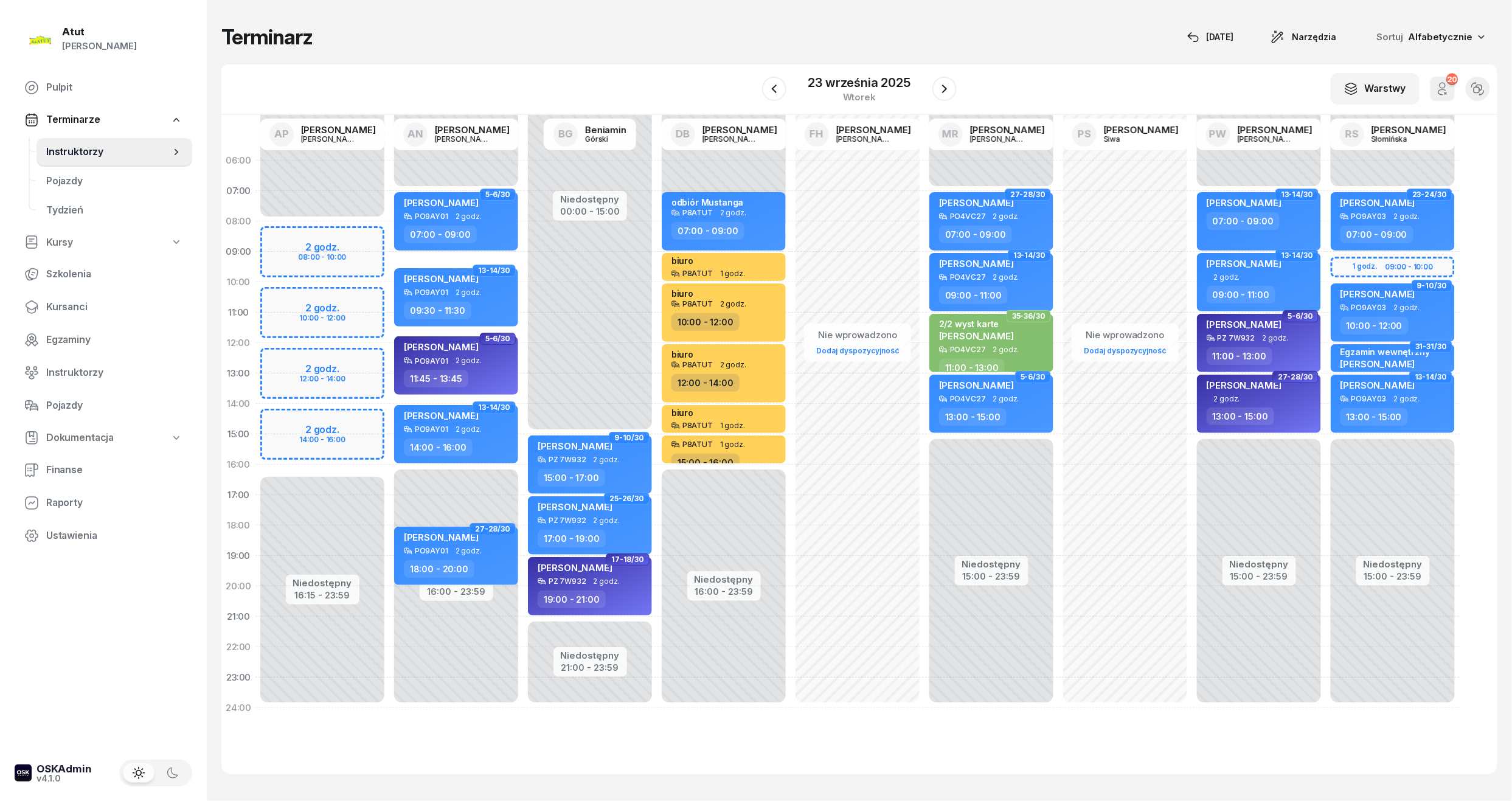
select select "15"
select select "17"
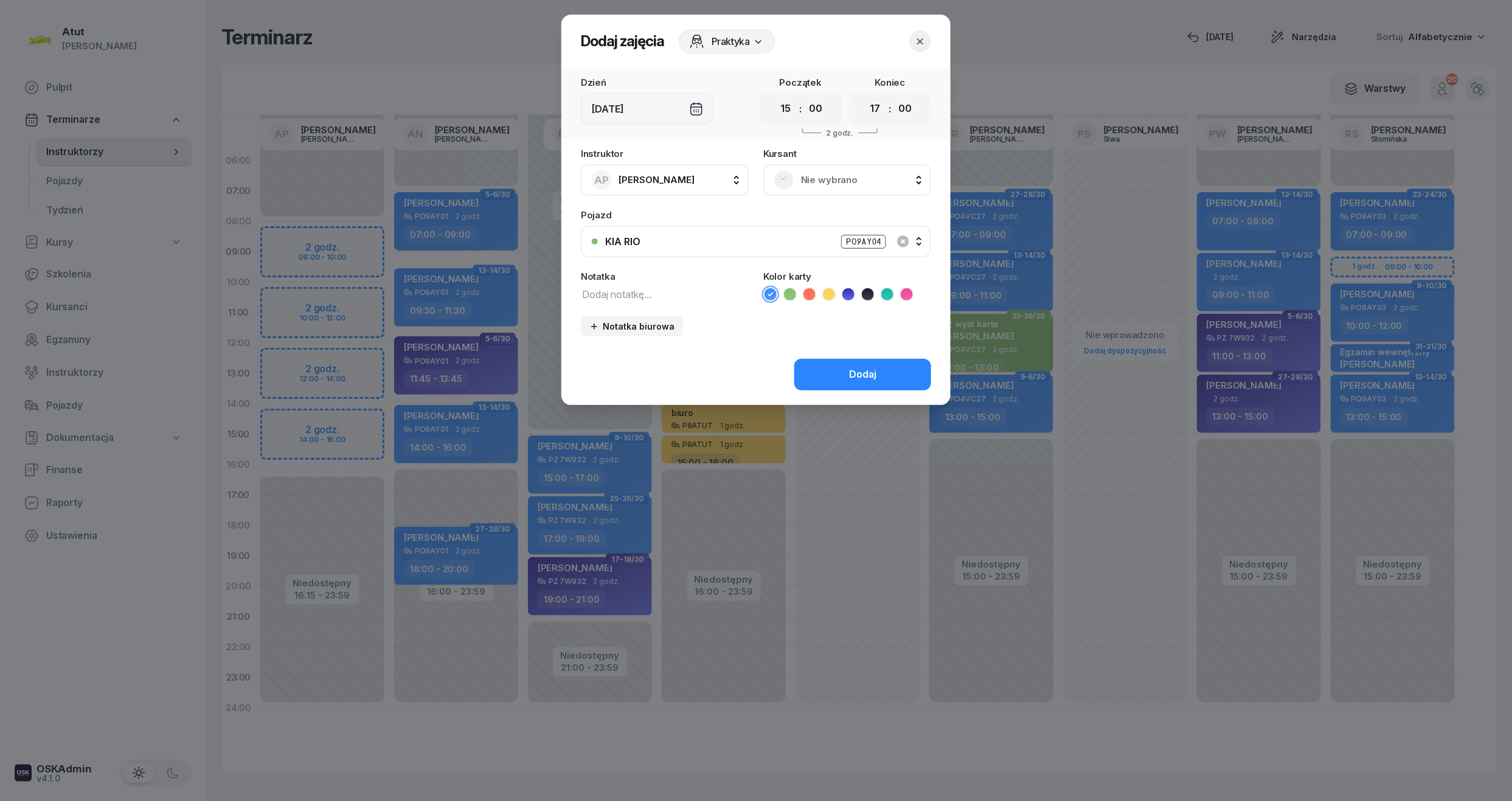
drag, startPoint x: 782, startPoint y: 112, endPoint x: 798, endPoint y: 113, distance: 16.0
click at [782, 112] on select "00 01 02 03 04 05 06 07 08 09 10 11 12 13 14 15 16 17 18 19 20 21 22 23" at bounding box center [786, 109] width 23 height 26
select select "16"
click at [774, 96] on select "00 01 02 03 04 05 06 07 08 09 10 11 12 13 14 15 16 17 18 19 20 21 22 23" at bounding box center [786, 109] width 23 height 26
click at [672, 289] on textarea at bounding box center [665, 294] width 168 height 16
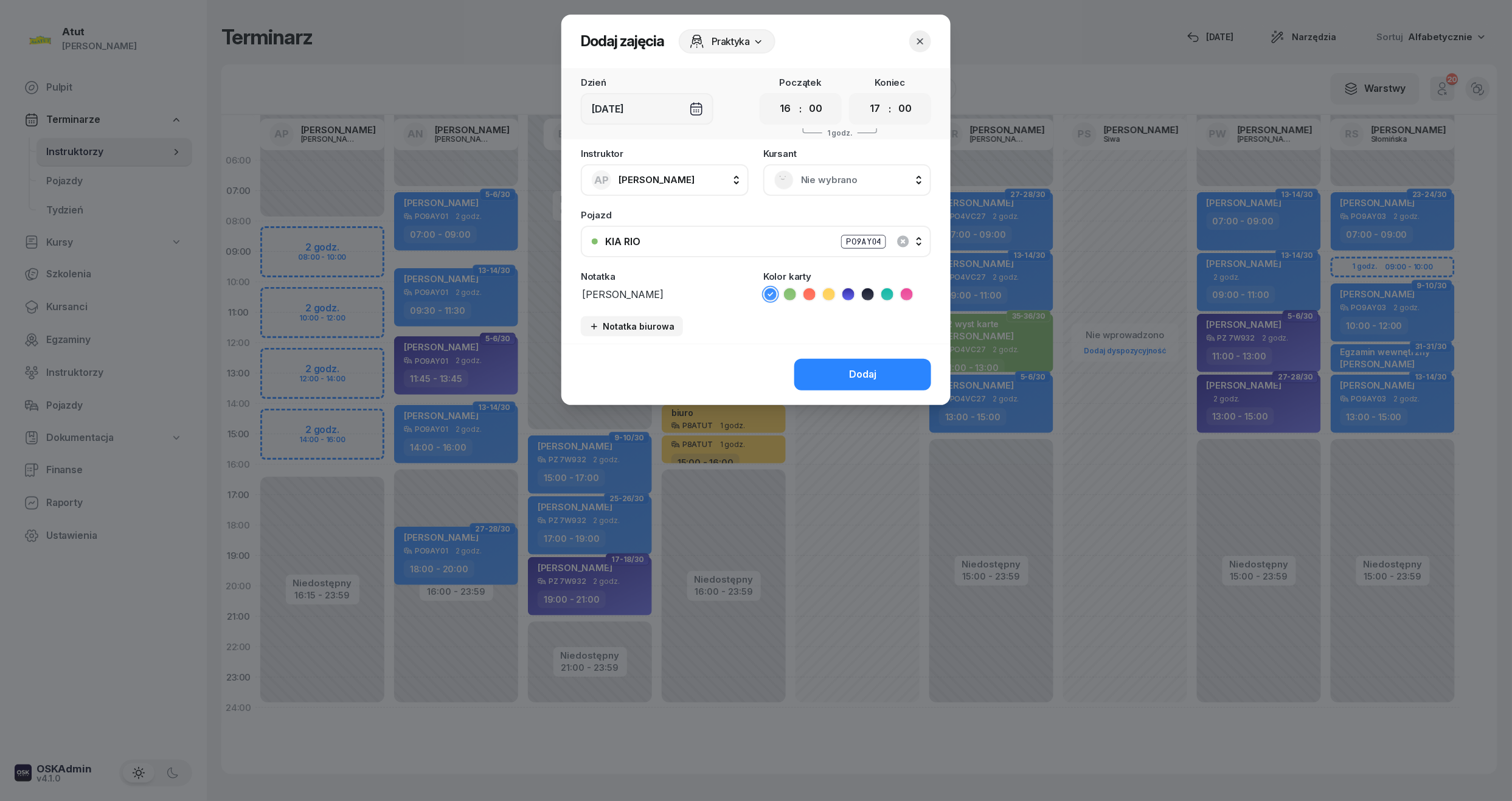
type textarea "[PERSON_NAME]"
click at [825, 290] on icon at bounding box center [829, 294] width 12 height 12
click at [862, 368] on div "Dodaj" at bounding box center [863, 374] width 27 height 16
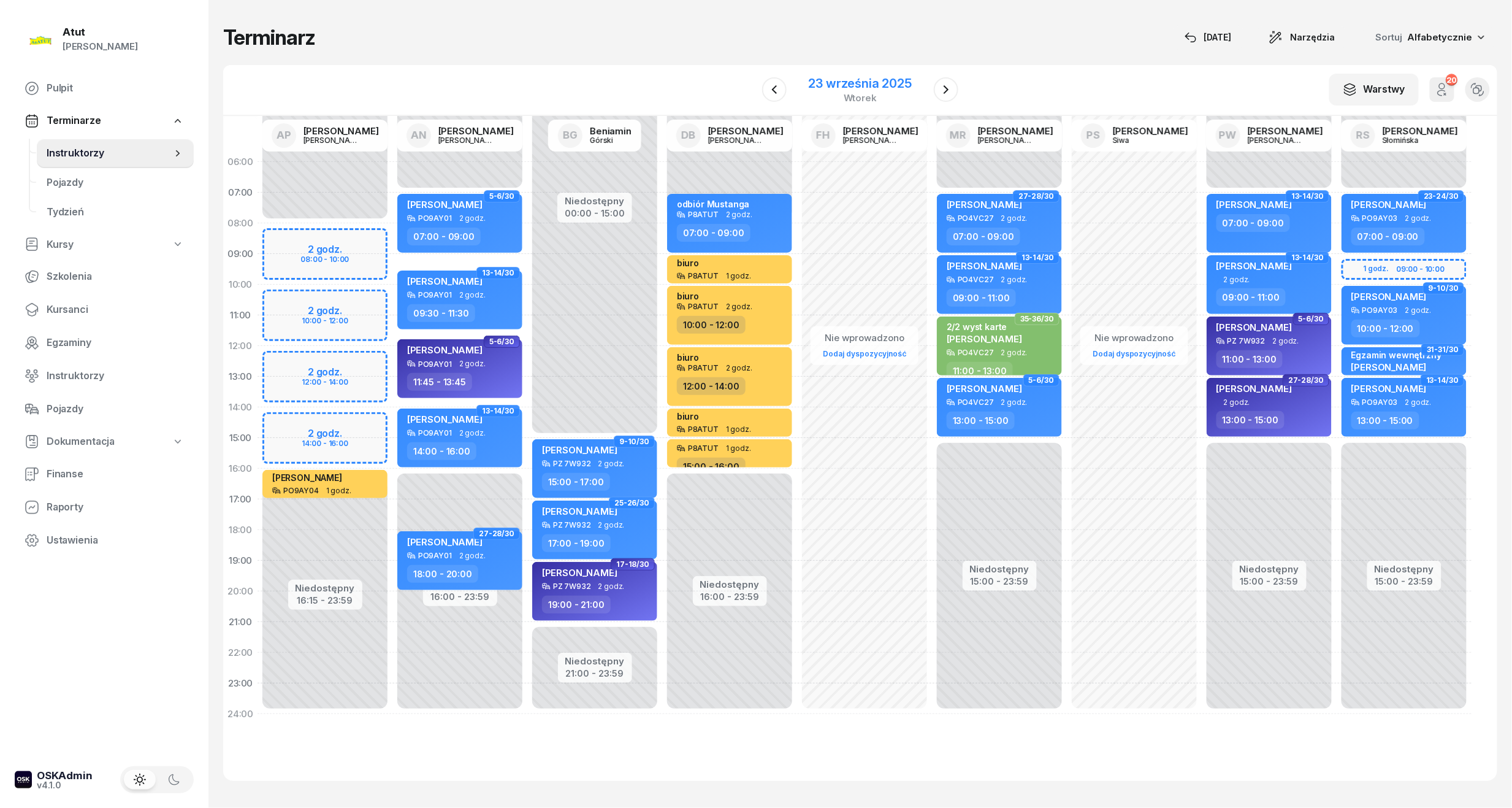
click at [833, 77] on div "23 września 2025" at bounding box center [860, 83] width 103 height 12
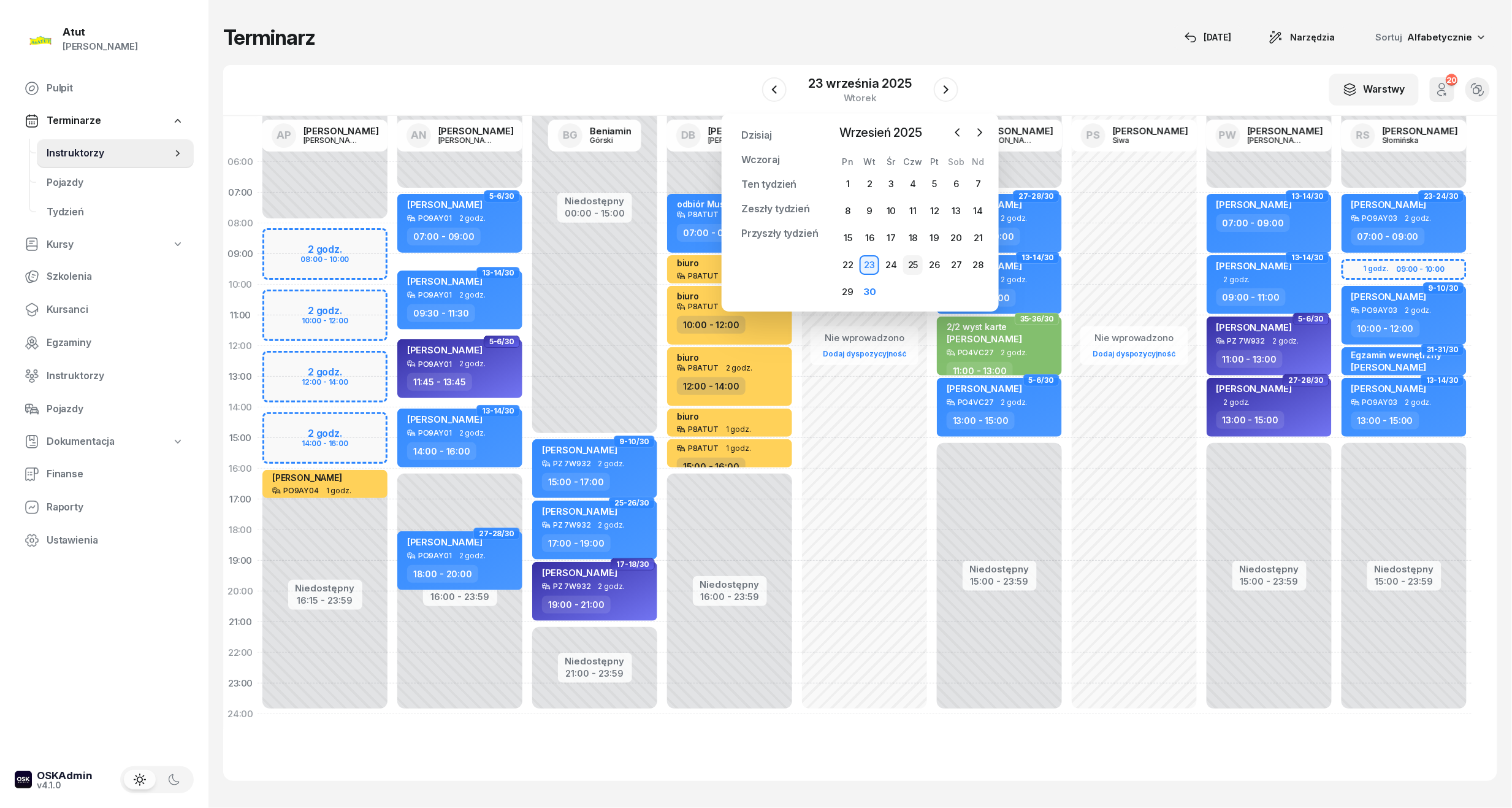
click at [920, 266] on div "25" at bounding box center [913, 265] width 20 height 20
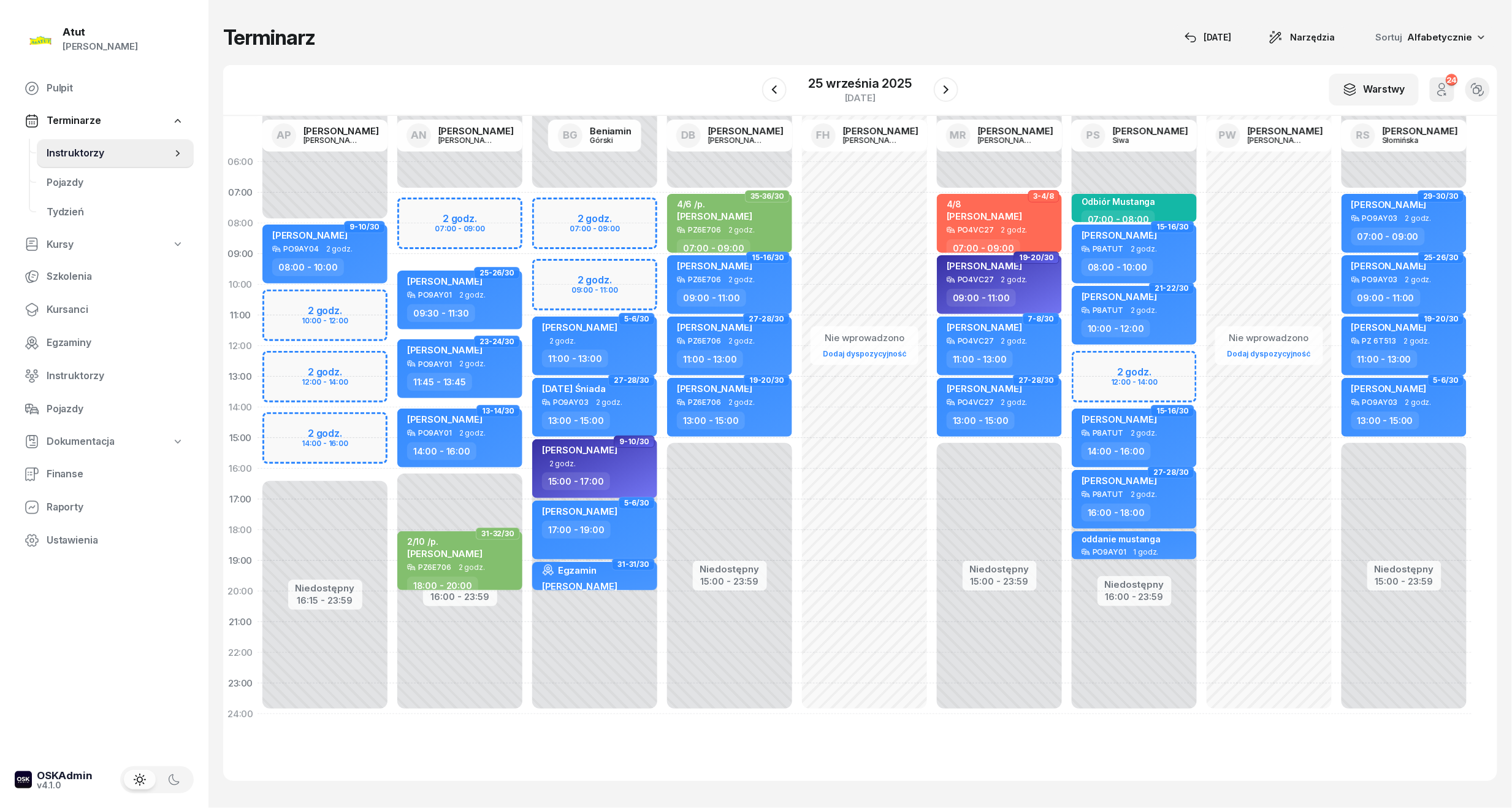
click at [325, 467] on div "Niedostępny 00:00 - 08:00 Niedostępny 16:15 - 23:59 2 godz. 10:00 - 12:00 2 god…" at bounding box center [325, 438] width 135 height 582
select select "15"
select select "17"
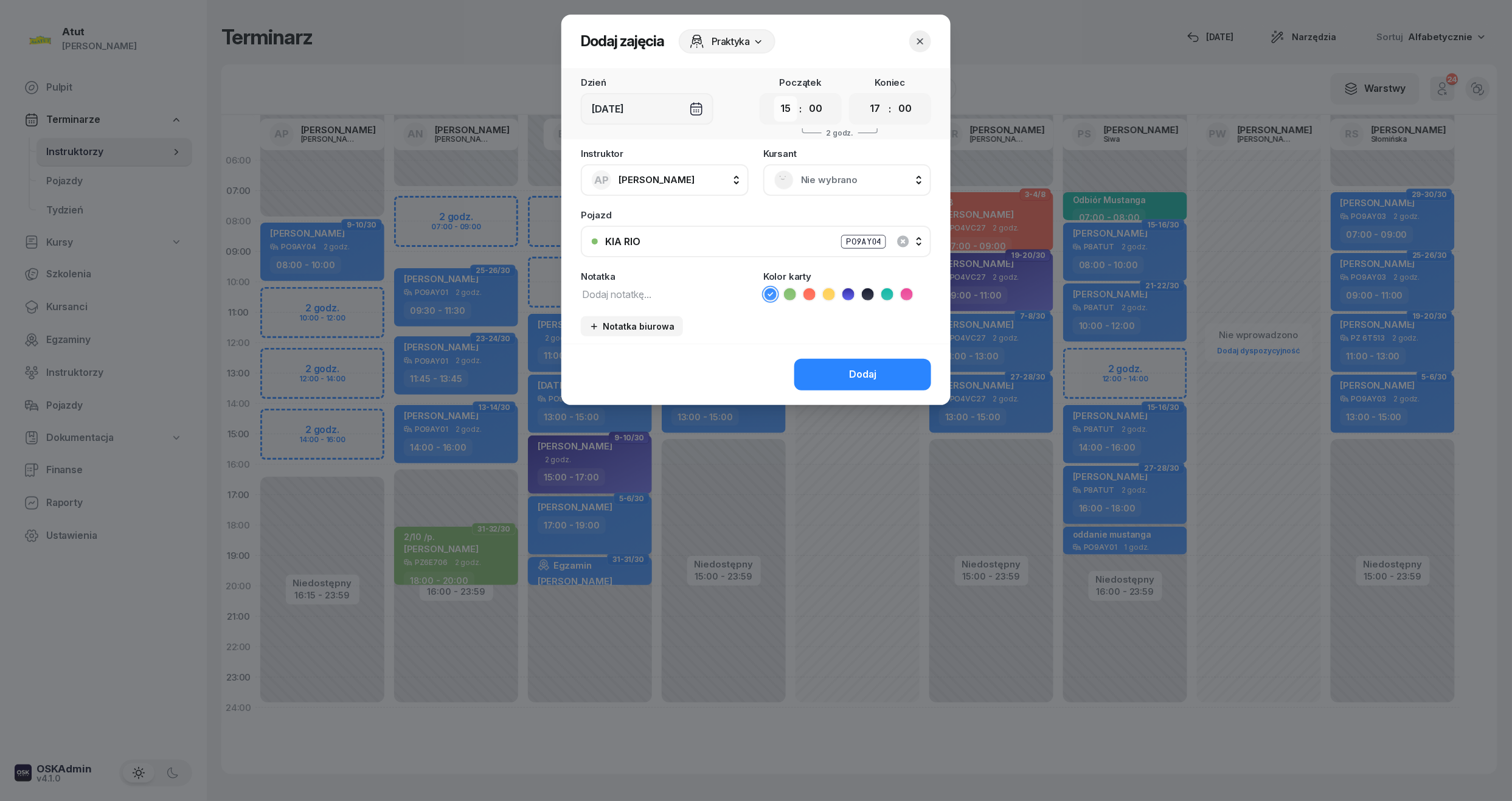
click at [791, 113] on select "00 01 02 03 04 05 06 07 08 09 10 11 12 13 14 15 16 17 18 19 20 21 22 23" at bounding box center [786, 109] width 23 height 26
select select "16"
click at [774, 96] on select "00 01 02 03 04 05 06 07 08 09 10 11 12 13 14 15 16 17 18 19 20 21 22 23" at bounding box center [786, 109] width 23 height 26
click at [838, 300] on ul at bounding box center [847, 294] width 168 height 14
click at [827, 288] on icon at bounding box center [829, 294] width 12 height 12
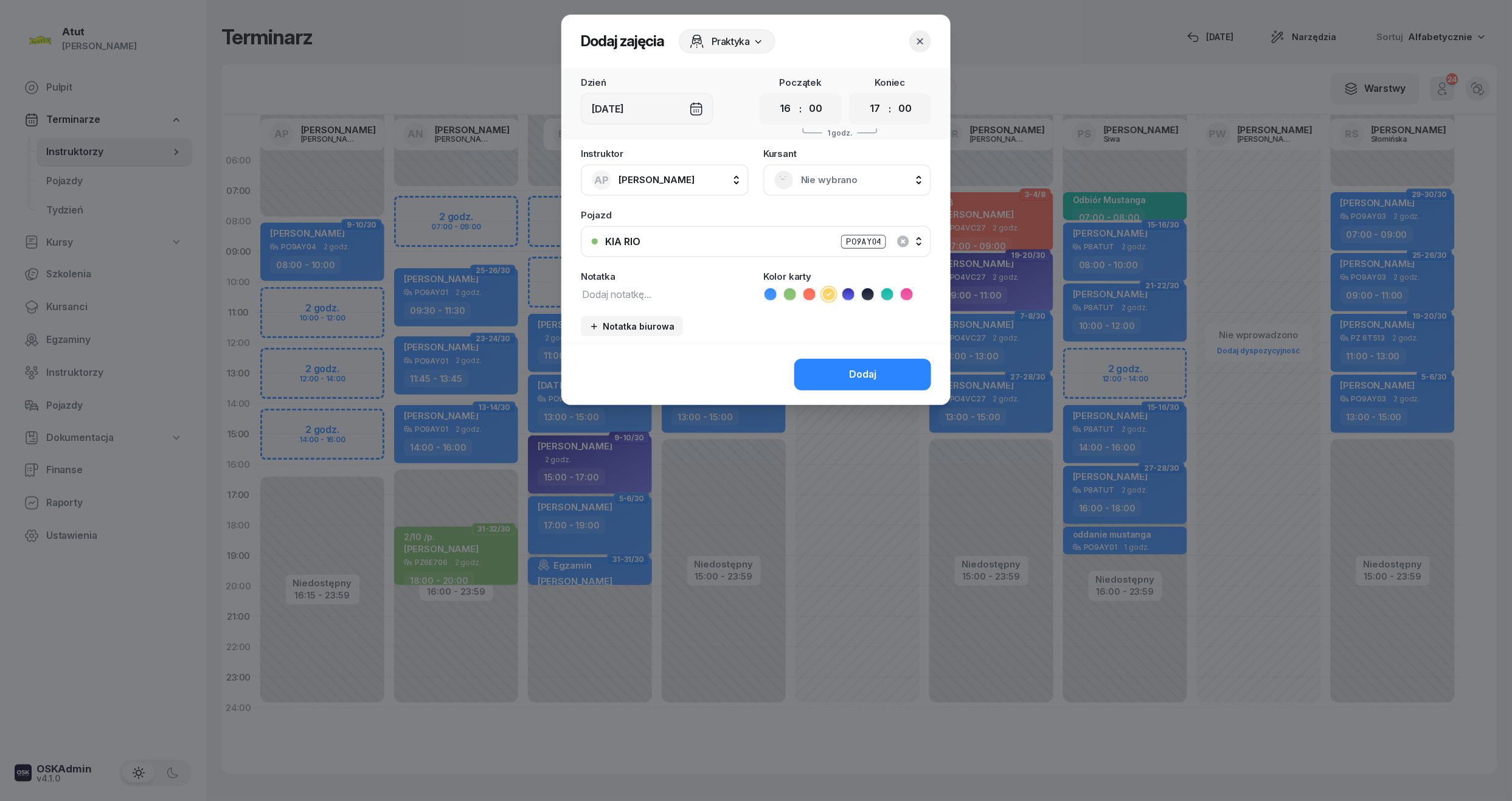
click at [616, 288] on textarea at bounding box center [665, 294] width 168 height 16
type textarea "[PERSON_NAME]"
click at [855, 370] on div "Dodaj" at bounding box center [863, 374] width 27 height 16
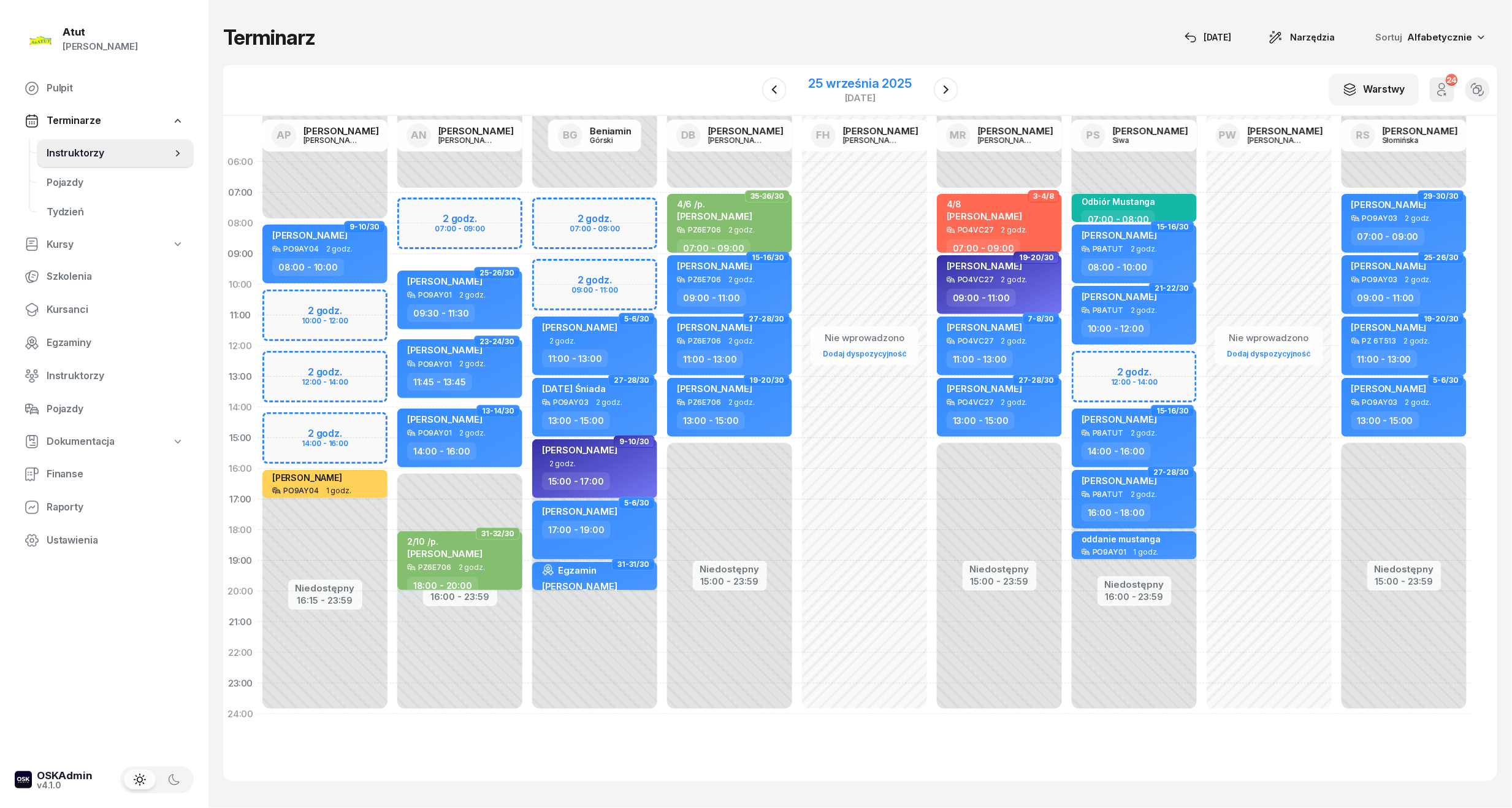
click at [867, 85] on div "25 września 2025" at bounding box center [860, 83] width 103 height 12
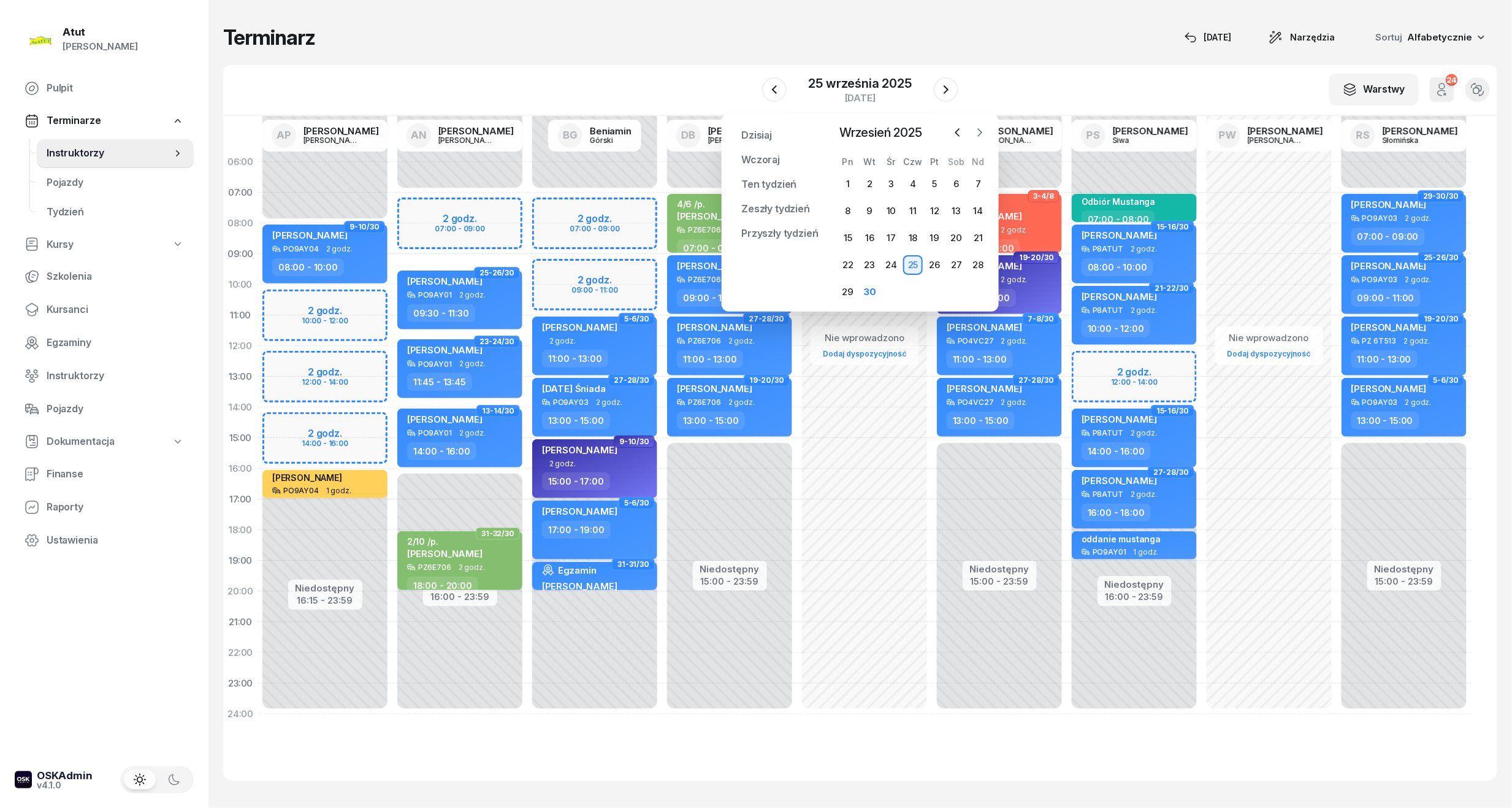
click at [979, 130] on icon "button" at bounding box center [980, 133] width 12 height 12
click at [871, 209] on div "7" at bounding box center [869, 211] width 20 height 20
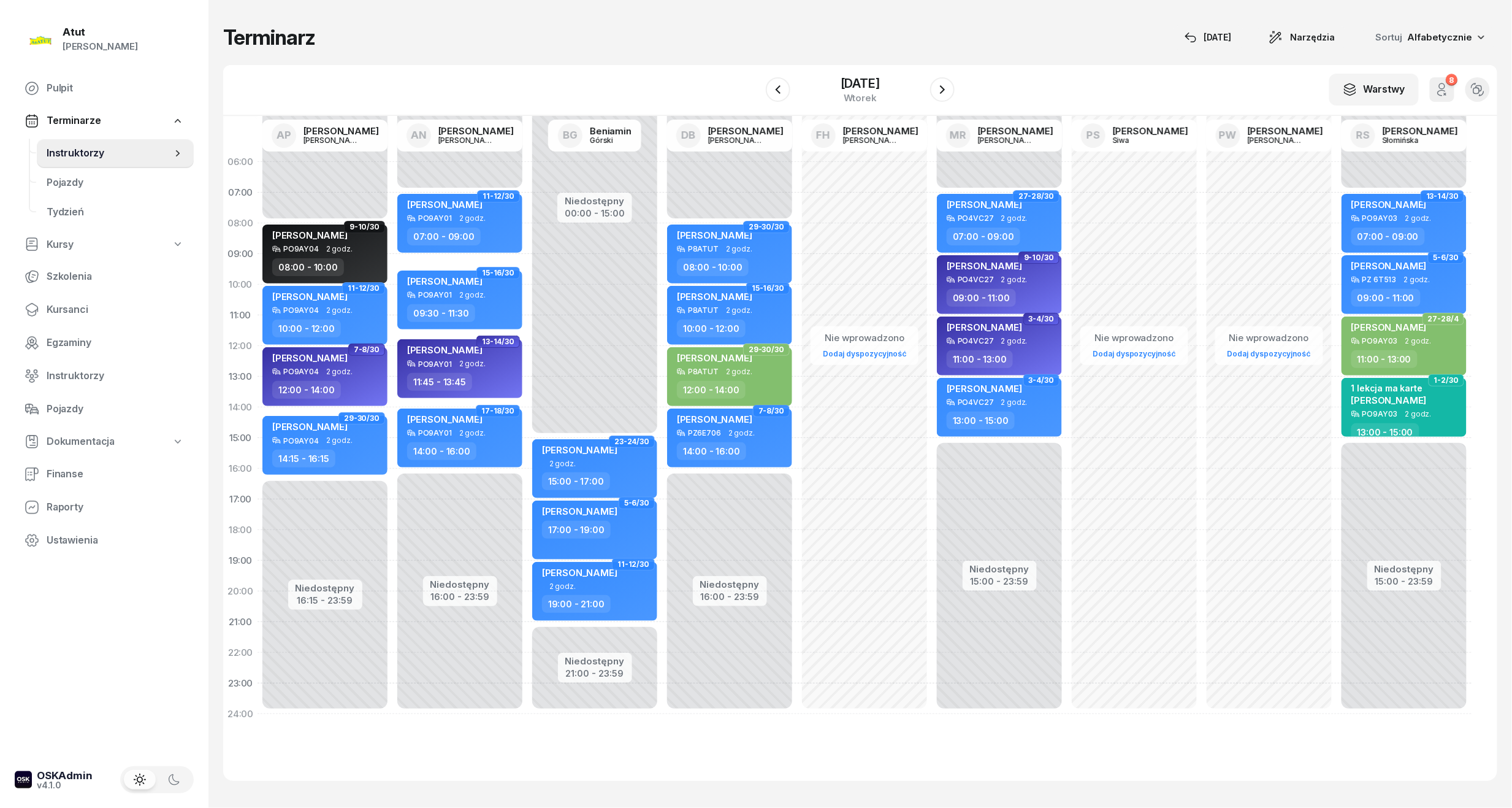
click at [334, 488] on div "Niedostępny 00:00 - 08:00 Niedostępny 16:15 - 23:59 9-10/30 [PERSON_NAME] PO9AY…" at bounding box center [325, 438] width 135 height 582
select select "16"
select select "15"
select select "18"
select select "15"
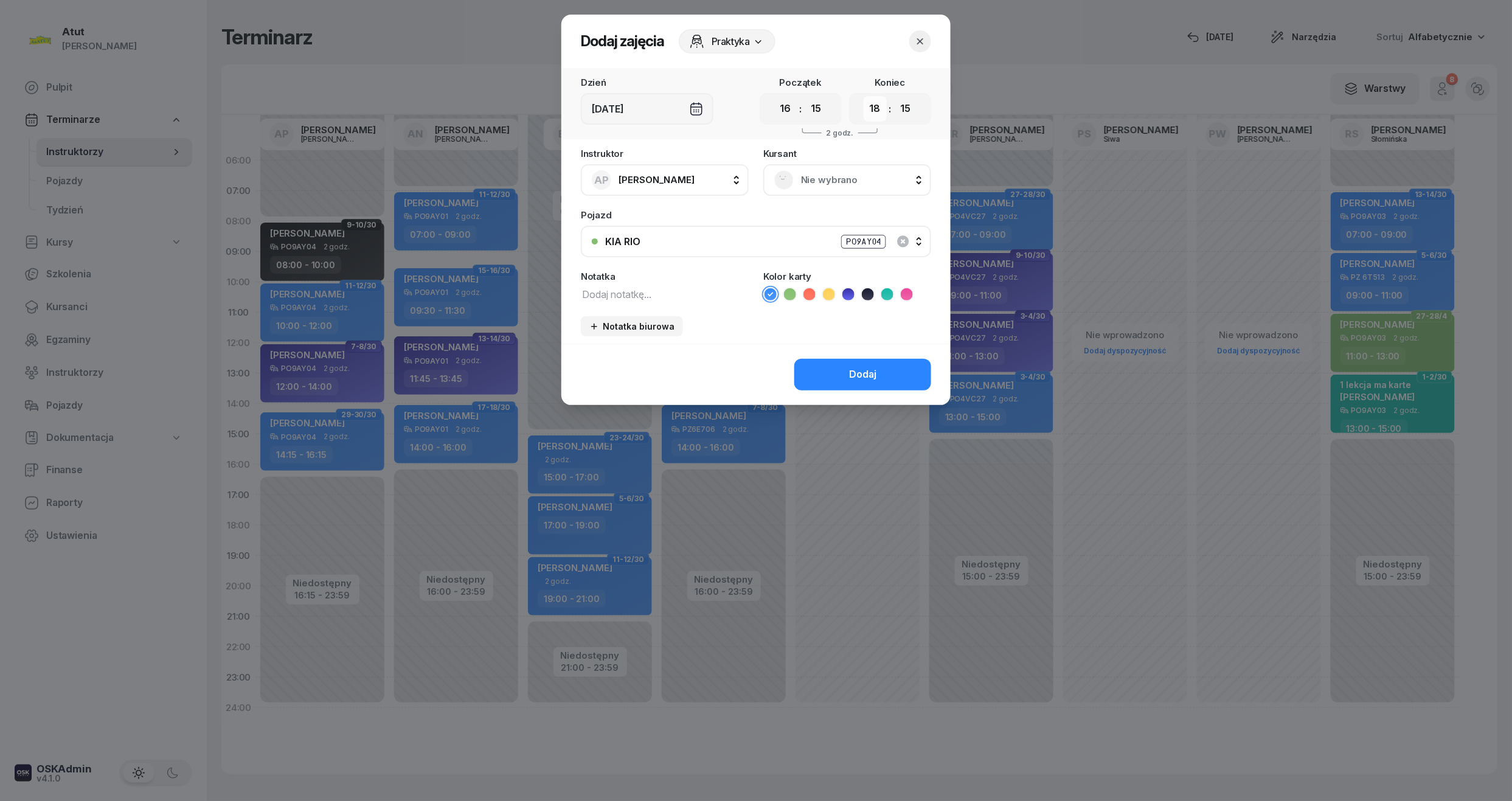
click at [876, 113] on select "00 01 02 03 04 05 06 07 08 09 10 11 12 13 14 15 16 17 18 19 20 21 22 23" at bounding box center [875, 109] width 23 height 26
select select "17"
click at [864, 96] on select "00 01 02 03 04 05 06 07 08 09 10 11 12 13 14 15 16 17 18 19 20 21 22 23" at bounding box center [875, 109] width 23 height 26
click at [832, 191] on div "Nie wybrano" at bounding box center [847, 180] width 168 height 32
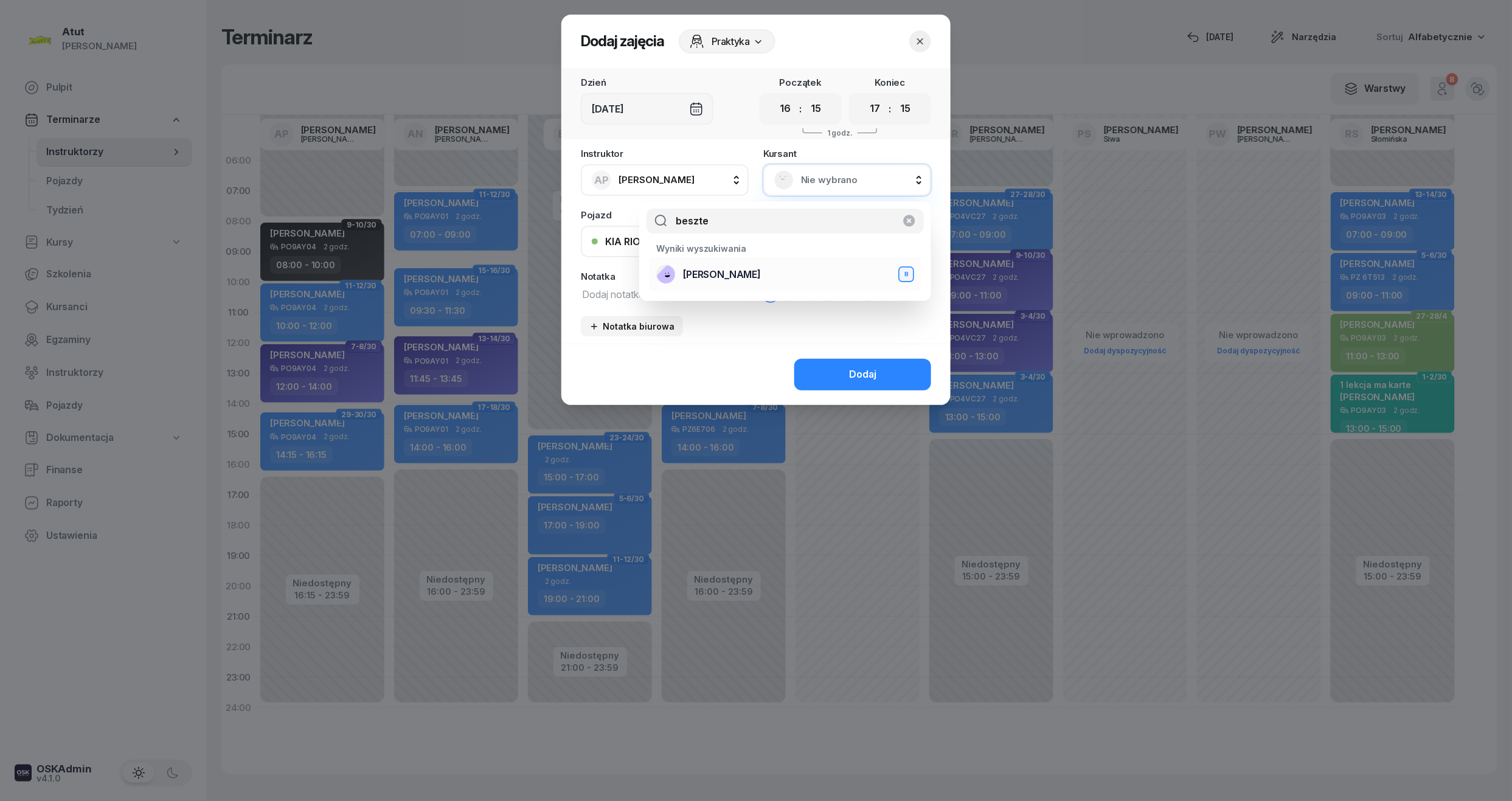
type input "beszte"
click at [715, 261] on li "[PERSON_NAME] B" at bounding box center [785, 274] width 273 height 34
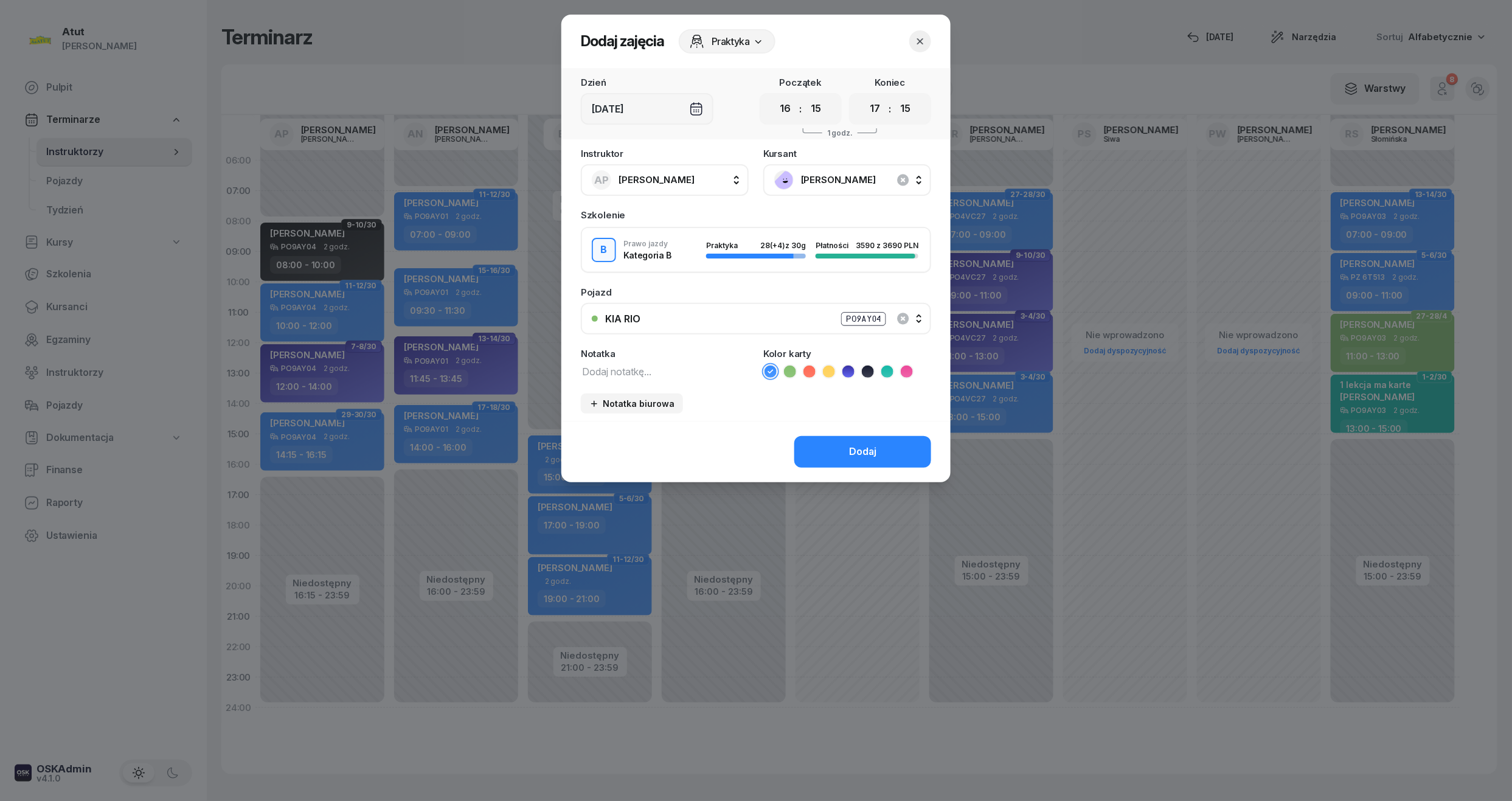
click at [660, 379] on div "Instruktor AP [PERSON_NAME] AP [PERSON_NAME] AN [PERSON_NAME] BG [PERSON_NAME] …" at bounding box center [756, 285] width 389 height 272
click at [660, 363] on textarea at bounding box center [665, 370] width 168 height 16
type textarea "egzamin wew"
click at [889, 453] on button "Dodaj" at bounding box center [863, 452] width 137 height 32
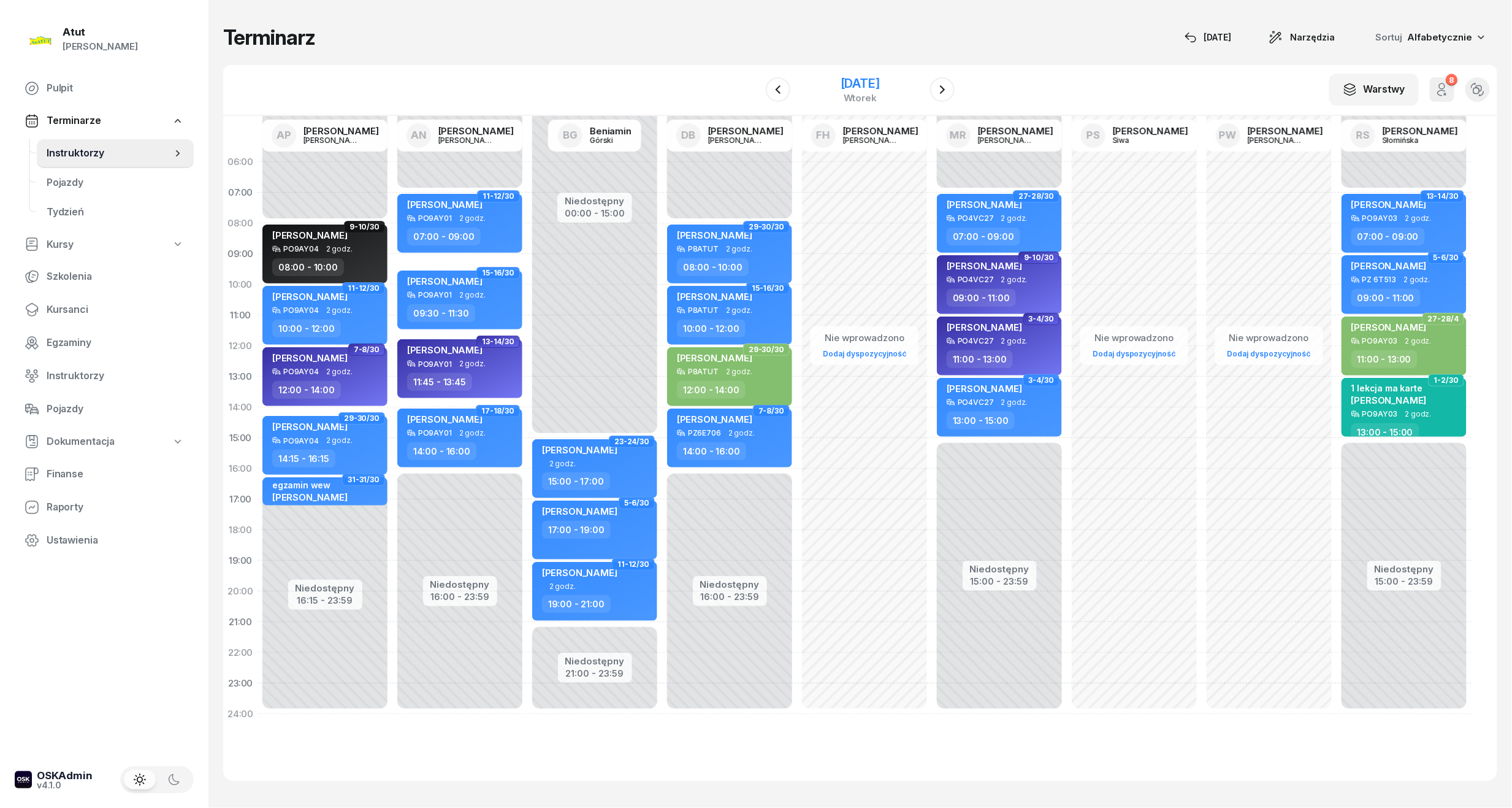
click at [840, 82] on div "[DATE]" at bounding box center [860, 83] width 39 height 12
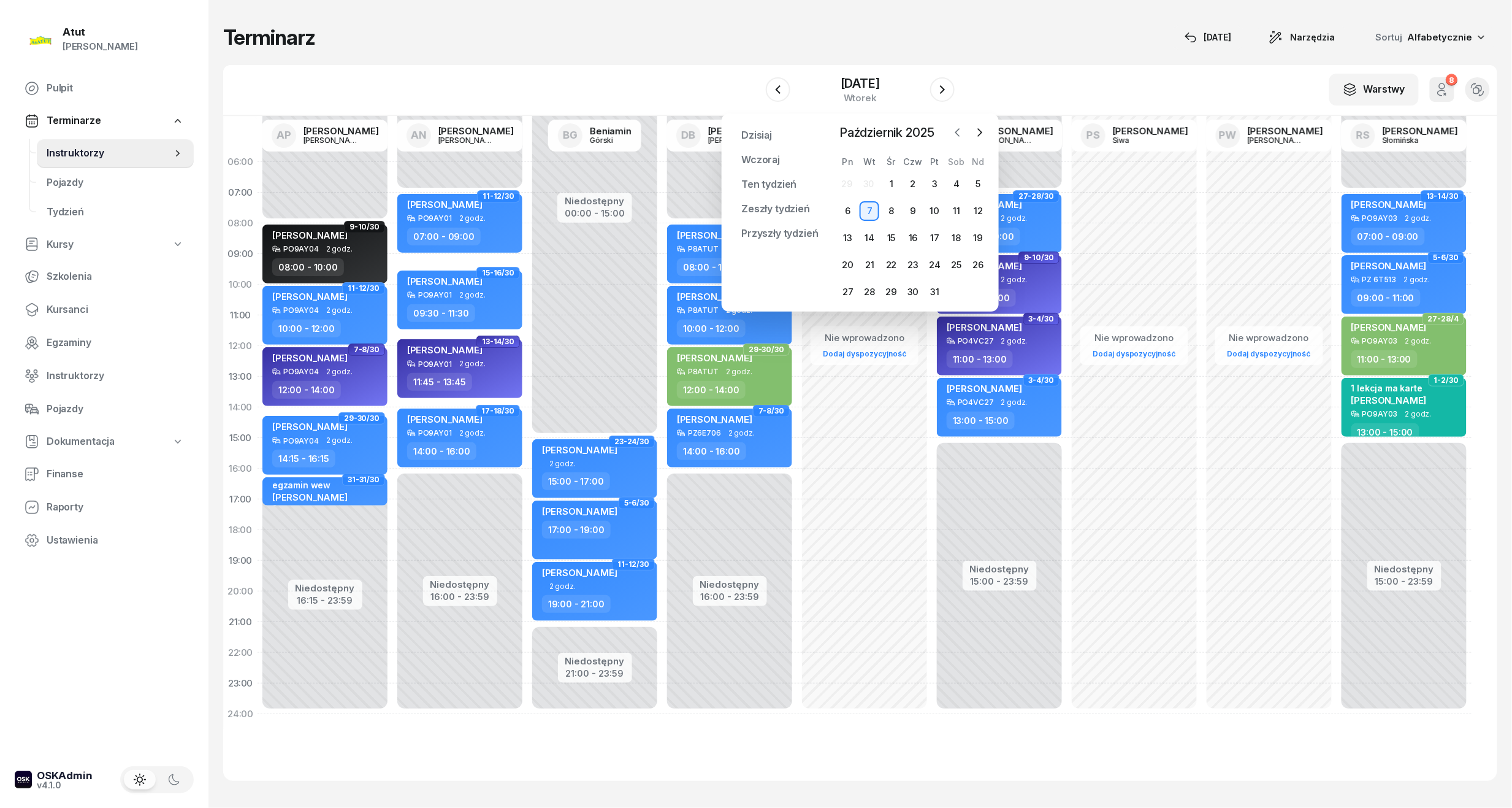
click at [957, 133] on icon "button" at bounding box center [958, 133] width 12 height 12
click at [869, 285] on div "30" at bounding box center [869, 292] width 20 height 20
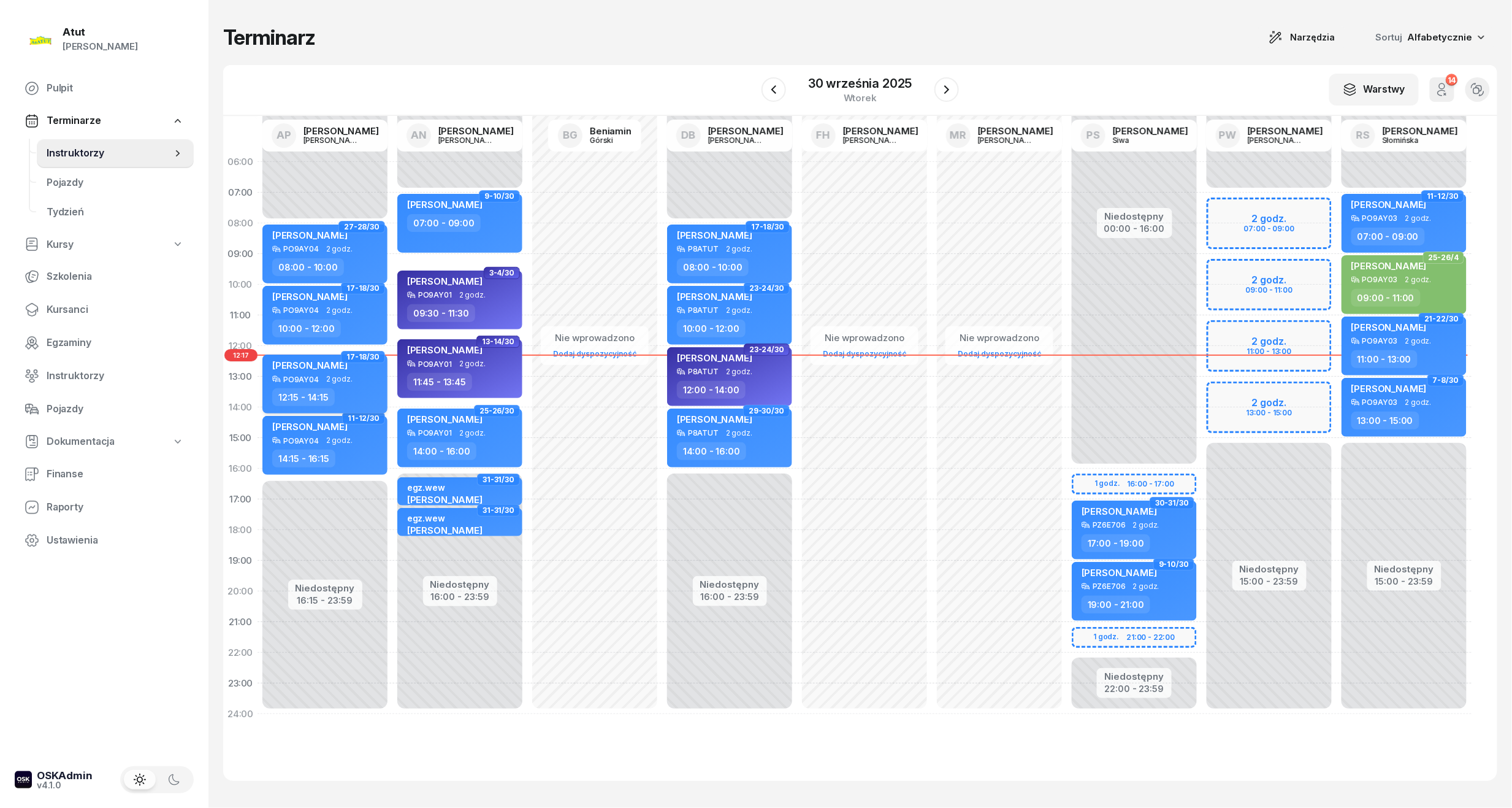
click at [340, 368] on div "[PERSON_NAME]" at bounding box center [326, 367] width 108 height 15
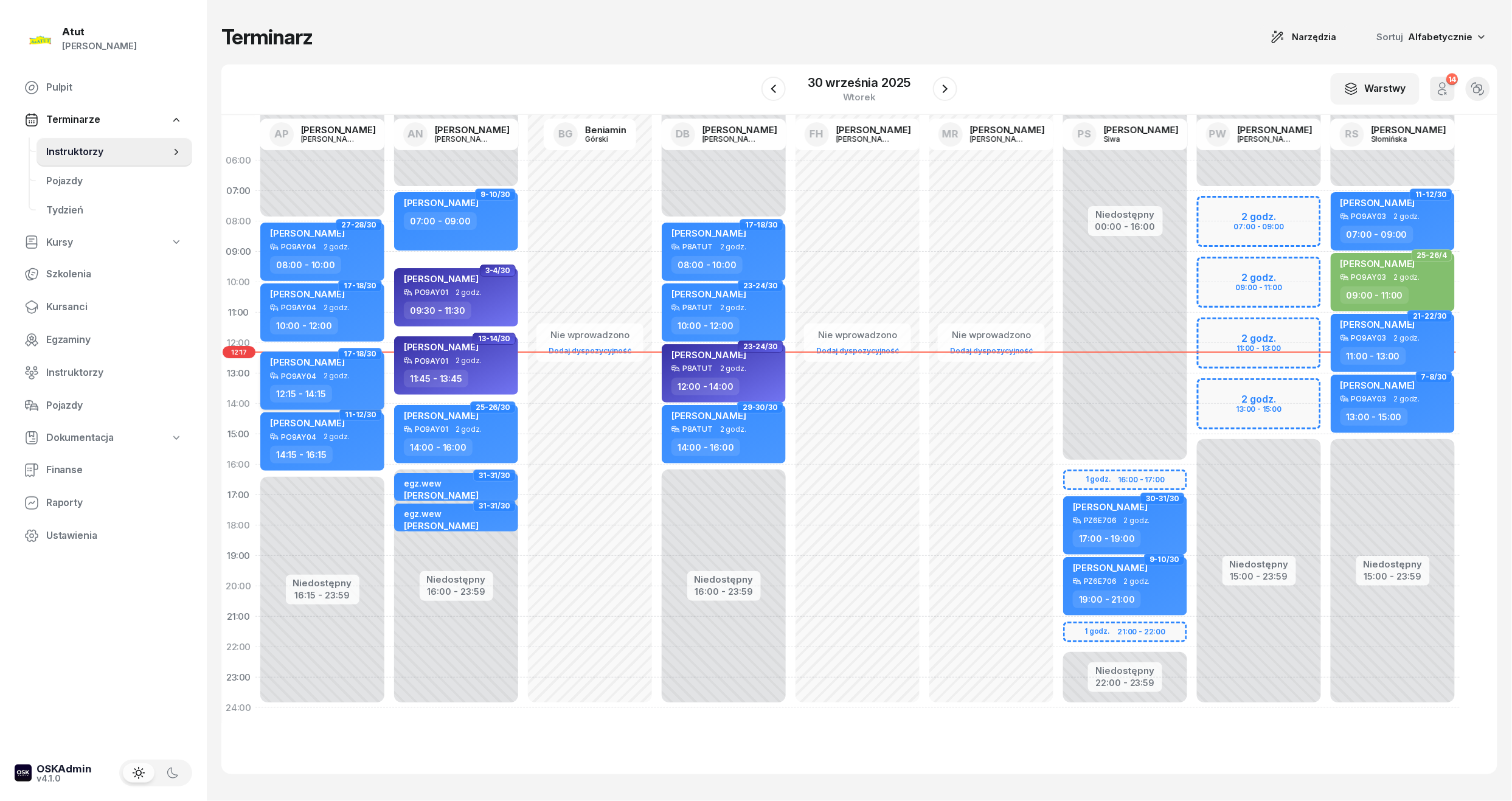
select select "12"
select select "15"
select select "14"
select select "15"
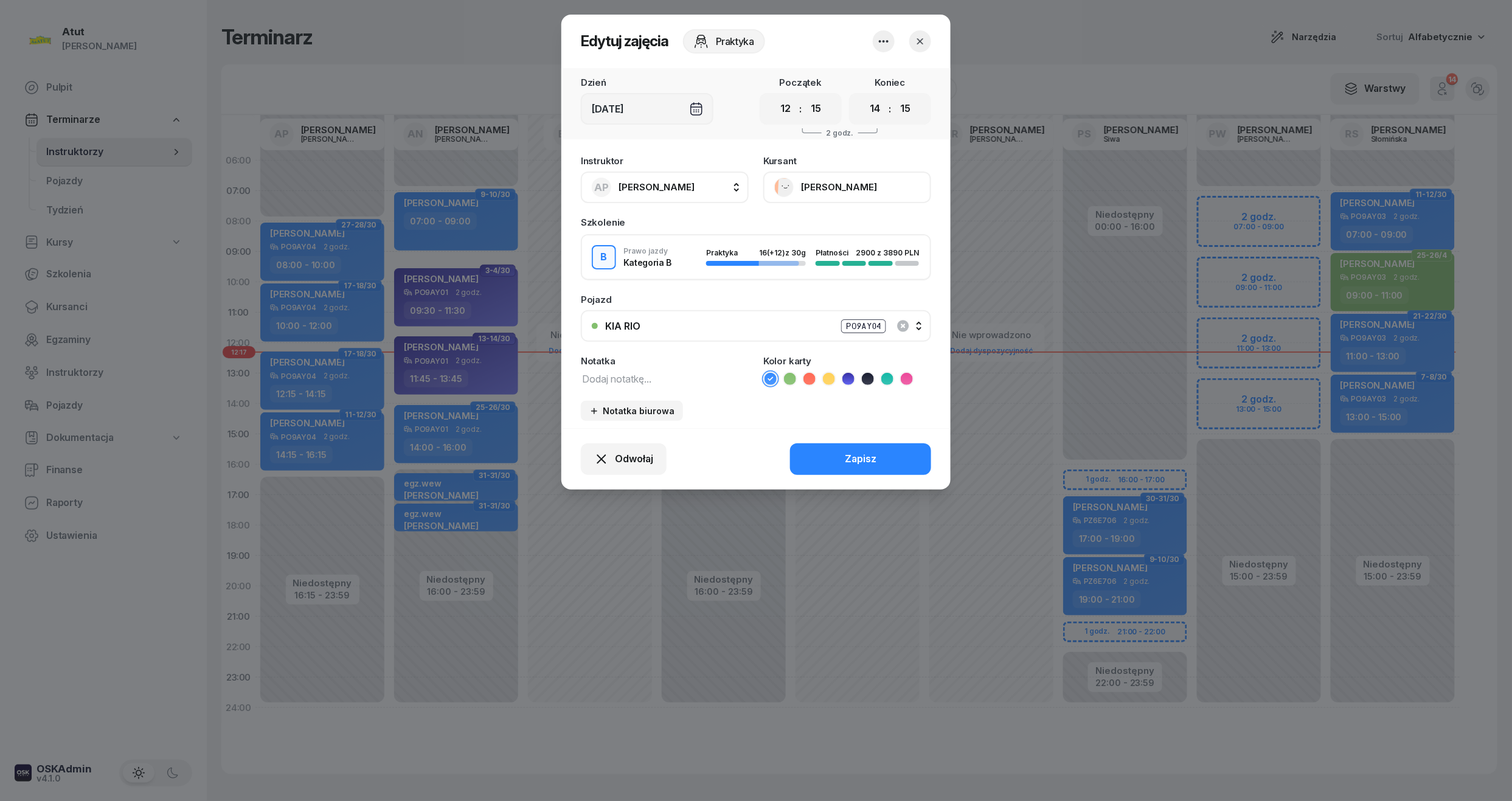
click at [819, 190] on button "[PERSON_NAME]" at bounding box center [847, 187] width 168 height 32
click at [804, 235] on div "Otwórz profil" at bounding box center [802, 228] width 59 height 16
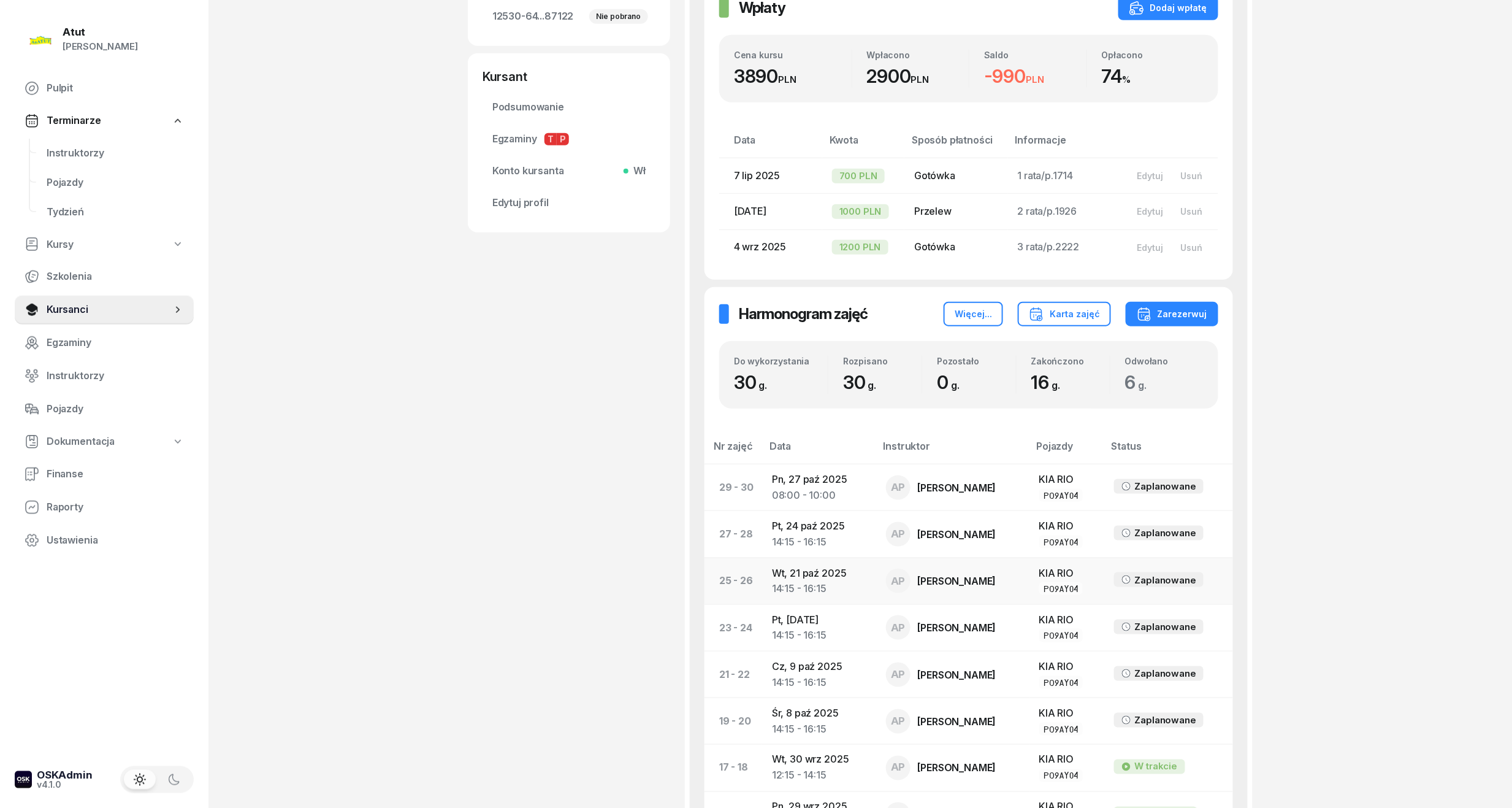
scroll to position [408, 0]
